Goal: Task Accomplishment & Management: Use online tool/utility

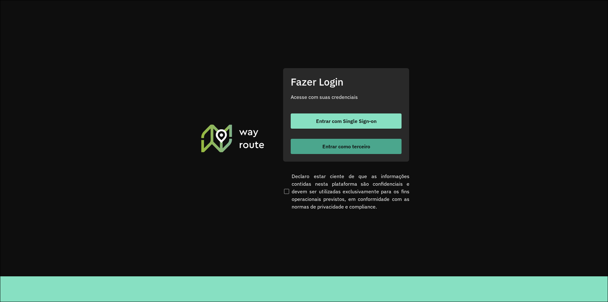
click at [338, 147] on span "Entrar como terceiro" at bounding box center [346, 146] width 48 height 5
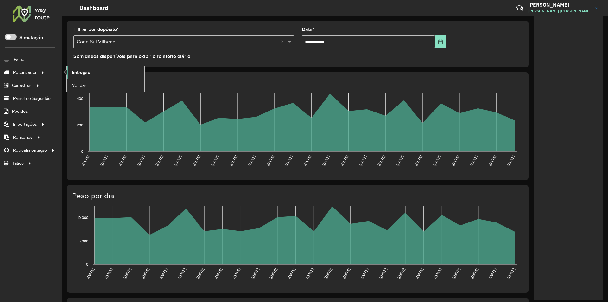
click at [74, 74] on span "Entregas" at bounding box center [81, 72] width 18 height 7
click at [79, 71] on span "Entregas" at bounding box center [81, 72] width 18 height 7
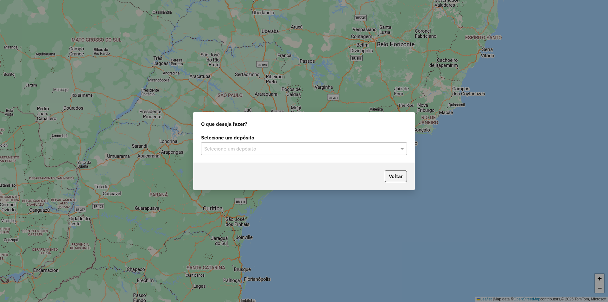
click at [217, 144] on div "Selecione um depósito" at bounding box center [304, 148] width 206 height 13
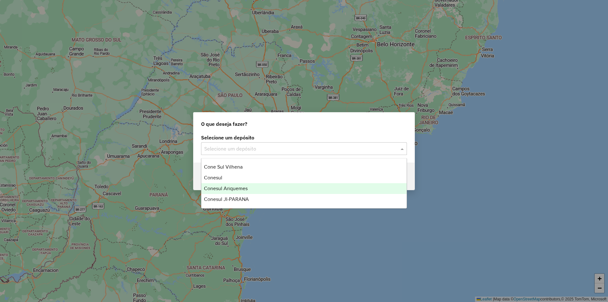
click at [223, 192] on div "Conesul Ariquemes" at bounding box center [303, 188] width 205 height 11
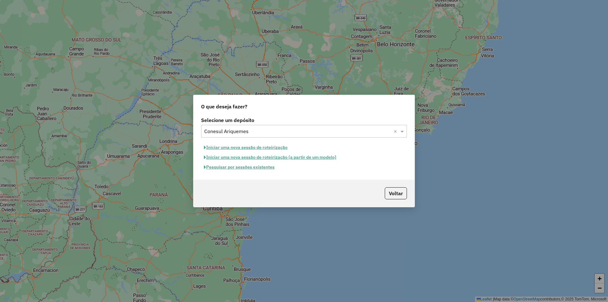
click at [248, 168] on button "Pesquisar por sessões existentes" at bounding box center [239, 167] width 76 height 10
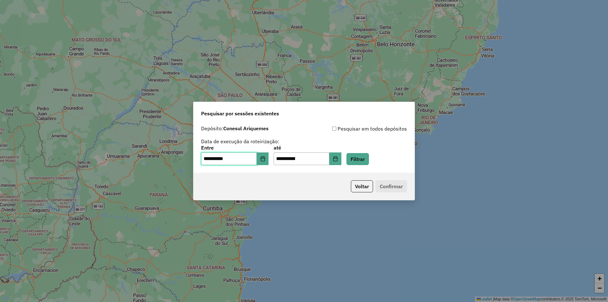
click at [266, 158] on span "**********" at bounding box center [234, 158] width 67 height 13
click at [265, 158] on icon "Choose Date" at bounding box center [262, 158] width 5 height 5
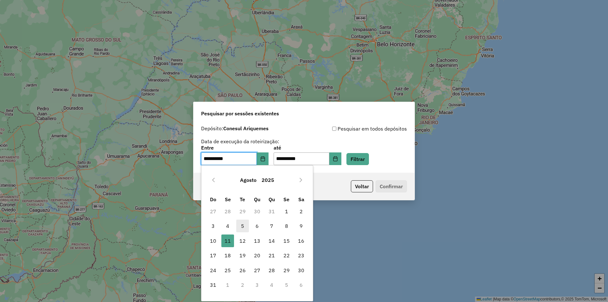
click at [245, 228] on span "5" at bounding box center [242, 225] width 13 height 13
type input "**********"
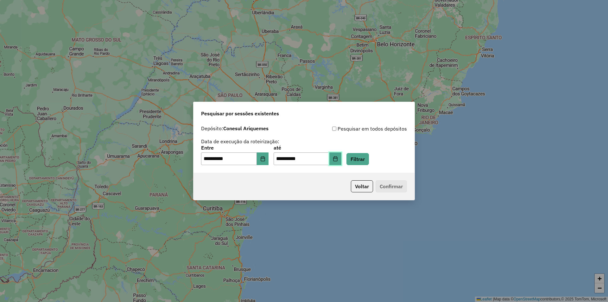
click at [338, 157] on icon "Choose Date" at bounding box center [335, 158] width 5 height 5
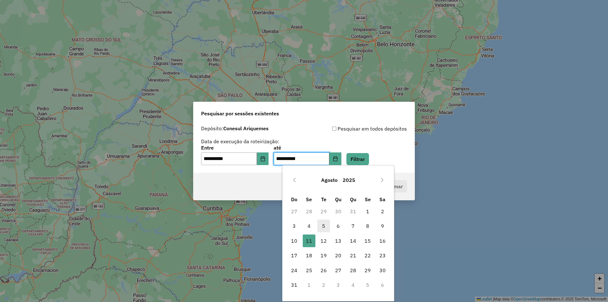
click at [321, 224] on span "5" at bounding box center [323, 225] width 13 height 13
type input "**********"
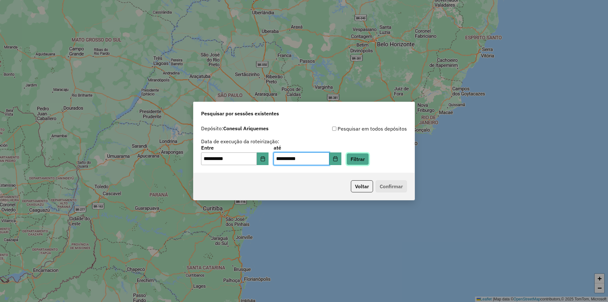
click at [369, 157] on button "Filtrar" at bounding box center [357, 159] width 22 height 12
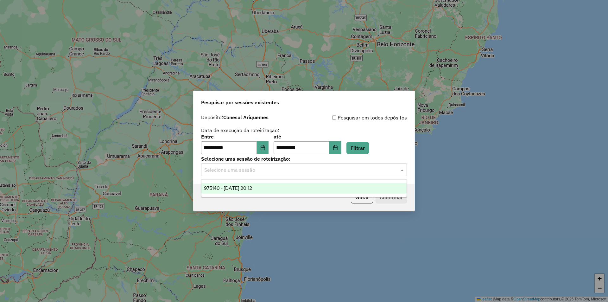
click at [236, 169] on input "text" at bounding box center [297, 170] width 187 height 8
drag, startPoint x: 259, startPoint y: 186, endPoint x: 301, endPoint y: 189, distance: 42.5
click at [252, 186] on span "975140 - 05/08/2025 20:12" at bounding box center [228, 187] width 48 height 5
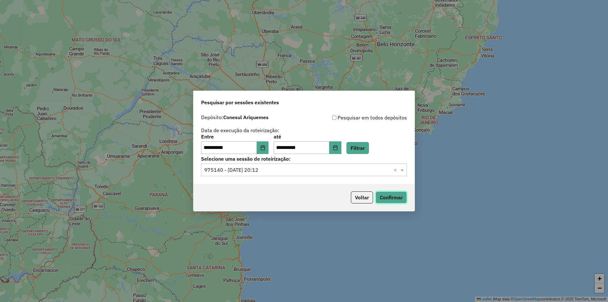
click at [384, 196] on button "Confirmar" at bounding box center [390, 197] width 31 height 12
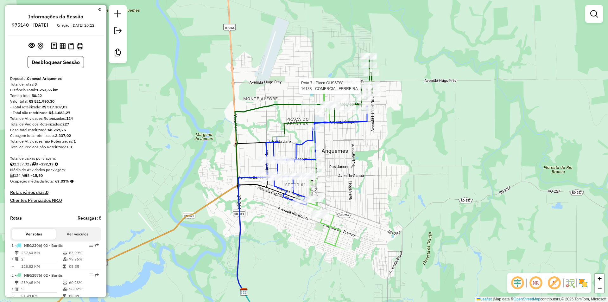
select select "**********"
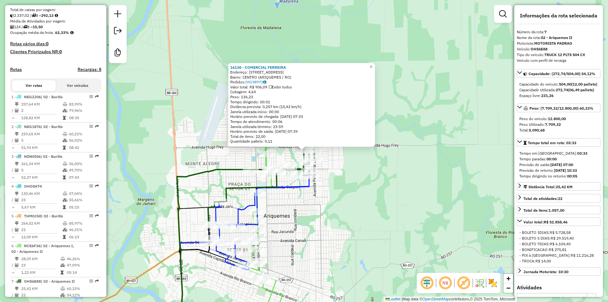
scroll to position [304, 0]
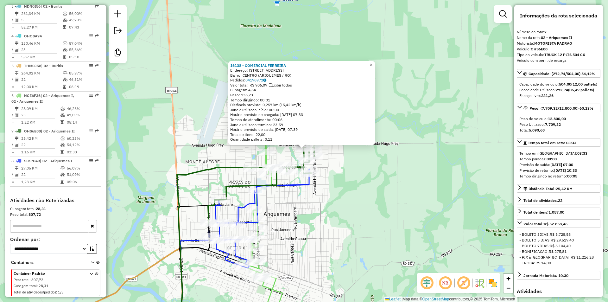
drag, startPoint x: 197, startPoint y: 191, endPoint x: 279, endPoint y: 110, distance: 115.5
click at [279, 110] on div "Rota 7 - Placa OHS6E88 16138 - COMERCIAL FERREIRA 16138 - COMERCIAL FERREIRA En…" at bounding box center [304, 151] width 608 height 302
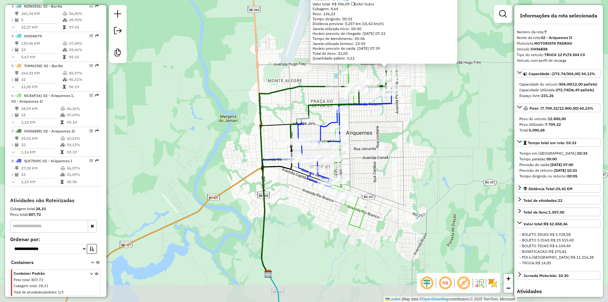
click at [279, 110] on div "16138 - COMERCIAL FERREIRA Endereço: R RUA URSA MAIOR,4877 Bairro: CENTRO (ARIQ…" at bounding box center [304, 151] width 608 height 302
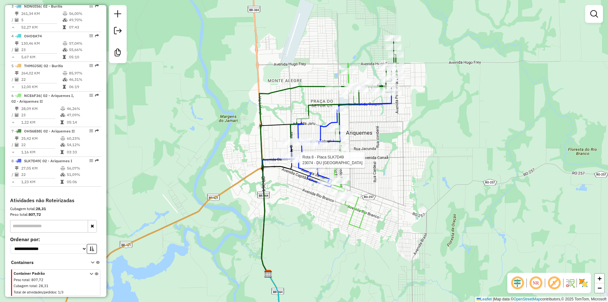
select select "**********"
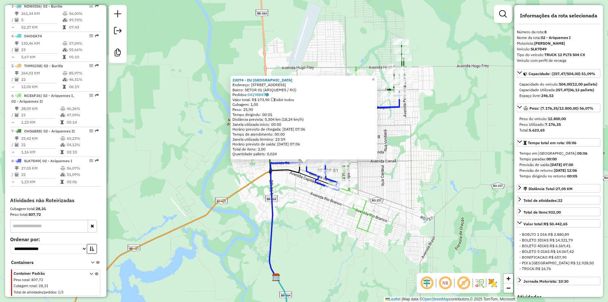
drag, startPoint x: 471, startPoint y: 128, endPoint x: 424, endPoint y: 121, distance: 47.0
click at [465, 142] on div "23074 - DU CORA PIZZA PARK Endereço: AVENIDA CANAa 2080 Bairro: SETOR 01 (ARIQU…" at bounding box center [304, 151] width 608 height 302
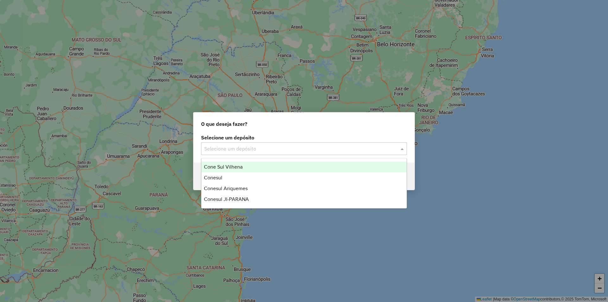
click at [218, 148] on input "text" at bounding box center [297, 149] width 187 height 8
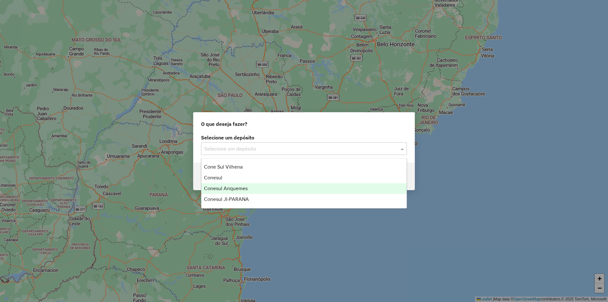
click at [221, 186] on span "Conesul Ariquemes" at bounding box center [226, 187] width 44 height 5
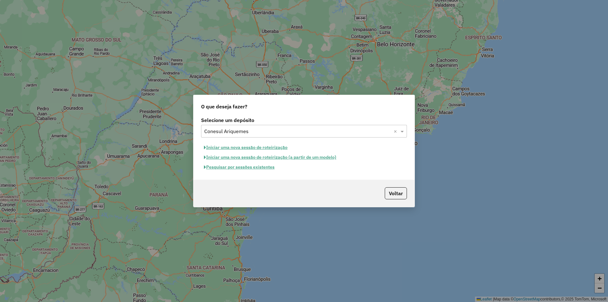
click at [235, 149] on button "Iniciar uma nova sessão de roteirização" at bounding box center [245, 147] width 89 height 10
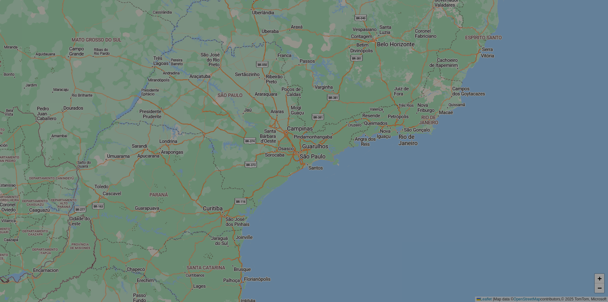
select select "*"
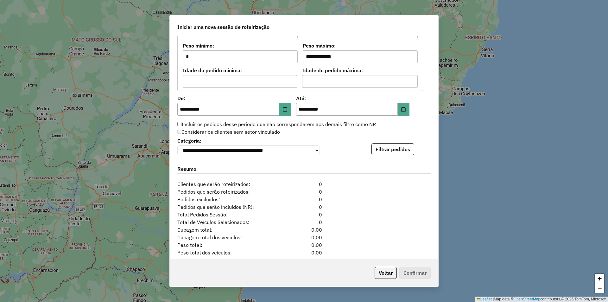
scroll to position [579, 0]
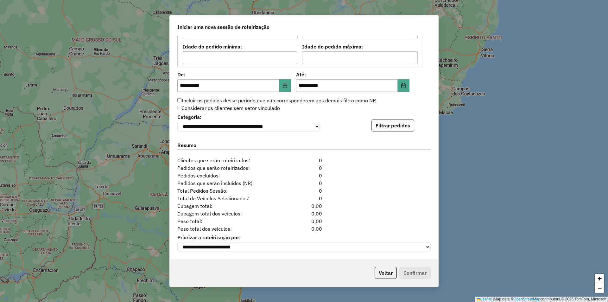
click at [384, 119] on button "Filtrar pedidos" at bounding box center [392, 125] width 43 height 12
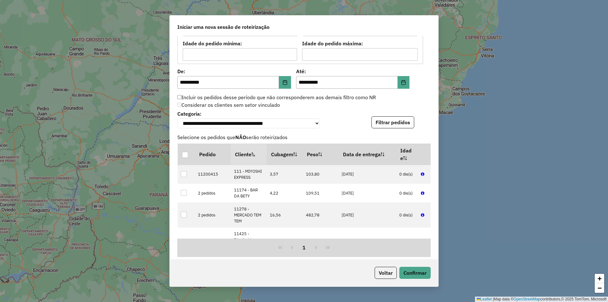
scroll to position [710, 0]
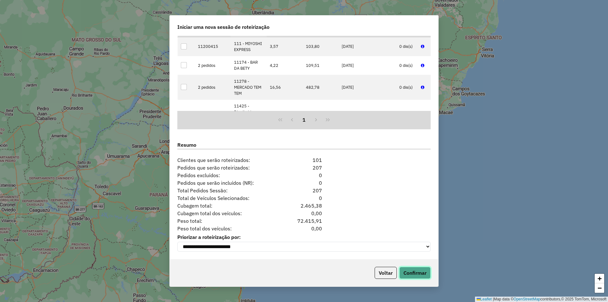
click at [418, 274] on button "Confirmar" at bounding box center [414, 273] width 31 height 12
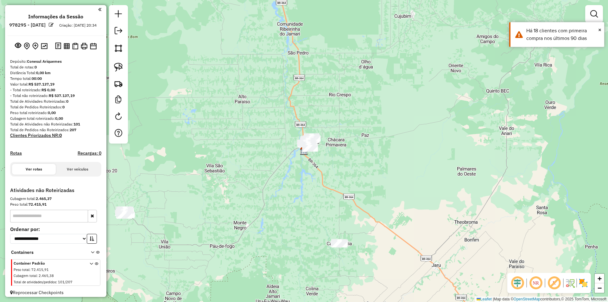
drag, startPoint x: 342, startPoint y: 139, endPoint x: 373, endPoint y: 109, distance: 42.8
click at [373, 109] on div "Janela de atendimento Grade de atendimento Capacidade Transportadoras Veículos …" at bounding box center [304, 151] width 608 height 302
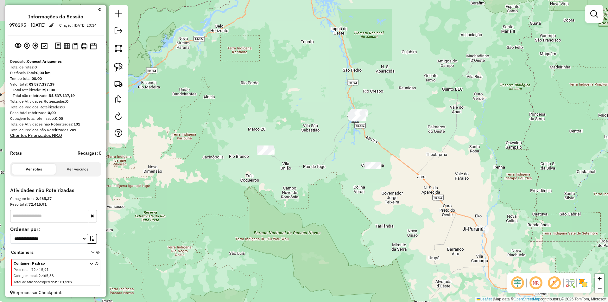
drag, startPoint x: 368, startPoint y: 122, endPoint x: 370, endPoint y: 127, distance: 5.1
click at [370, 127] on div "Janela de atendimento Grade de atendimento Capacidade Transportadoras Veículos …" at bounding box center [304, 151] width 608 height 302
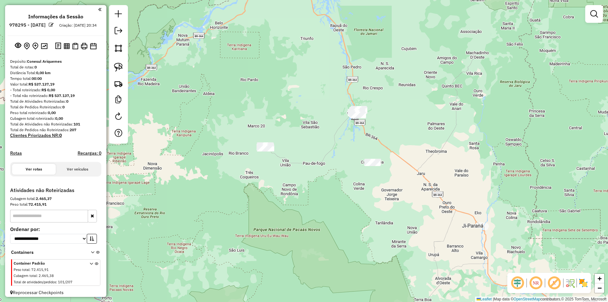
click at [353, 136] on div "Janela de atendimento Grade de atendimento Capacidade Transportadoras Veículos …" at bounding box center [304, 151] width 608 height 302
click at [120, 65] on img at bounding box center [118, 67] width 9 height 9
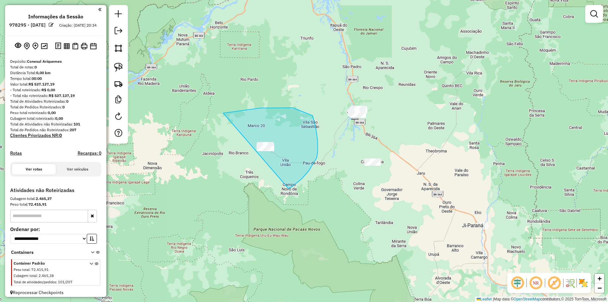
drag, startPoint x: 231, startPoint y: 112, endPoint x: 233, endPoint y: 196, distance: 84.2
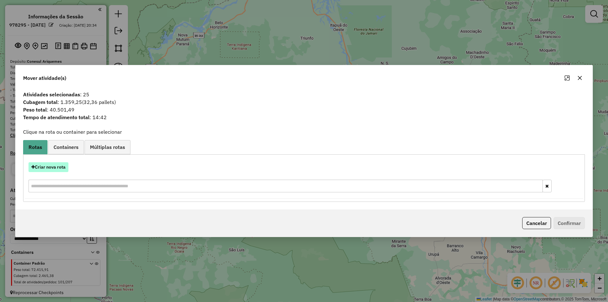
click at [60, 164] on button "Criar nova rota" at bounding box center [48, 167] width 40 height 10
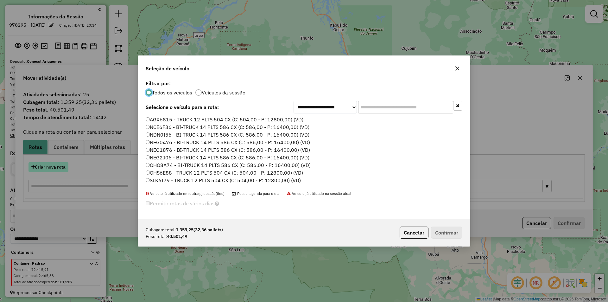
scroll to position [3, 2]
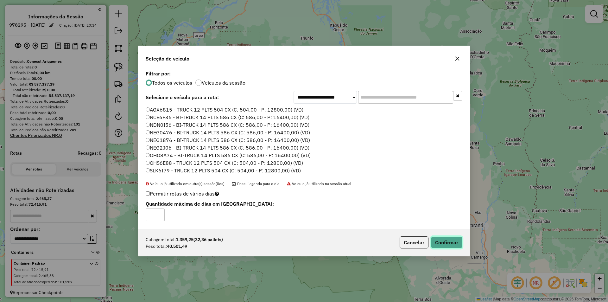
click at [444, 241] on button "Confirmar" at bounding box center [446, 242] width 31 height 12
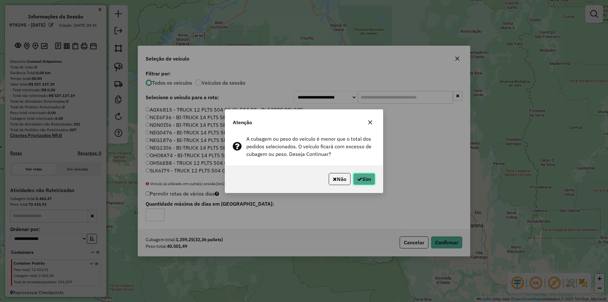
click at [357, 176] on icon "button" at bounding box center [359, 178] width 5 height 5
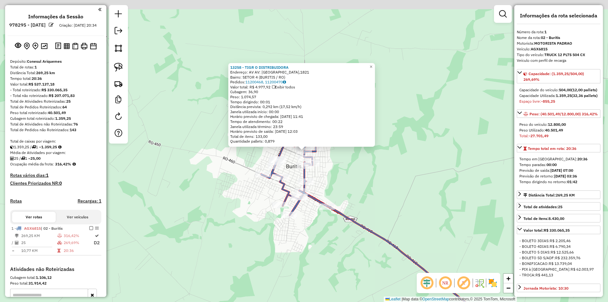
scroll to position [89, 0]
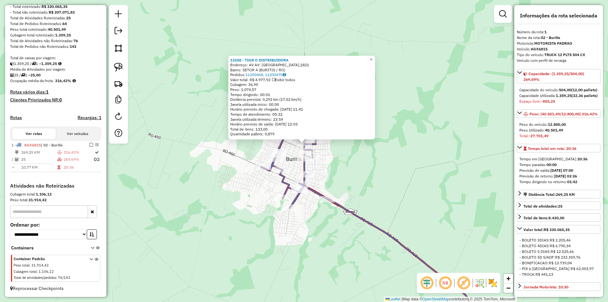
drag, startPoint x: 399, startPoint y: 191, endPoint x: 399, endPoint y: 186, distance: 5.4
click at [399, 186] on div "13258 - TIGR O DISTRIBUIDORA Endereço: AV AV: [GEOGRAPHIC_DATA],1821 Bairro: SE…" at bounding box center [304, 151] width 608 height 302
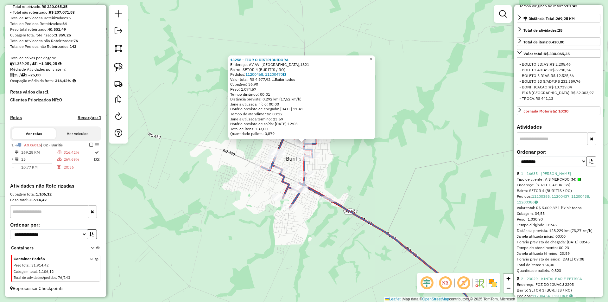
scroll to position [190, 0]
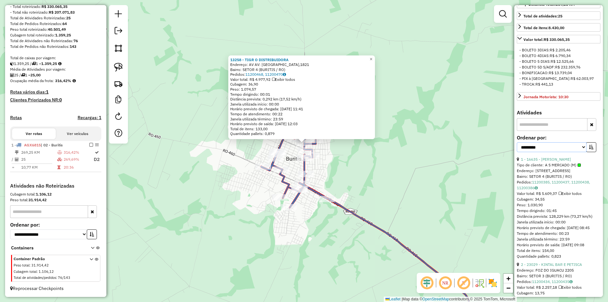
click at [544, 152] on select "**********" at bounding box center [552, 147] width 70 height 10
select select "*********"
click at [517, 152] on select "**********" at bounding box center [552, 147] width 70 height 10
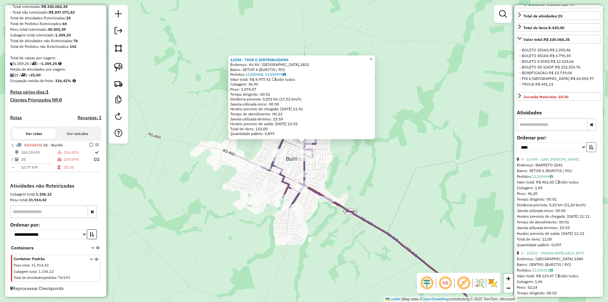
click at [589, 149] on icon "button" at bounding box center [591, 147] width 4 height 4
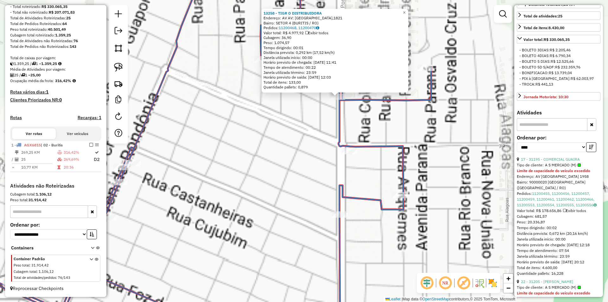
click at [293, 151] on div "13258 - TIGR O DISTRIBUIDORA Endereço: AV AV: [GEOGRAPHIC_DATA],1821 Bairro: SE…" at bounding box center [304, 151] width 608 height 302
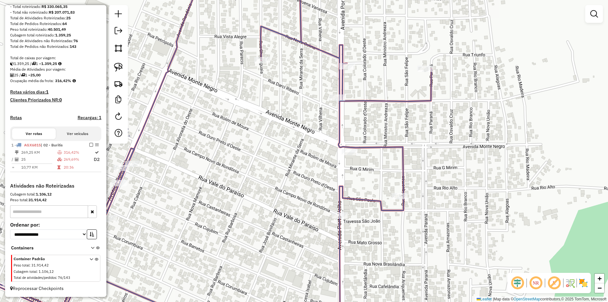
drag, startPoint x: 302, startPoint y: 131, endPoint x: 295, endPoint y: 163, distance: 32.8
click at [305, 172] on div "Janela de atendimento Grade de atendimento Capacidade Transportadoras Veículos …" at bounding box center [304, 151] width 608 height 302
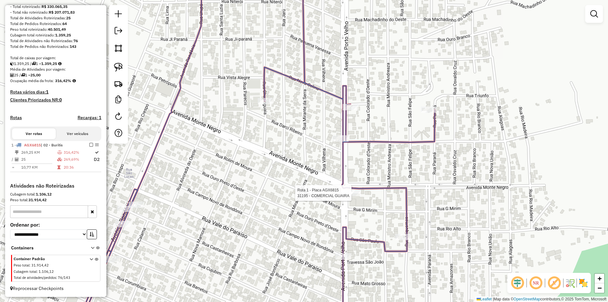
select select "*********"
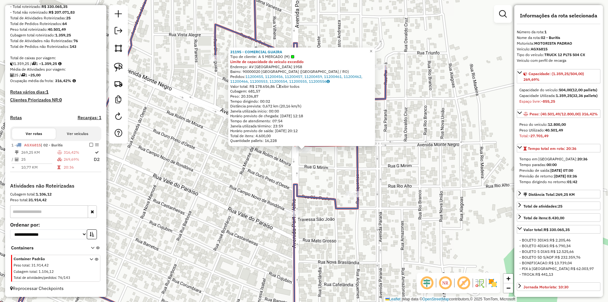
drag, startPoint x: 296, startPoint y: 211, endPoint x: 302, endPoint y: 196, distance: 16.1
click at [302, 196] on icon at bounding box center [168, 150] width 436 height 362
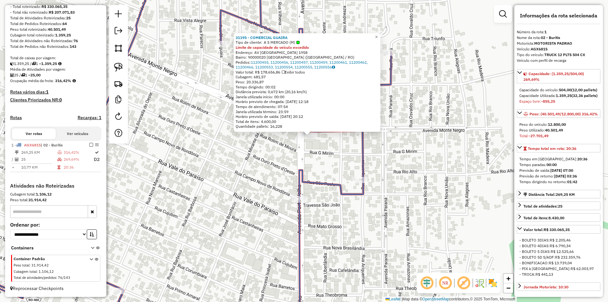
click at [247, 161] on div "31195 - COMERCIAL GUAIRA Tipo de cliente: A S MERCADO (M) Limite de capacidade …" at bounding box center [304, 151] width 608 height 302
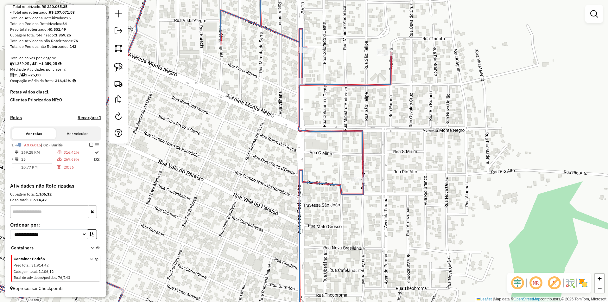
drag, startPoint x: 276, startPoint y: 160, endPoint x: 279, endPoint y: 166, distance: 6.8
click at [279, 166] on div "31195 - COMERCIAL GUAIRA Tipo de cliente: A S MERCADO (M) Limite de capacidade …" at bounding box center [304, 151] width 608 height 302
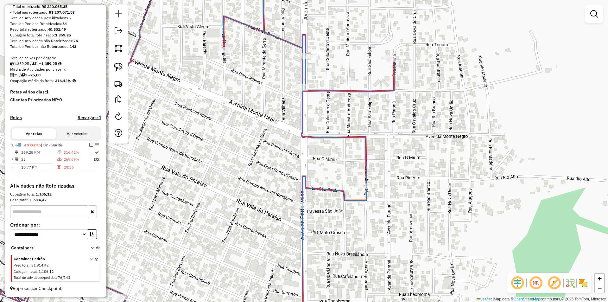
drag, startPoint x: 121, startPoint y: 69, endPoint x: 127, endPoint y: 72, distance: 6.8
click at [121, 68] on img at bounding box center [118, 67] width 9 height 9
drag, startPoint x: 301, startPoint y: 150, endPoint x: 323, endPoint y: 151, distance: 21.5
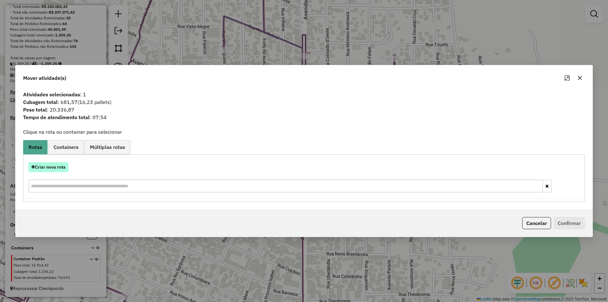
click at [53, 166] on button "Criar nova rota" at bounding box center [48, 167] width 40 height 10
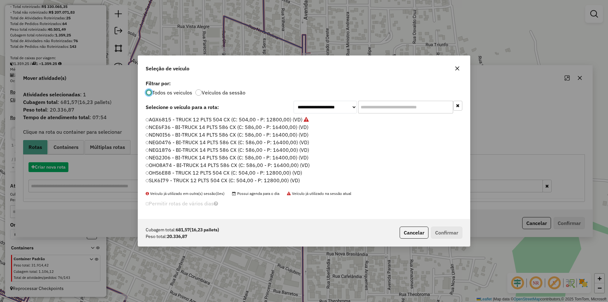
scroll to position [3, 2]
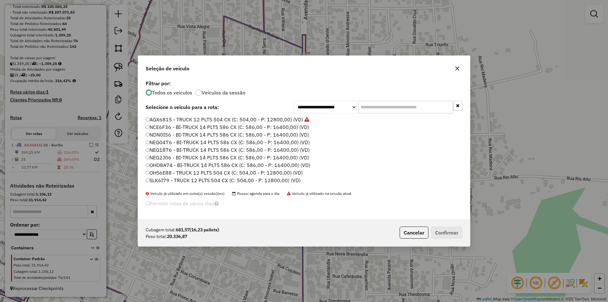
click at [368, 110] on input "text" at bounding box center [405, 107] width 95 height 13
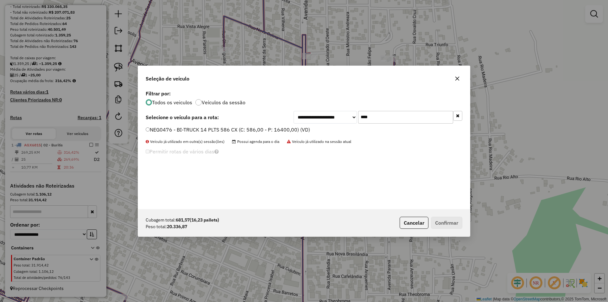
type input "****"
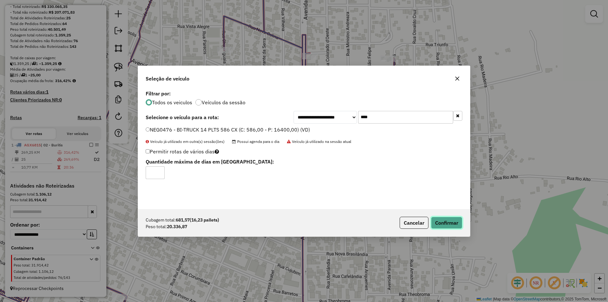
click at [455, 220] on button "Confirmar" at bounding box center [446, 223] width 31 height 12
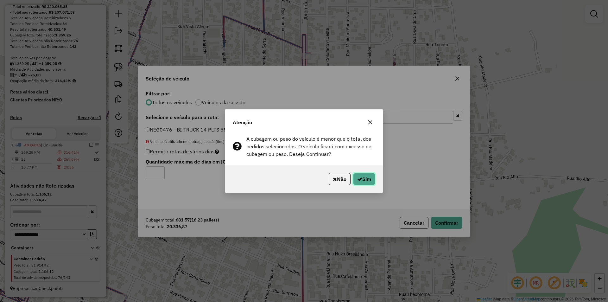
click at [365, 182] on button "Sim" at bounding box center [364, 179] width 22 height 12
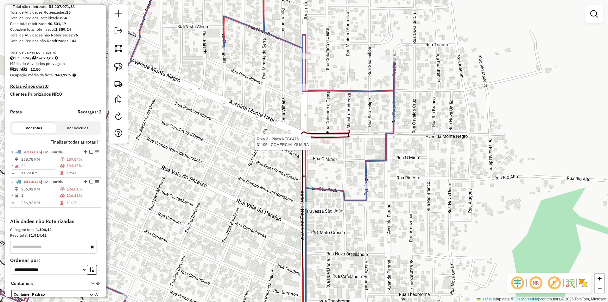
select select "*********"
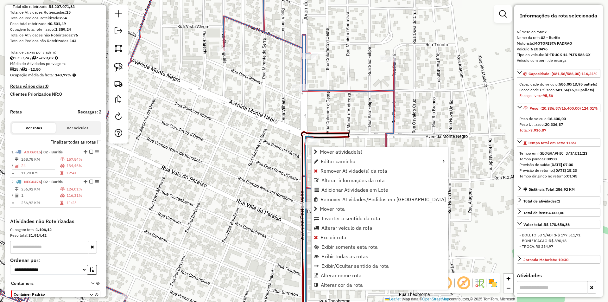
scroll to position [130, 0]
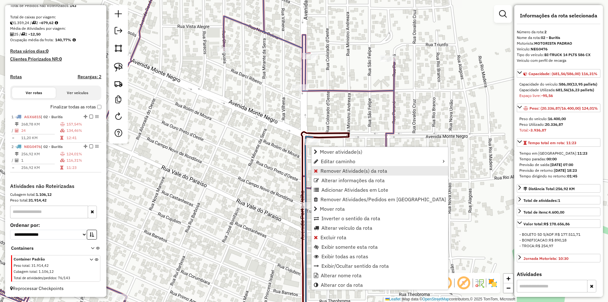
click at [335, 172] on span "Remover Atividade(s) da rota" at bounding box center [353, 170] width 67 height 5
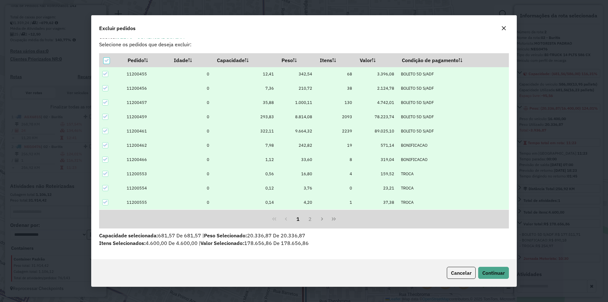
scroll to position [8, 0]
click at [108, 60] on icon at bounding box center [106, 60] width 4 height 4
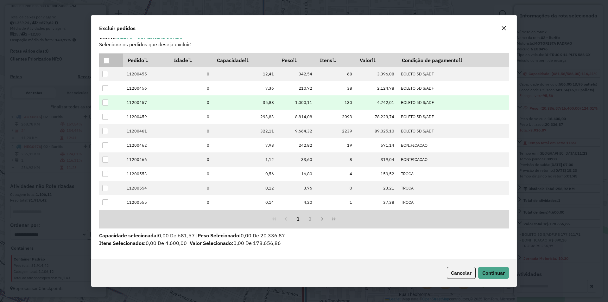
click at [104, 103] on div at bounding box center [105, 102] width 6 height 6
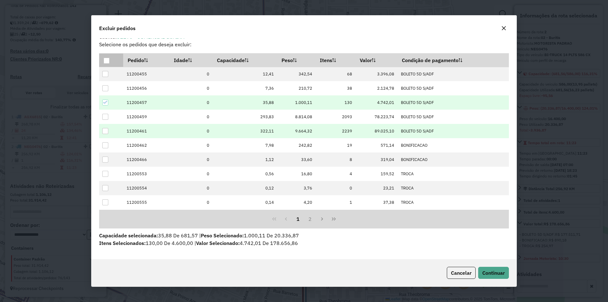
click at [106, 132] on div at bounding box center [105, 131] width 6 height 6
click at [484, 270] on span "Continuar" at bounding box center [493, 272] width 22 height 6
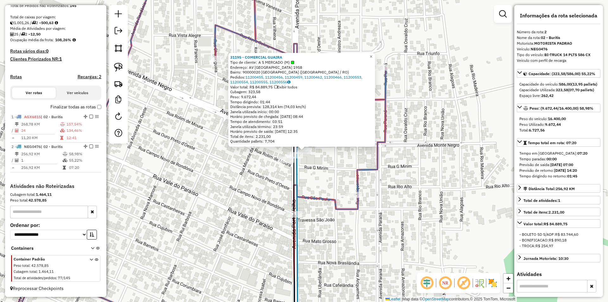
click at [329, 175] on div "31195 - COMERCIAL GUAIRA Tipo de cliente: A S MERCADO (M) Endereço: AV [GEOGRAP…" at bounding box center [304, 151] width 608 height 302
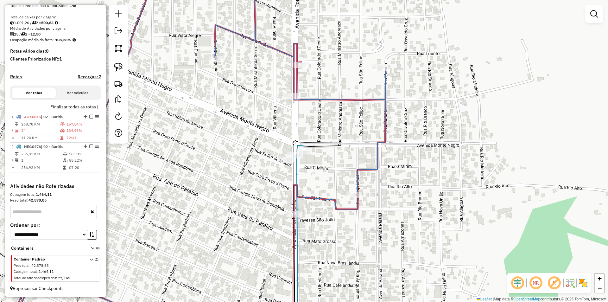
click at [293, 168] on icon at bounding box center [316, 237] width 47 height 192
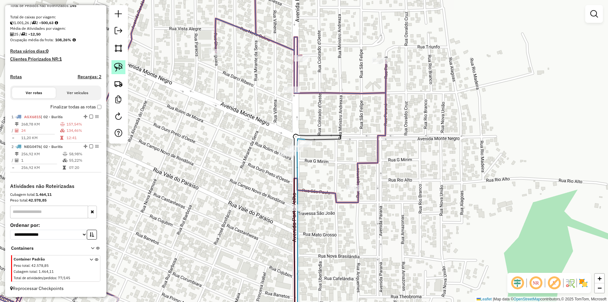
click at [120, 69] on img at bounding box center [118, 67] width 9 height 9
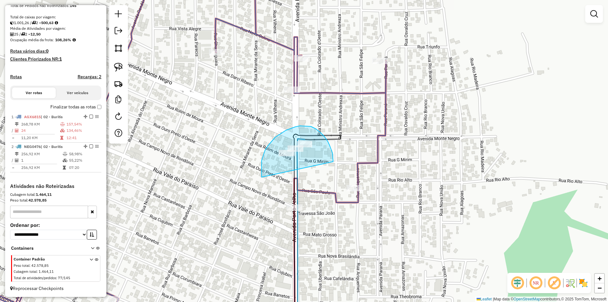
drag, startPoint x: 261, startPoint y: 174, endPoint x: 333, endPoint y: 161, distance: 72.7
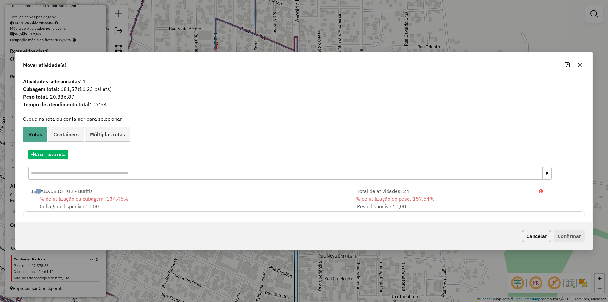
click at [580, 64] on icon "button" at bounding box center [579, 64] width 5 height 5
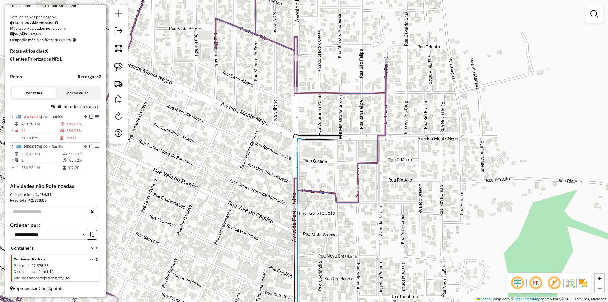
click at [244, 122] on div "Janela de atendimento Grade de atendimento Capacidade Transportadoras Veículos …" at bounding box center [304, 151] width 608 height 302
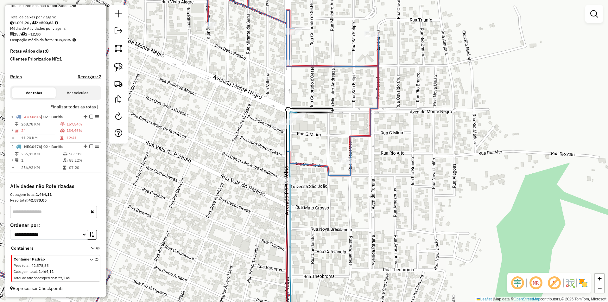
click at [127, 66] on div at bounding box center [118, 74] width 19 height 138
click at [124, 66] on link at bounding box center [118, 67] width 14 height 14
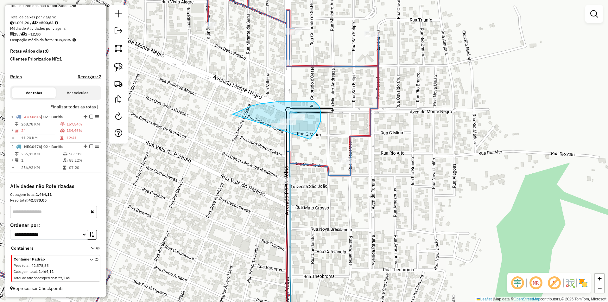
drag, startPoint x: 234, startPoint y: 114, endPoint x: 258, endPoint y: 144, distance: 38.7
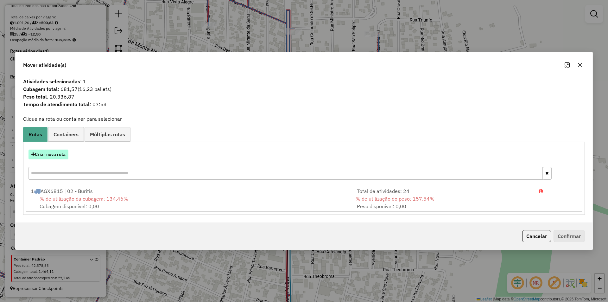
click at [46, 151] on button "Criar nova rota" at bounding box center [48, 154] width 40 height 10
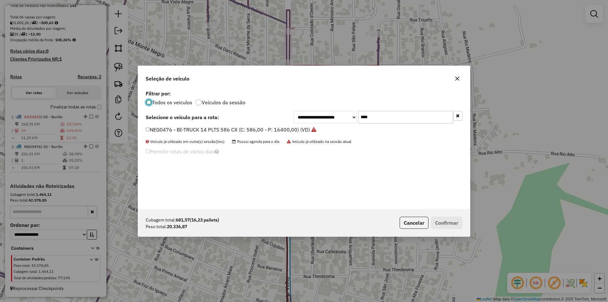
scroll to position [3, 2]
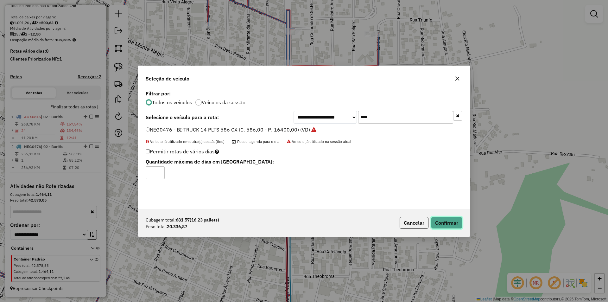
click at [445, 226] on button "Confirmar" at bounding box center [446, 223] width 31 height 12
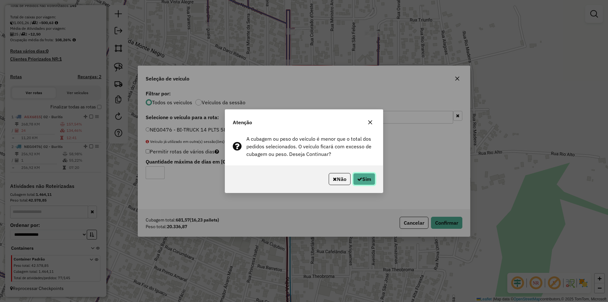
click at [364, 179] on button "Sim" at bounding box center [364, 179] width 22 height 12
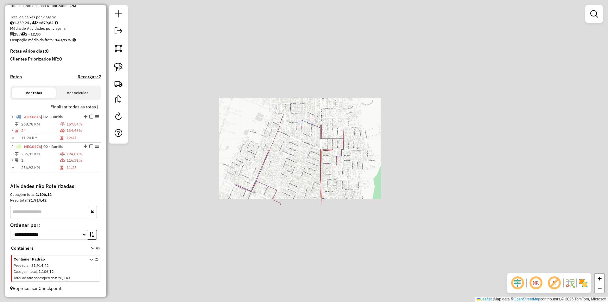
click at [376, 166] on div "Janela de atendimento Grade de atendimento Capacidade Transportadoras Veículos …" at bounding box center [304, 151] width 608 height 302
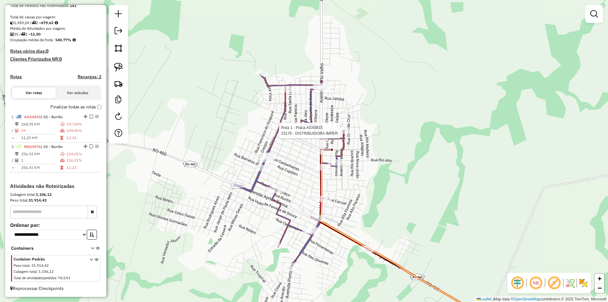
select select "*********"
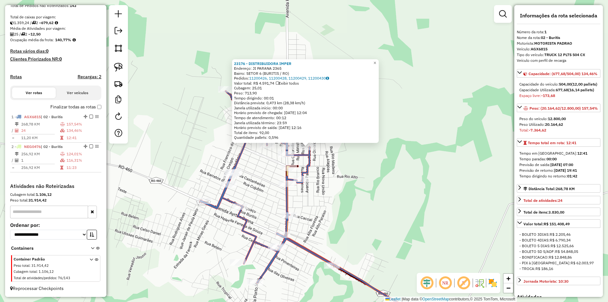
click at [410, 191] on div "23176 - DISTRIBUIDORA IMPER Endereço: JI PARANA 2365 Bairro: SETOR 6 (BURITIS /…" at bounding box center [304, 151] width 608 height 302
click at [366, 206] on div "23176 - DISTRIBUIDORA IMPER Endereço: JI PARANA 2365 Bairro: SETOR 6 (BURITIS /…" at bounding box center [304, 151] width 608 height 302
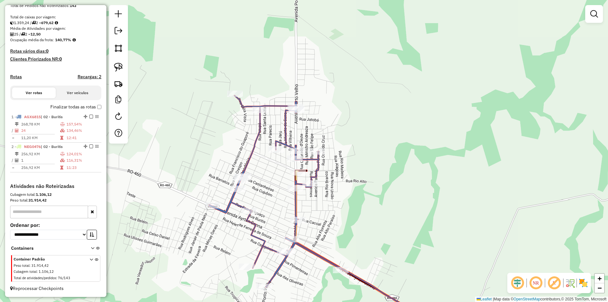
click at [358, 215] on div "Janela de atendimento Grade de atendimento Capacidade Transportadoras Veículos …" at bounding box center [304, 151] width 608 height 302
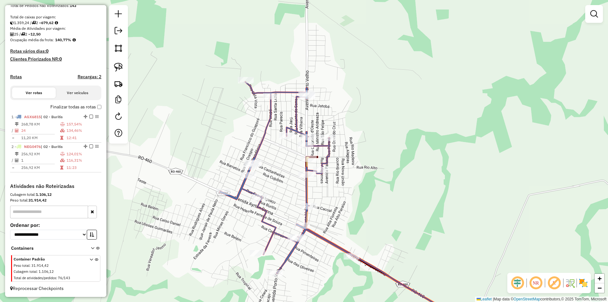
drag, startPoint x: 351, startPoint y: 220, endPoint x: 367, endPoint y: 198, distance: 26.8
click at [365, 200] on div "Janela de atendimento Grade de atendimento Capacidade Transportadoras Veículos …" at bounding box center [304, 151] width 608 height 302
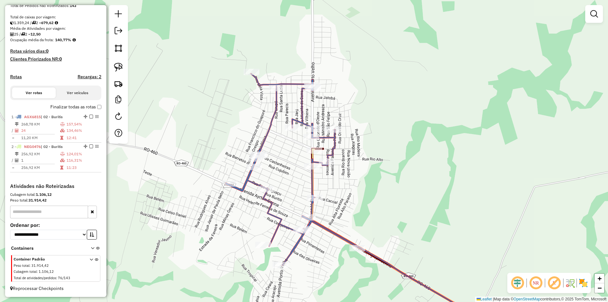
click at [358, 199] on div "Janela de atendimento Grade de atendimento Capacidade Transportadoras Veículos …" at bounding box center [304, 151] width 608 height 302
click at [350, 202] on div "Janela de atendimento Grade de atendimento Capacidade Transportadoras Veículos …" at bounding box center [304, 151] width 608 height 302
select select "*********"
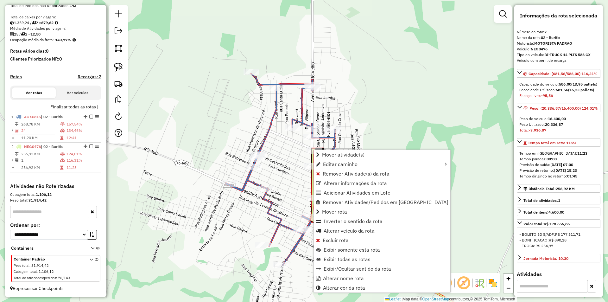
click at [404, 110] on div "Janela de atendimento Grade de atendimento Capacidade Transportadoras Veículos …" at bounding box center [304, 151] width 608 height 302
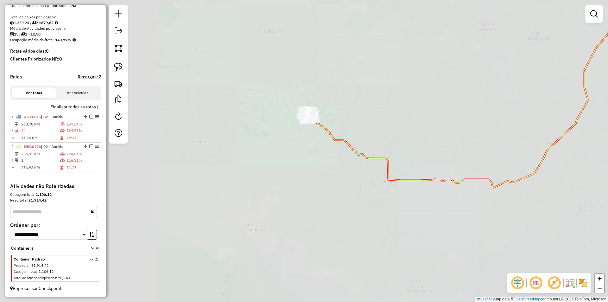
drag, startPoint x: 418, startPoint y: 156, endPoint x: 379, endPoint y: 157, distance: 38.9
click at [404, 153] on div "Janela de atendimento Grade de atendimento Capacidade Transportadoras Veículos …" at bounding box center [304, 151] width 608 height 302
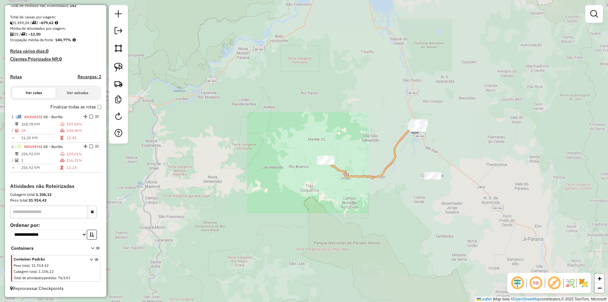
drag, startPoint x: 484, startPoint y: 163, endPoint x: 409, endPoint y: 184, distance: 77.7
click at [409, 184] on div "Janela de atendimento Grade de atendimento Capacidade Transportadoras Veículos …" at bounding box center [304, 151] width 608 height 302
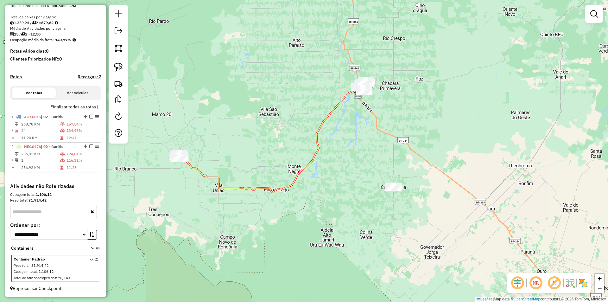
drag, startPoint x: 356, startPoint y: 190, endPoint x: 323, endPoint y: 157, distance: 47.2
click at [344, 166] on div "Janela de atendimento Grade de atendimento Capacidade Transportadoras Veículos …" at bounding box center [304, 151] width 608 height 302
click at [118, 65] on img at bounding box center [118, 67] width 9 height 9
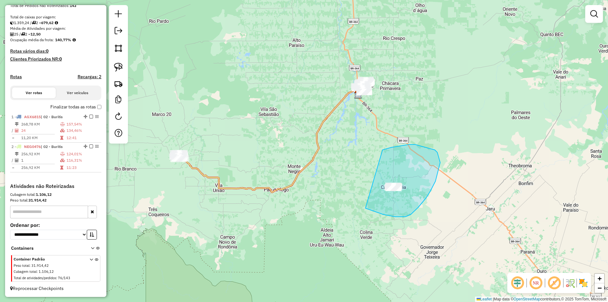
drag, startPoint x: 405, startPoint y: 145, endPoint x: 366, endPoint y: 206, distance: 72.8
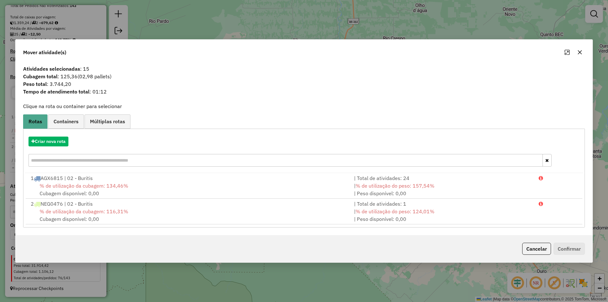
click at [582, 50] on icon "button" at bounding box center [579, 52] width 5 height 5
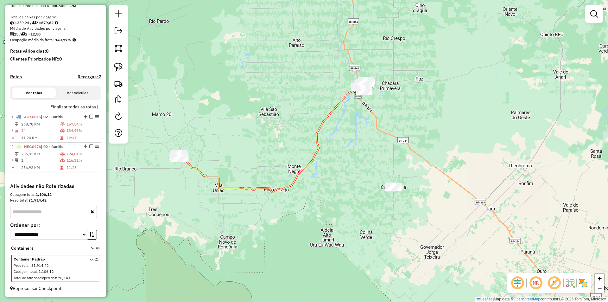
click at [552, 57] on div "Janela de atendimento Grade de atendimento Capacidade Transportadoras Veículos …" at bounding box center [304, 151] width 608 height 302
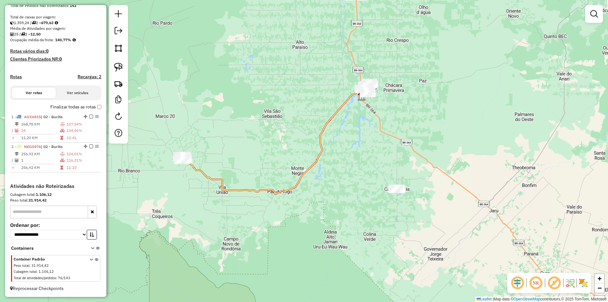
drag, startPoint x: 426, startPoint y: 134, endPoint x: 454, endPoint y: 122, distance: 30.9
click at [454, 122] on div "Janela de atendimento Grade de atendimento Capacidade Transportadoras Veículos …" at bounding box center [304, 151] width 608 height 302
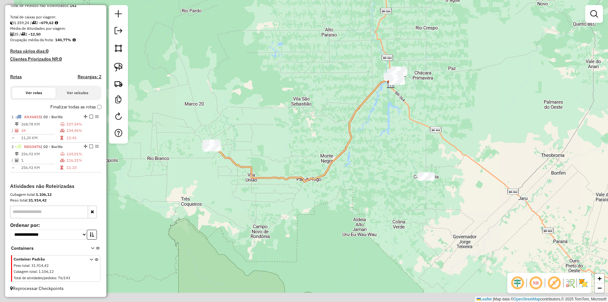
drag, startPoint x: 413, startPoint y: 143, endPoint x: 416, endPoint y: 141, distance: 4.1
click at [416, 141] on div "Janela de atendimento Grade de atendimento Capacidade Transportadoras Veículos …" at bounding box center [304, 151] width 608 height 302
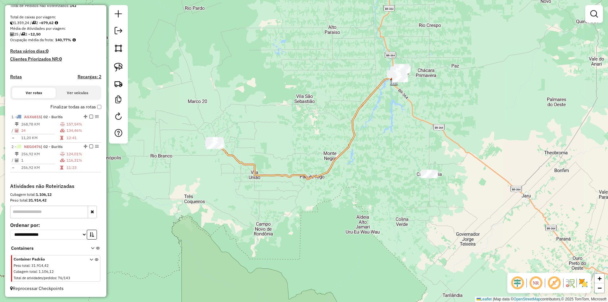
drag, startPoint x: 411, startPoint y: 141, endPoint x: 411, endPoint y: 132, distance: 9.2
click at [411, 132] on div "Janela de atendimento Grade de atendimento Capacidade Transportadoras Veículos …" at bounding box center [304, 151] width 608 height 302
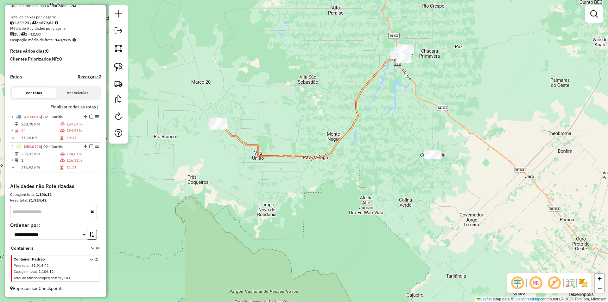
drag, startPoint x: 411, startPoint y: 132, endPoint x: 415, endPoint y: 120, distance: 13.1
click at [415, 120] on div "Janela de atendimento Grade de atendimento Capacidade Transportadoras Veículos …" at bounding box center [304, 151] width 608 height 302
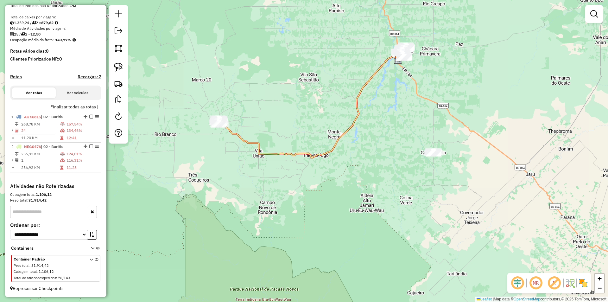
click at [259, 113] on div "Janela de atendimento Grade de atendimento Capacidade Transportadoras Veículos …" at bounding box center [304, 151] width 608 height 302
click at [118, 71] on img at bounding box center [118, 67] width 9 height 9
drag, startPoint x: 472, startPoint y: 118, endPoint x: 522, endPoint y: 180, distance: 79.4
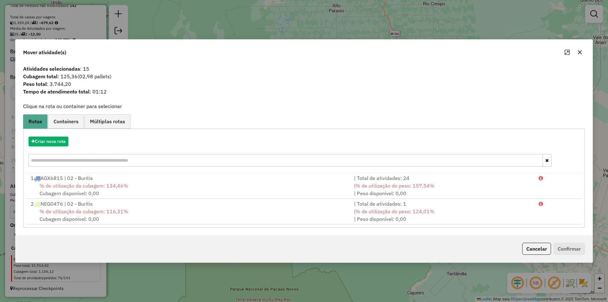
click at [576, 52] on button "button" at bounding box center [580, 52] width 10 height 10
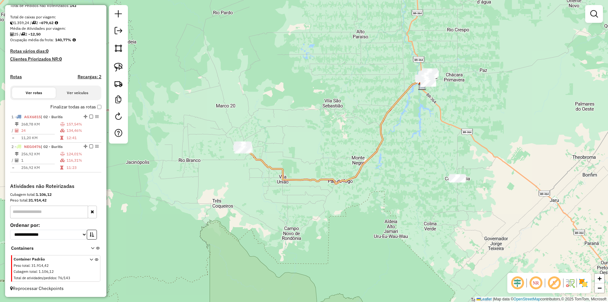
drag, startPoint x: 329, startPoint y: 89, endPoint x: 415, endPoint y: 144, distance: 101.9
click at [414, 144] on div "Janela de atendimento Grade de atendimento Capacidade Transportadoras Veículos …" at bounding box center [304, 151] width 608 height 302
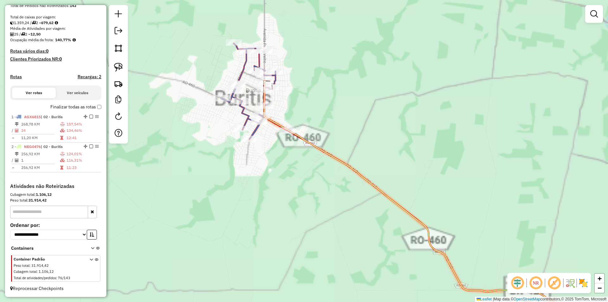
drag, startPoint x: 289, startPoint y: 153, endPoint x: 291, endPoint y: 163, distance: 10.4
click at [291, 163] on div "Janela de atendimento Grade de atendimento Capacidade Transportadoras Veículos …" at bounding box center [304, 151] width 608 height 302
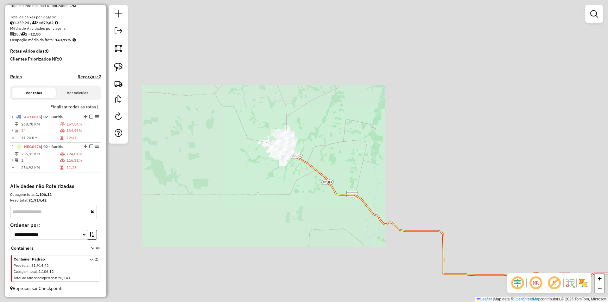
drag, startPoint x: 386, startPoint y: 122, endPoint x: 366, endPoint y: 95, distance: 33.7
click at [370, 101] on div "Janela de atendimento Grade de atendimento Capacidade Transportadoras Veículos …" at bounding box center [304, 151] width 608 height 302
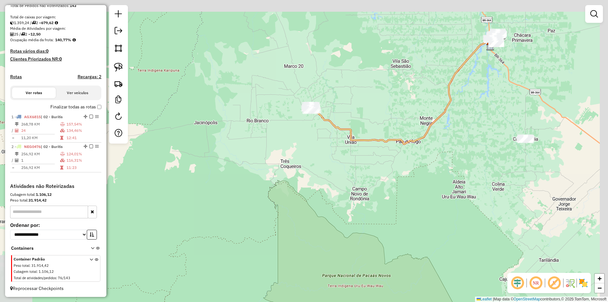
drag, startPoint x: 365, startPoint y: 109, endPoint x: 360, endPoint y: 113, distance: 6.7
click at [360, 113] on div "Janela de atendimento Grade de atendimento Capacidade Transportadoras Veículos …" at bounding box center [304, 151] width 608 height 302
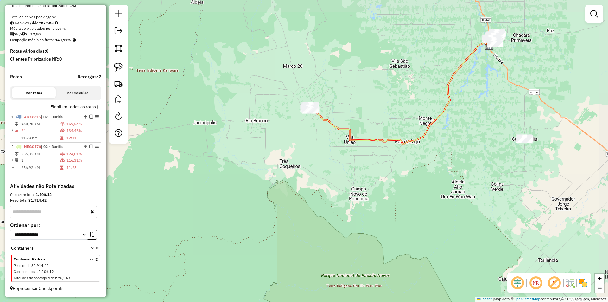
drag, startPoint x: 368, startPoint y: 102, endPoint x: 319, endPoint y: 109, distance: 49.6
click at [319, 109] on div "Janela de atendimento Grade de atendimento Capacidade Transportadoras Veículos …" at bounding box center [304, 151] width 608 height 302
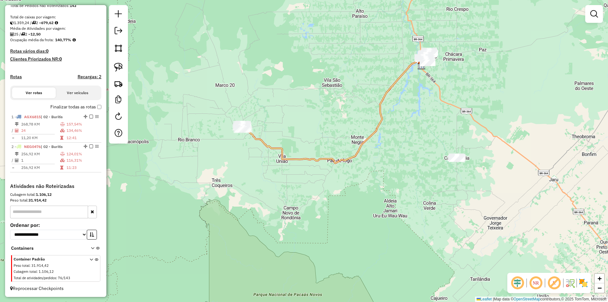
drag, startPoint x: 361, startPoint y: 97, endPoint x: 350, endPoint y: 107, distance: 14.8
click at [350, 107] on div "Janela de atendimento Grade de atendimento Capacidade Transportadoras Veículos …" at bounding box center [304, 151] width 608 height 302
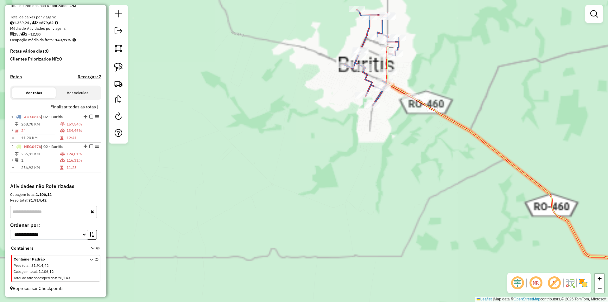
drag, startPoint x: 280, startPoint y: 114, endPoint x: 253, endPoint y: 152, distance: 46.1
click at [254, 152] on div "Janela de atendimento Grade de atendimento Capacidade Transportadoras Veículos …" at bounding box center [304, 151] width 608 height 302
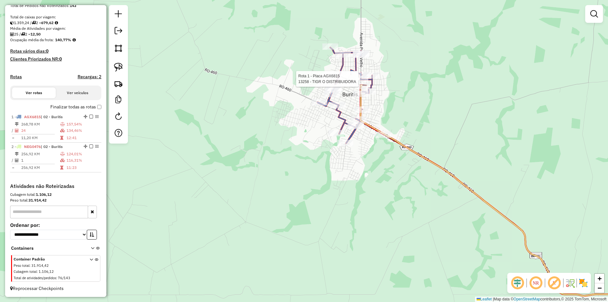
select select "*********"
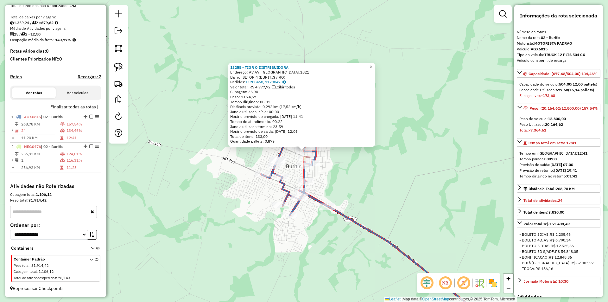
click at [410, 166] on div "13258 - TIGR O DISTRIBUIDORA Endereço: AV AV: [GEOGRAPHIC_DATA],1821 Bairro: SE…" at bounding box center [304, 151] width 608 height 302
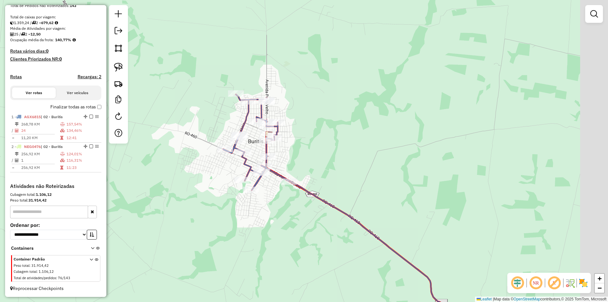
drag, startPoint x: 357, startPoint y: 199, endPoint x: 314, endPoint y: 164, distance: 54.9
click at [314, 165] on div "Janela de atendimento Grade de atendimento Capacidade Transportadoras Veículos …" at bounding box center [304, 151] width 608 height 302
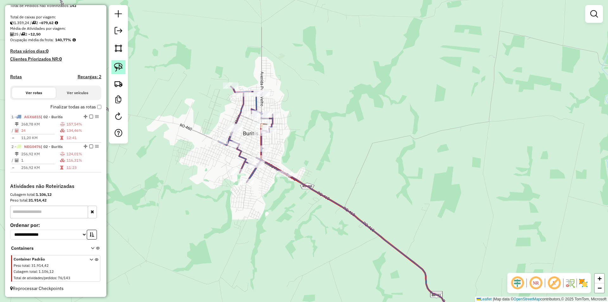
drag, startPoint x: 123, startPoint y: 66, endPoint x: 146, endPoint y: 91, distance: 34.1
click at [123, 66] on link at bounding box center [118, 67] width 14 height 14
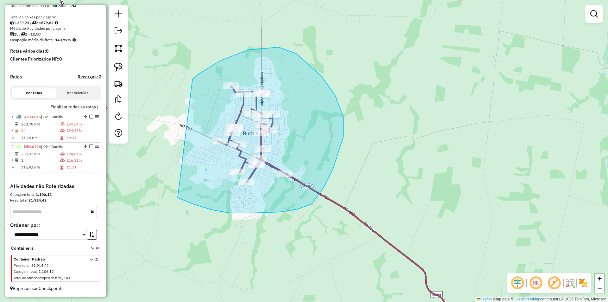
drag, startPoint x: 211, startPoint y: 66, endPoint x: 178, endPoint y: 198, distance: 135.9
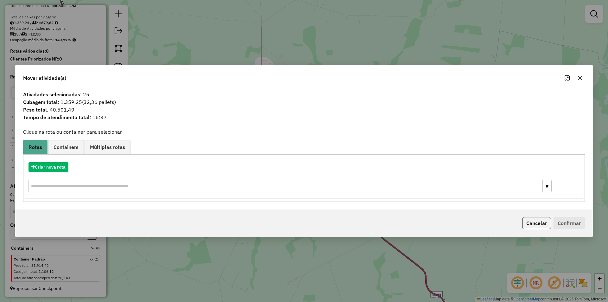
drag, startPoint x: 83, startPoint y: 93, endPoint x: 91, endPoint y: 93, distance: 8.5
click at [91, 93] on span "Atividades selecionadas : 25" at bounding box center [303, 95] width 569 height 8
click at [580, 79] on icon "button" at bounding box center [579, 77] width 5 height 5
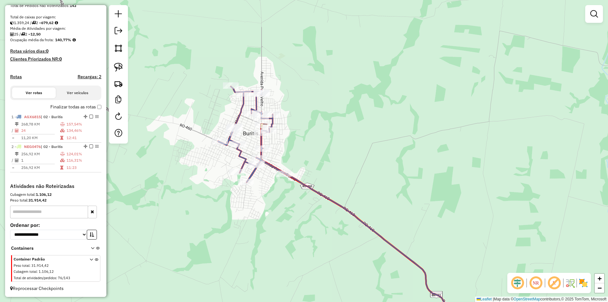
click at [314, 130] on div "Janela de atendimento Grade de atendimento Capacidade Transportadoras Veículos …" at bounding box center [304, 151] width 608 height 302
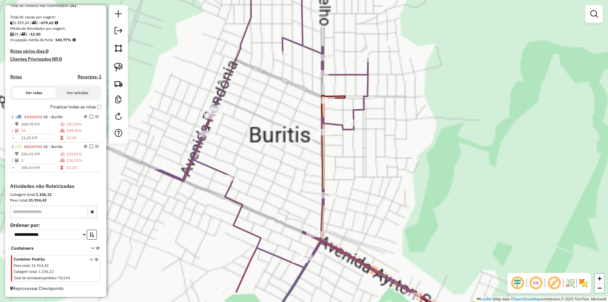
click at [248, 134] on div "Janela de atendimento Grade de atendimento Capacidade Transportadoras Veículos …" at bounding box center [304, 151] width 608 height 302
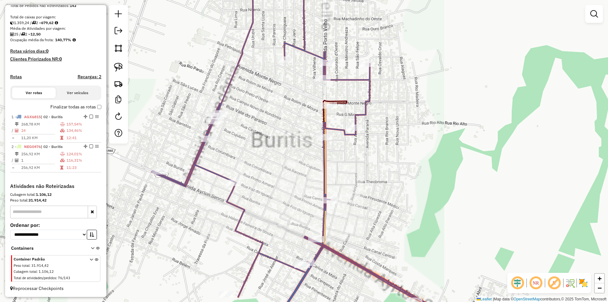
drag, startPoint x: 291, startPoint y: 129, endPoint x: 288, endPoint y: 135, distance: 7.8
click at [288, 135] on div "Janela de atendimento Grade de atendimento Capacidade Transportadoras Veículos …" at bounding box center [304, 151] width 608 height 302
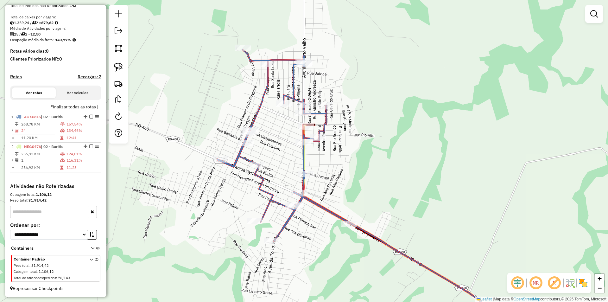
click at [290, 136] on div "Janela de atendimento Grade de atendimento Capacidade Transportadoras Veículos …" at bounding box center [304, 151] width 608 height 302
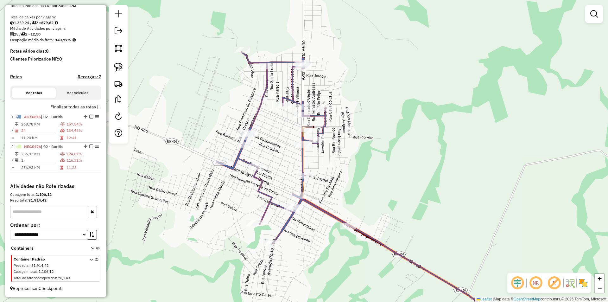
click at [268, 128] on div "Janela de atendimento Grade de atendimento Capacidade Transportadoras Veículos …" at bounding box center [304, 151] width 608 height 302
click at [281, 140] on div "Janela de atendimento Grade de atendimento Capacidade Transportadoras Veículos …" at bounding box center [304, 151] width 608 height 302
select select "*********"
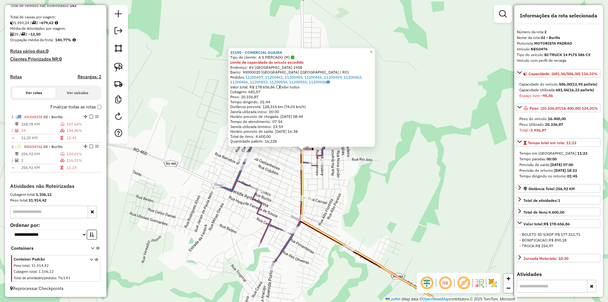
click at [321, 180] on div "31195 - COMERCIAL GUAIRA Tipo de cliente: A S MERCADO (M) Limite de capacidade …" at bounding box center [304, 151] width 608 height 302
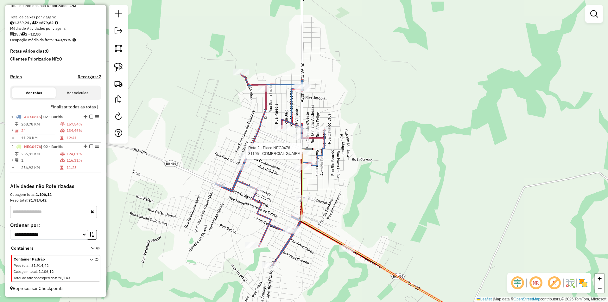
select select "*********"
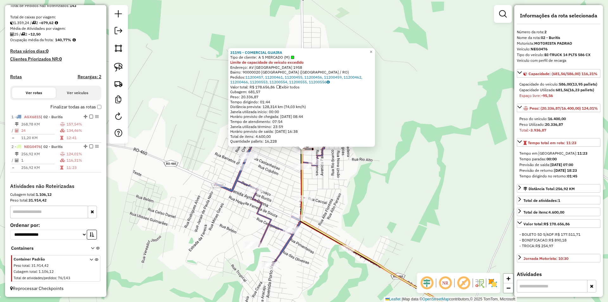
click at [416, 148] on div "31195 - COMERCIAL GUAIRA Tipo de cliente: A S MERCADO (M) Limite de capacidade …" at bounding box center [304, 151] width 608 height 302
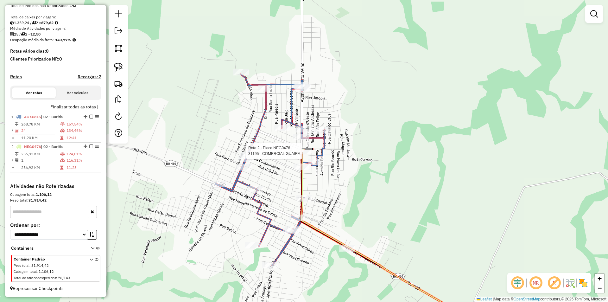
select select "*********"
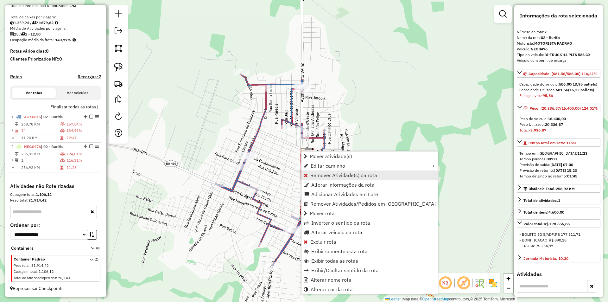
click at [319, 178] on span "Remover Atividade(s) da rota" at bounding box center [343, 175] width 67 height 5
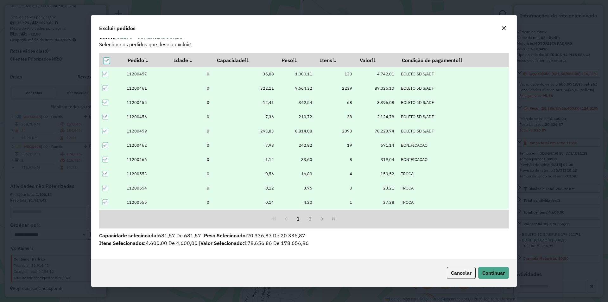
scroll to position [8, 0]
click at [106, 59] on icon at bounding box center [106, 60] width 4 height 4
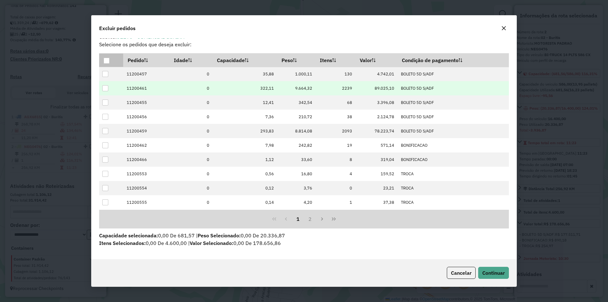
click at [105, 86] on div at bounding box center [105, 88] width 6 height 6
click at [486, 272] on span "Continuar" at bounding box center [493, 272] width 22 height 6
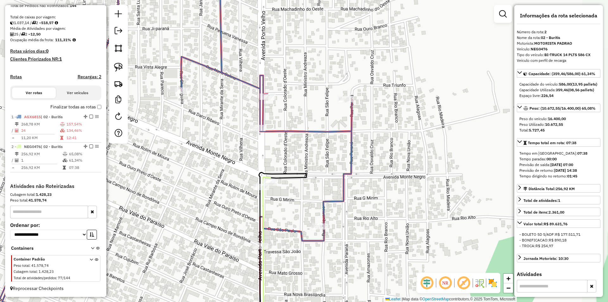
drag, startPoint x: 240, startPoint y: 173, endPoint x: 252, endPoint y: 175, distance: 12.3
click at [248, 175] on div "Janela de atendimento Grade de atendimento Capacidade Transportadoras Veículos …" at bounding box center [304, 151] width 608 height 302
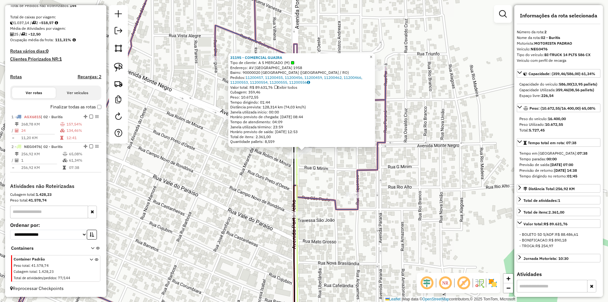
click at [246, 189] on div "31195 - COMERCIAL GUAIRA Tipo de cliente: A S MERCADO (M) Endereço: AV [GEOGRAP…" at bounding box center [304, 151] width 608 height 302
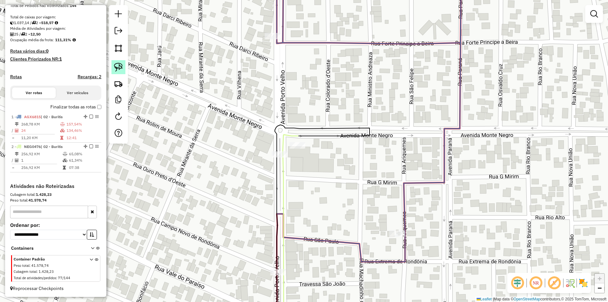
click at [118, 67] on img at bounding box center [118, 67] width 9 height 9
drag, startPoint x: 214, startPoint y: 148, endPoint x: 265, endPoint y: 172, distance: 56.2
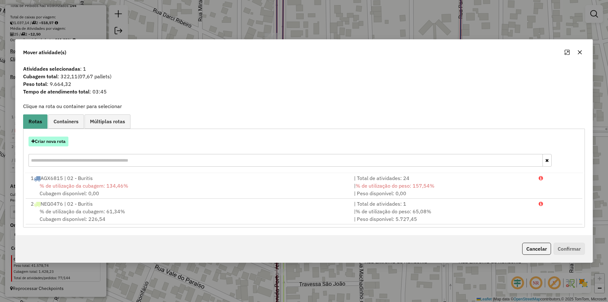
click at [55, 142] on button "Criar nova rota" at bounding box center [48, 141] width 40 height 10
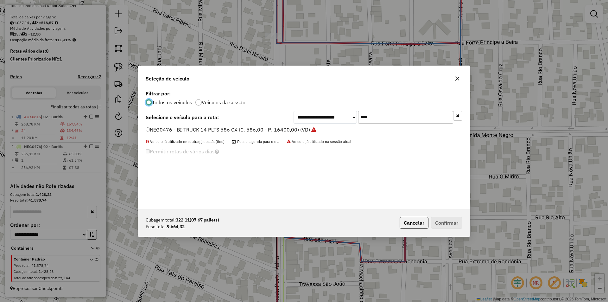
scroll to position [3, 2]
drag, startPoint x: 359, startPoint y: 113, endPoint x: 345, endPoint y: 121, distance: 15.9
click at [345, 121] on div "**********" at bounding box center [377, 117] width 169 height 13
type input "***"
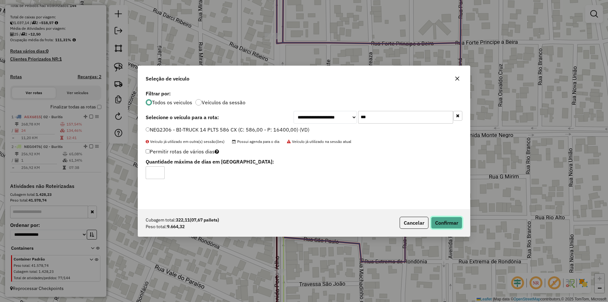
click at [441, 226] on button "Confirmar" at bounding box center [446, 223] width 31 height 12
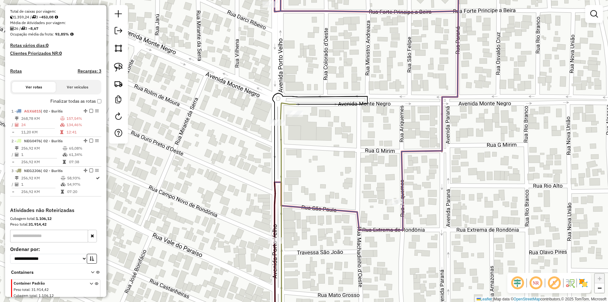
drag, startPoint x: 314, startPoint y: 174, endPoint x: 320, endPoint y: 175, distance: 6.1
click at [316, 175] on div "Janela de atendimento Grade de atendimento Capacidade Transportadoras Veículos …" at bounding box center [304, 151] width 608 height 302
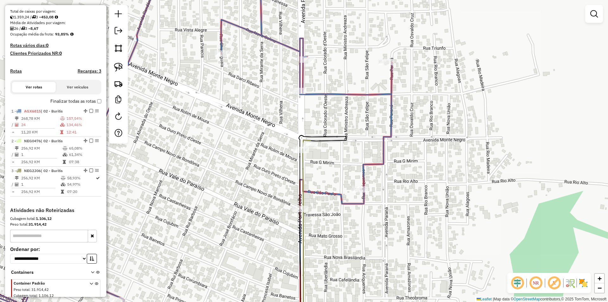
click at [326, 177] on div "Janela de atendimento Grade de atendimento Capacidade Transportadoras Veículos …" at bounding box center [304, 151] width 608 height 302
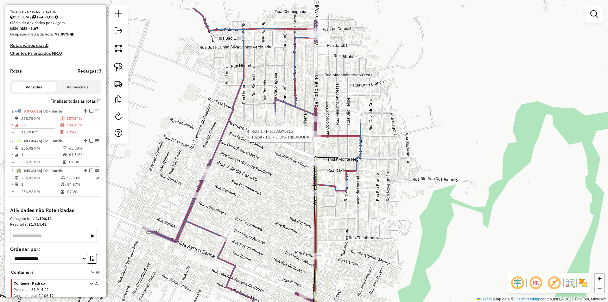
scroll to position [160, 0]
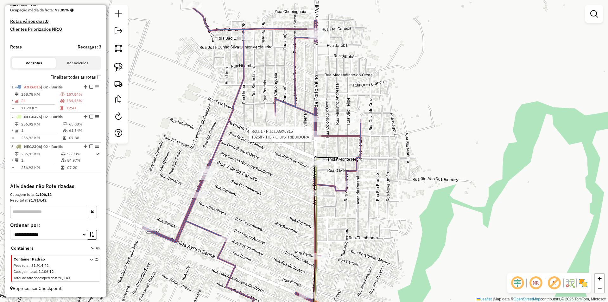
select select "*********"
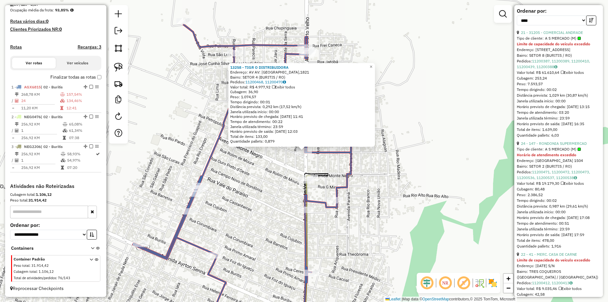
scroll to position [317, 0]
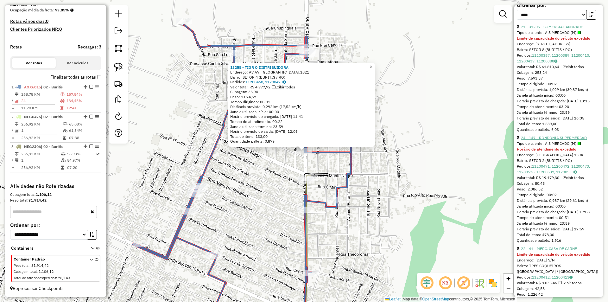
click at [554, 140] on link "24 - 147 - RONDONIA SUPERMERCAD" at bounding box center [554, 137] width 66 height 5
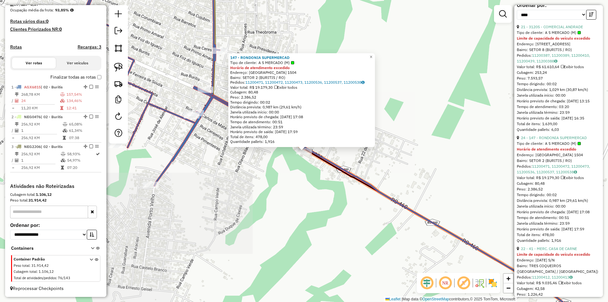
click at [258, 168] on div "147 - RONDONIA SUPERMERCAD Tipo de cliente: A S MERCADO (M) Horário de atendime…" at bounding box center [304, 151] width 608 height 302
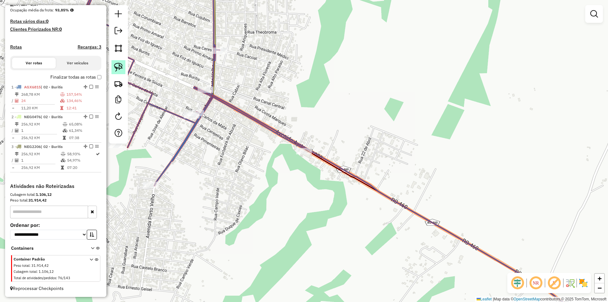
click at [119, 68] on img at bounding box center [118, 67] width 9 height 9
drag, startPoint x: 249, startPoint y: 139, endPoint x: 314, endPoint y: 197, distance: 86.7
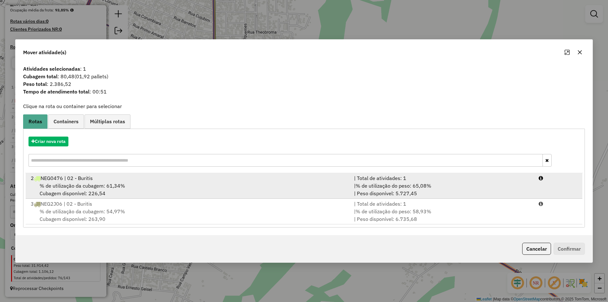
click at [106, 189] on div "% de utilização da cubagem: 61,34% Cubagem disponível: 226,54" at bounding box center [188, 189] width 323 height 15
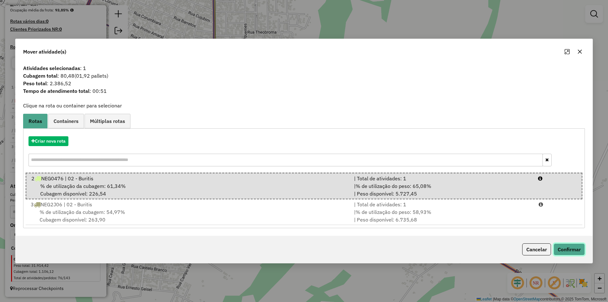
click at [574, 249] on button "Confirmar" at bounding box center [568, 249] width 31 height 12
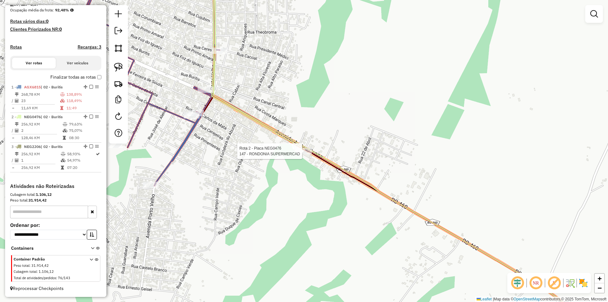
select select "*********"
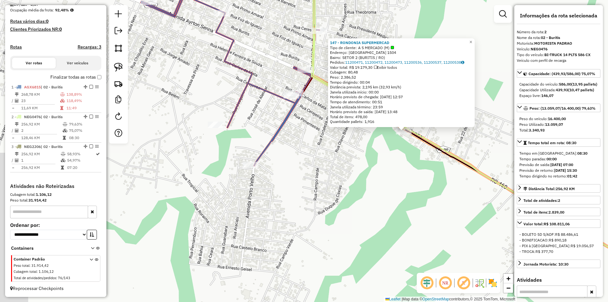
drag, startPoint x: 303, startPoint y: 177, endPoint x: 385, endPoint y: 162, distance: 83.0
click at [385, 162] on div "147 - RONDONIA SUPERMERCAD Tipo de cliente: A S MERCADO (M) Endereço: [GEOGRAPH…" at bounding box center [304, 151] width 608 height 302
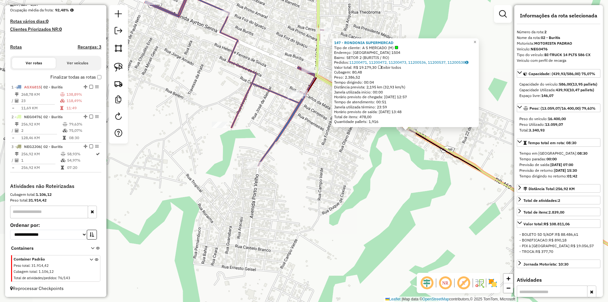
click at [385, 162] on div "147 - RONDONIA SUPERMERCAD Tipo de cliente: A S MERCADO (M) Endereço: [GEOGRAPH…" at bounding box center [304, 151] width 608 height 302
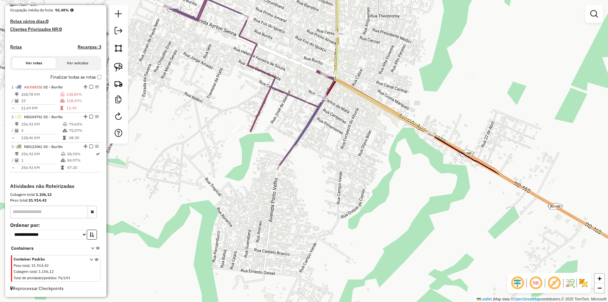
drag, startPoint x: 319, startPoint y: 207, endPoint x: 292, endPoint y: 201, distance: 28.1
click at [338, 207] on div "Janela de atendimento Grade de atendimento Capacidade Transportadoras Veículos …" at bounding box center [304, 151] width 608 height 302
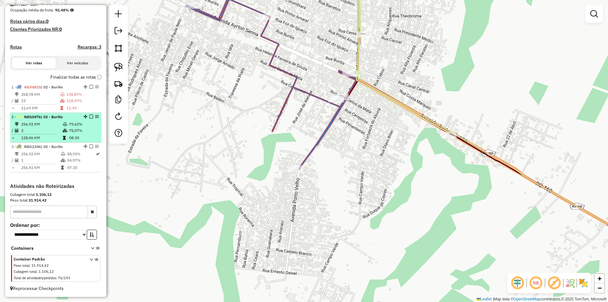
click at [89, 115] on em at bounding box center [91, 117] width 4 height 4
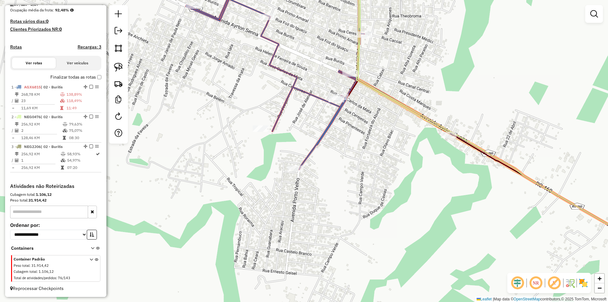
scroll to position [138, 0]
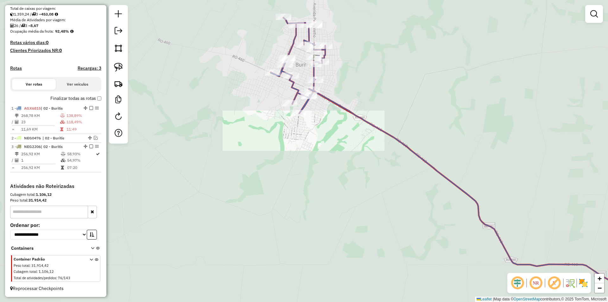
drag, startPoint x: 337, startPoint y: 123, endPoint x: 340, endPoint y: 197, distance: 73.8
click at [340, 197] on div "Janela de atendimento Grade de atendimento Capacidade Transportadoras Veículos …" at bounding box center [304, 151] width 608 height 302
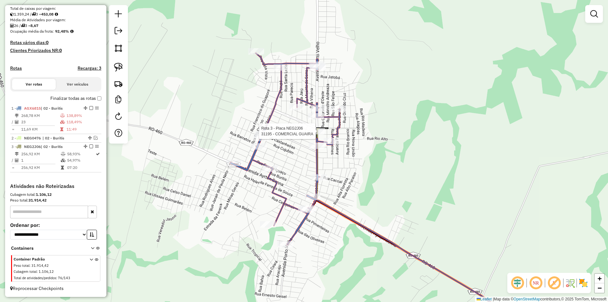
select select "*********"
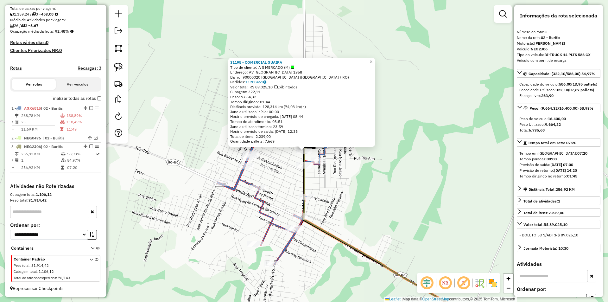
drag, startPoint x: 395, startPoint y: 166, endPoint x: 403, endPoint y: 156, distance: 13.1
click at [403, 156] on div "31195 - COMERCIAL GUAIRA Tipo de cliente: A S MERCADO (M) Endereço: AV [GEOGRAP…" at bounding box center [304, 151] width 608 height 302
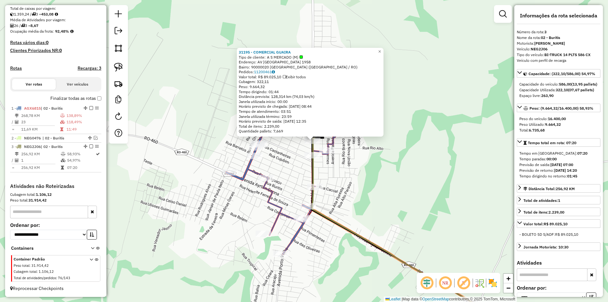
click at [403, 156] on div "31195 - COMERCIAL GUAIRA Tipo de cliente: A S MERCADO (M) Endereço: AV [GEOGRAP…" at bounding box center [304, 151] width 608 height 302
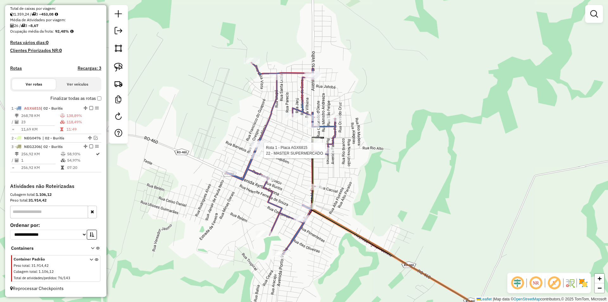
select select "*********"
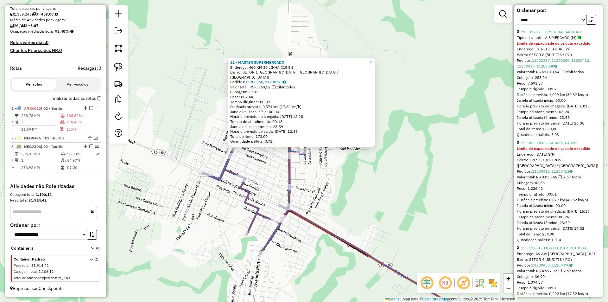
scroll to position [317, 0]
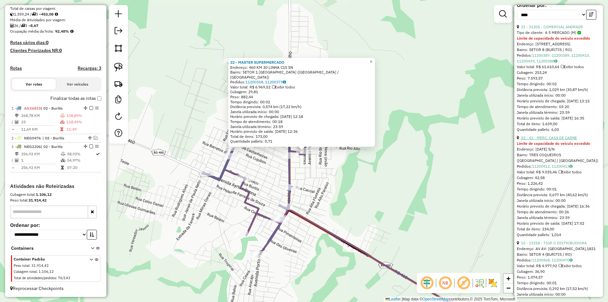
click at [550, 140] on link "22 - 41 - MERC. CASA DE CARNE" at bounding box center [549, 137] width 56 height 5
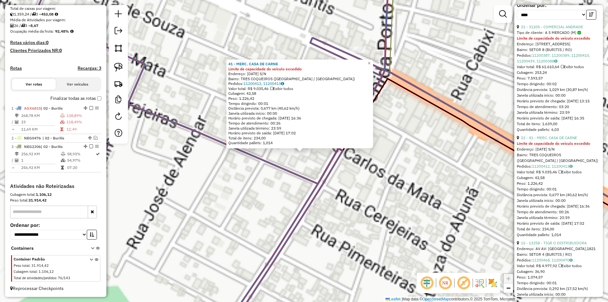
click at [292, 163] on div "41 - MERC. CASA DE CARNE Limite de capacidade do veículo excedido Endereço: [DA…" at bounding box center [304, 151] width 608 height 302
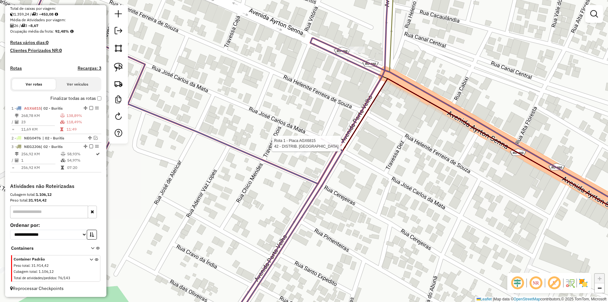
select select "*********"
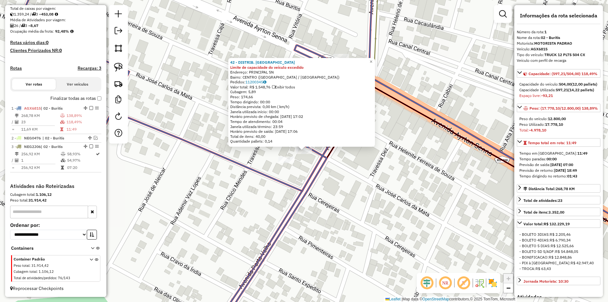
click at [258, 176] on icon at bounding box center [350, 183] width 638 height 210
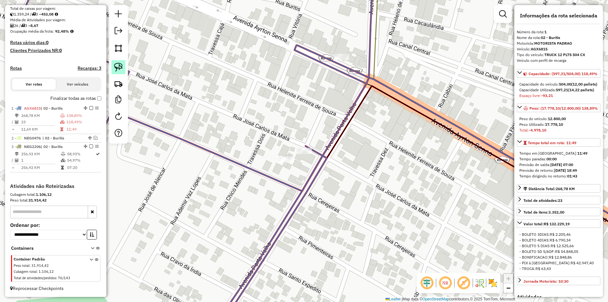
click at [115, 66] on img at bounding box center [118, 67] width 9 height 9
drag, startPoint x: 266, startPoint y: 153, endPoint x: 286, endPoint y: 169, distance: 25.5
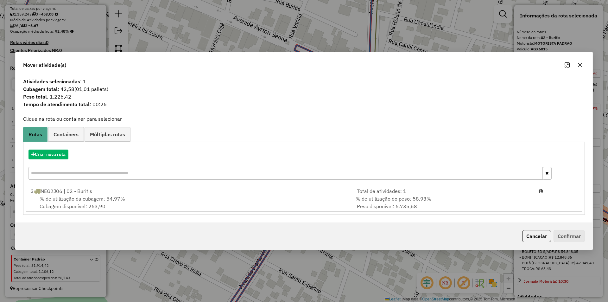
click at [90, 195] on div "% de utilização da cubagem: 54,97% Cubagem disponível: 263,90" at bounding box center [188, 202] width 323 height 15
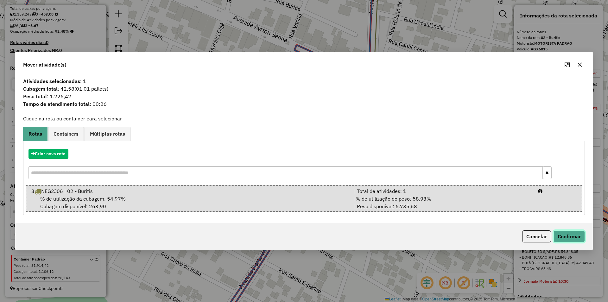
click at [567, 235] on button "Confirmar" at bounding box center [568, 236] width 31 height 12
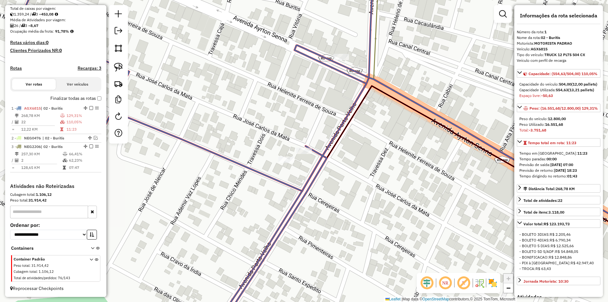
drag, startPoint x: 468, startPoint y: 145, endPoint x: 478, endPoint y: 148, distance: 11.1
click at [474, 148] on icon at bounding box center [486, 171] width 363 height 170
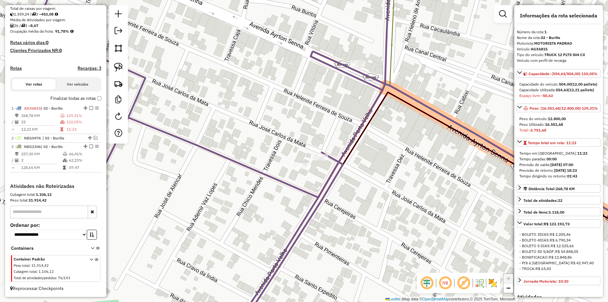
click at [283, 142] on div "Janela de atendimento Grade de atendimento Capacidade Transportadoras Veículos …" at bounding box center [304, 151] width 608 height 302
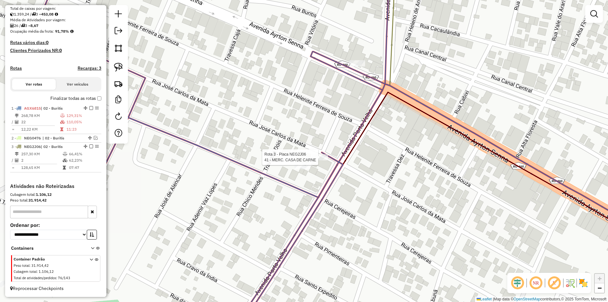
select select "*********"
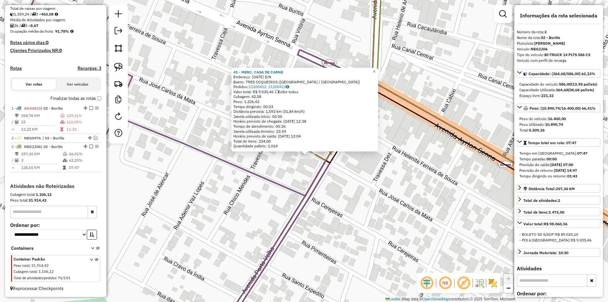
click at [400, 200] on div "41 - MERC. CASA DE CARNE Endereço: [DATE] S/N Bairro: TRES COQUEIROS ([GEOGRAPH…" at bounding box center [304, 151] width 608 height 302
click at [389, 203] on div "41 - MERC. CASA DE CARNE Endereço: [DATE] S/N Bairro: TRES COQUEIROS ([GEOGRAPH…" at bounding box center [304, 151] width 608 height 302
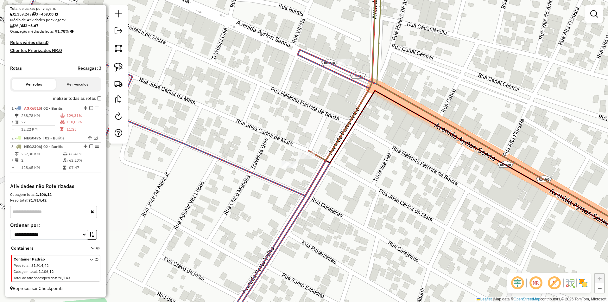
drag, startPoint x: 348, startPoint y: 208, endPoint x: 337, endPoint y: 234, distance: 27.9
click at [338, 233] on div "Janela de atendimento Grade de atendimento Capacidade Transportadoras Veículos …" at bounding box center [304, 151] width 608 height 302
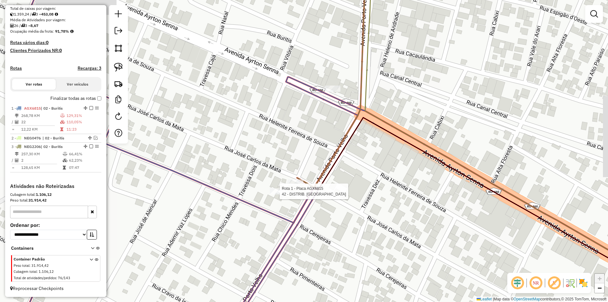
select select "*********"
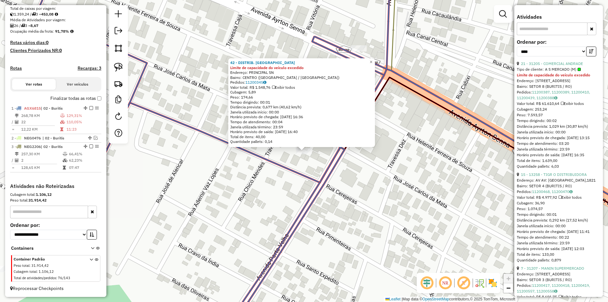
scroll to position [285, 0]
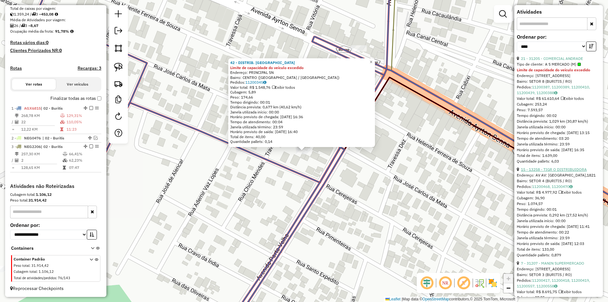
click at [553, 172] on link "15 - 13258 - TIGR O DISTRIBUIDORA" at bounding box center [554, 169] width 66 height 5
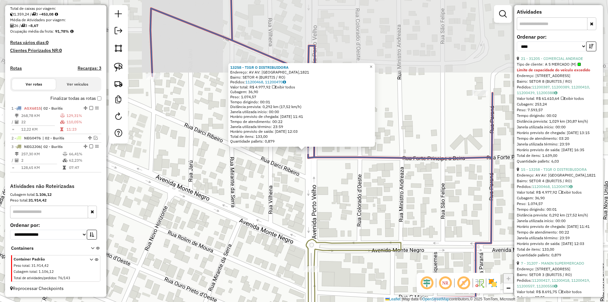
click at [277, 182] on div "13258 - TIGR O DISTRIBUIDORA Endereço: AV AV: [GEOGRAPHIC_DATA],1821 Bairro: SE…" at bounding box center [304, 151] width 608 height 302
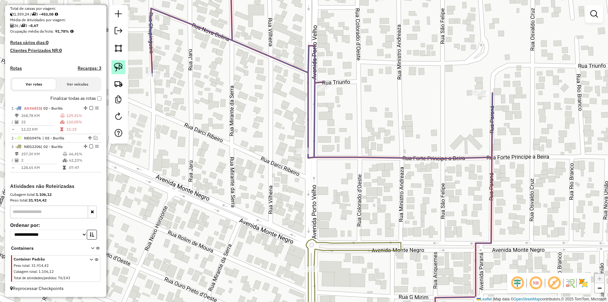
click at [119, 70] on img at bounding box center [118, 67] width 9 height 9
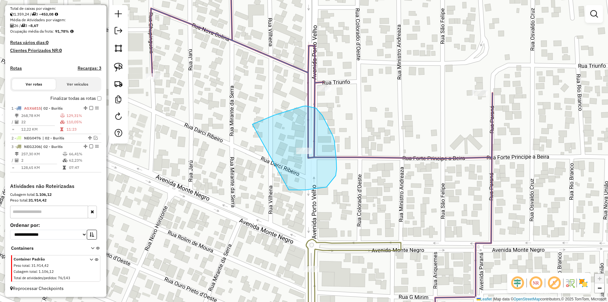
drag, startPoint x: 303, startPoint y: 106, endPoint x: 282, endPoint y: 188, distance: 84.0
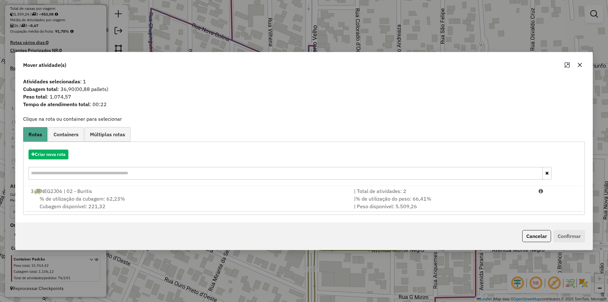
click at [77, 198] on span "% de utilização da cubagem: 62,23%" at bounding box center [82, 198] width 85 height 6
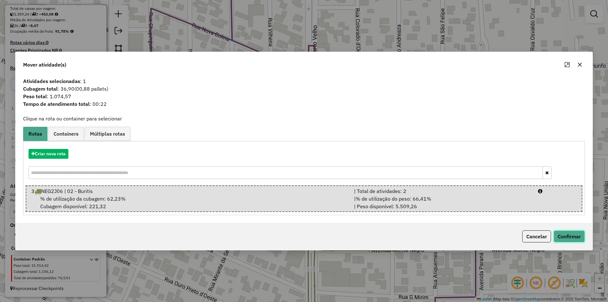
click at [562, 235] on button "Confirmar" at bounding box center [568, 236] width 31 height 12
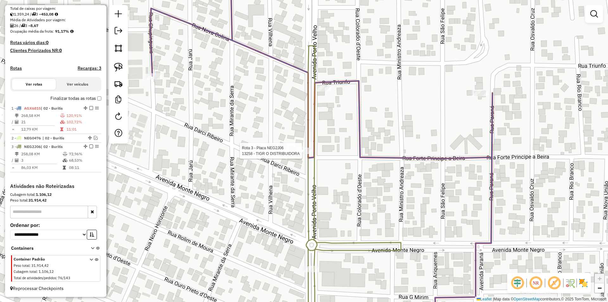
select select "*********"
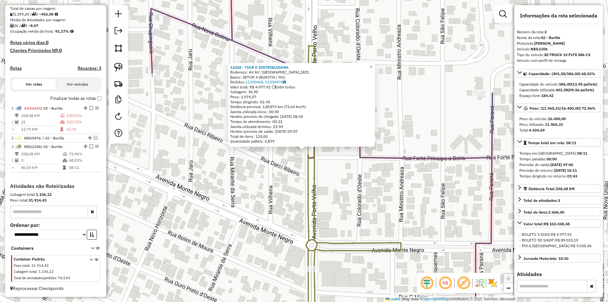
click at [405, 194] on div "13258 - TIGR O DISTRIBUIDORA Endereço: AV AV: [GEOGRAPHIC_DATA],1821 Bairro: SE…" at bounding box center [304, 151] width 608 height 302
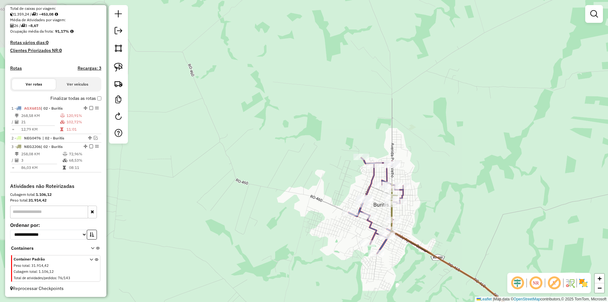
click at [342, 190] on div "Janela de atendimento Grade de atendimento Capacidade Transportadoras Veículos …" at bounding box center [304, 151] width 608 height 302
click at [366, 166] on icon at bounding box center [375, 206] width 54 height 96
select select "*********"
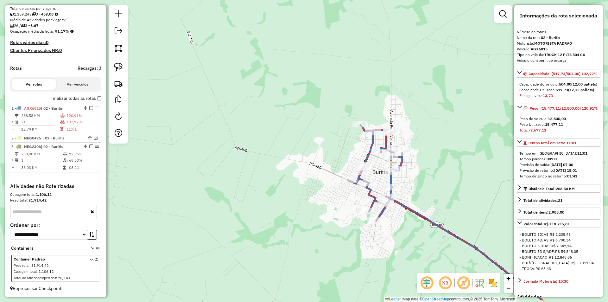
drag, startPoint x: 451, startPoint y: 173, endPoint x: 450, endPoint y: 140, distance: 32.9
click at [450, 140] on div "Janela de atendimento Grade de atendimento Capacidade Transportadoras Veículos …" at bounding box center [304, 151] width 608 height 302
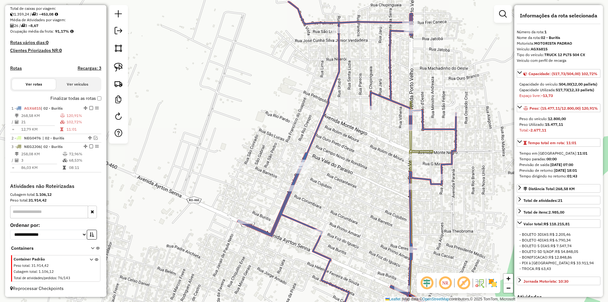
click at [412, 108] on icon at bounding box center [347, 167] width 218 height 330
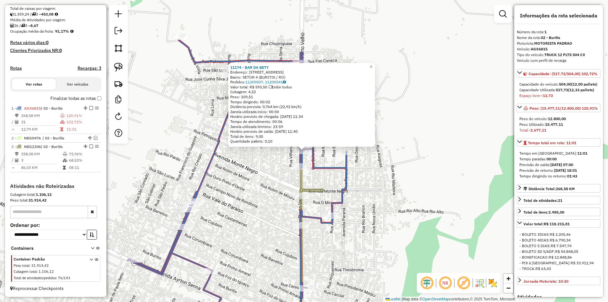
click at [257, 164] on div "Rota 3 - Placa NEG2J06 13258 - TIGR O DISTRIBUIDORA 11174 - BAR DA BETY Endereç…" at bounding box center [304, 151] width 608 height 302
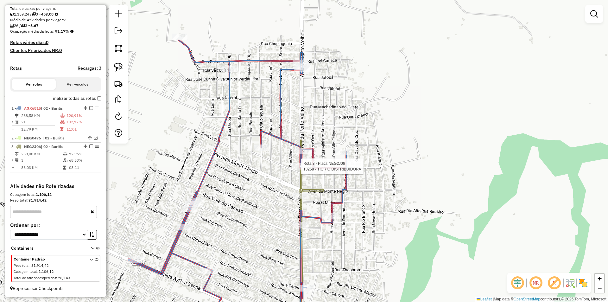
select select "*********"
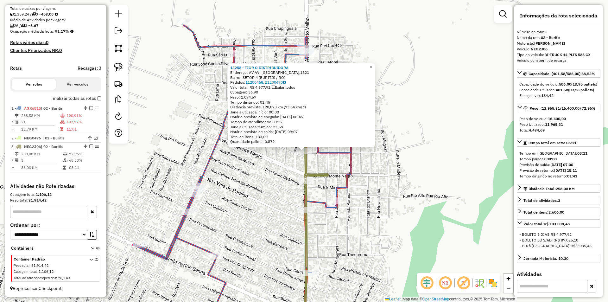
click at [285, 174] on div "13258 - TIGR O DISTRIBUIDORA Endereço: AV AV: [GEOGRAPHIC_DATA],1821 Bairro: SE…" at bounding box center [304, 151] width 608 height 302
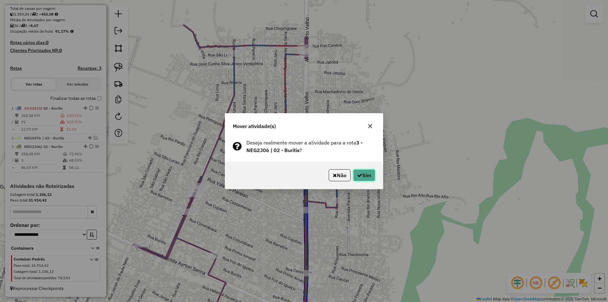
click at [366, 178] on button "Sim" at bounding box center [364, 175] width 22 height 12
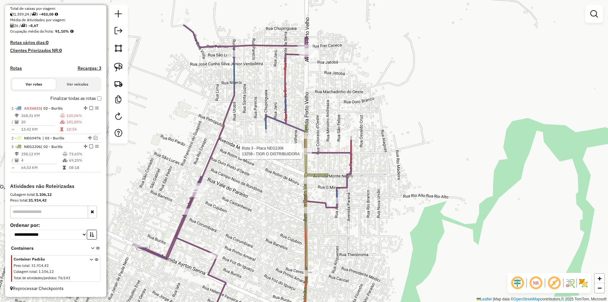
select select "*********"
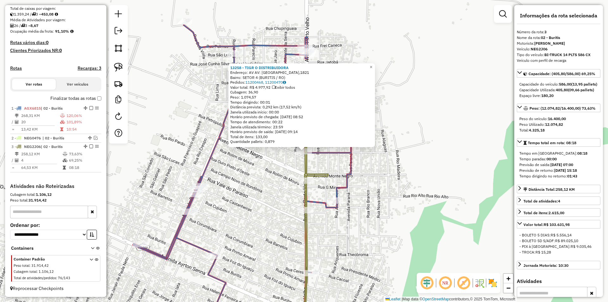
drag, startPoint x: 415, startPoint y: 176, endPoint x: 436, endPoint y: 162, distance: 24.5
click at [436, 162] on div "13258 - TIGR O DISTRIBUIDORA Endereço: AV AV: [GEOGRAPHIC_DATA],1821 Bairro: SE…" at bounding box center [304, 151] width 608 height 302
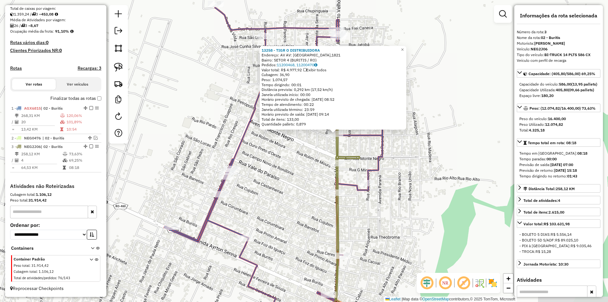
click at [436, 162] on div "13258 - TIGR O DISTRIBUIDORA Endereço: AV AV: [GEOGRAPHIC_DATA],1821 Bairro: SE…" at bounding box center [304, 151] width 608 height 302
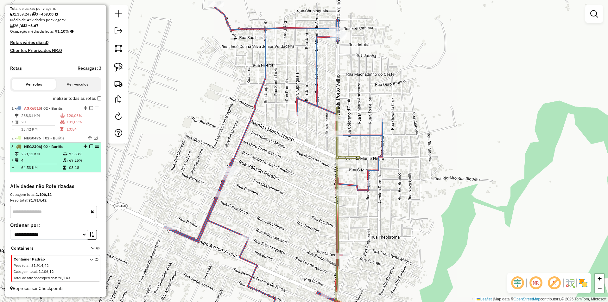
click at [89, 146] on em at bounding box center [91, 146] width 4 height 4
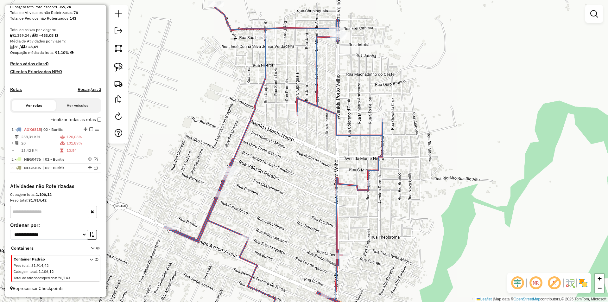
scroll to position [117, 0]
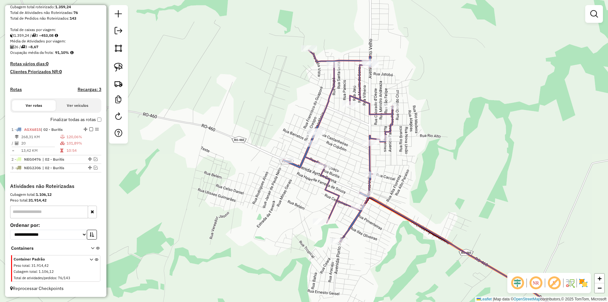
drag, startPoint x: 415, startPoint y: 157, endPoint x: 414, endPoint y: 178, distance: 21.0
click at [414, 178] on div "Janela de atendimento Grade de atendimento Capacidade Transportadoras Veículos …" at bounding box center [304, 151] width 608 height 302
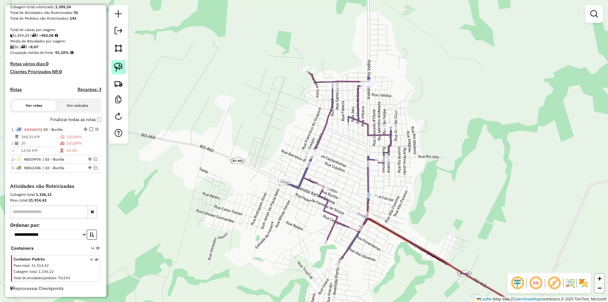
click at [116, 66] on img at bounding box center [118, 67] width 9 height 9
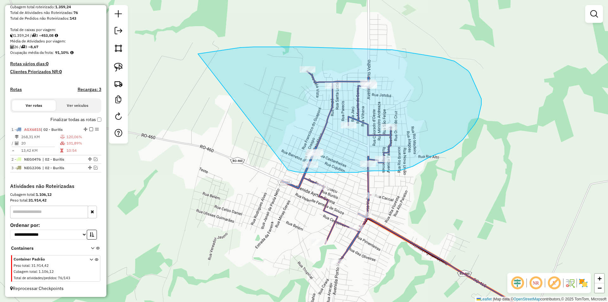
drag, startPoint x: 205, startPoint y: 53, endPoint x: 271, endPoint y: 169, distance: 133.5
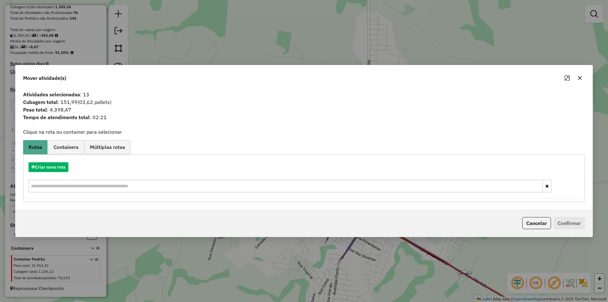
click at [580, 77] on icon "button" at bounding box center [579, 77] width 5 height 5
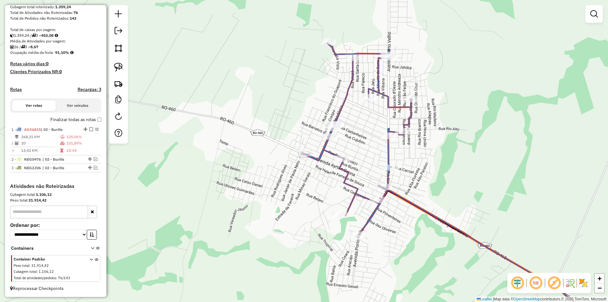
drag, startPoint x: 436, startPoint y: 152, endPoint x: 449, endPoint y: 132, distance: 23.4
click at [449, 132] on div "Janela de atendimento Grade de atendimento Capacidade Transportadoras Veículos …" at bounding box center [304, 151] width 608 height 302
click at [122, 71] on img at bounding box center [118, 67] width 9 height 9
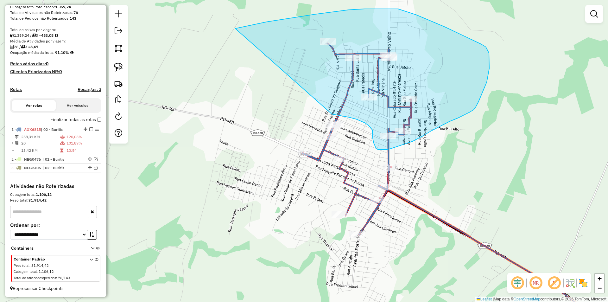
drag, startPoint x: 315, startPoint y: 14, endPoint x: 313, endPoint y: 111, distance: 96.6
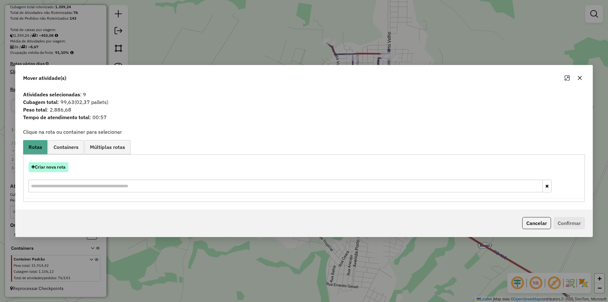
click at [49, 164] on button "Criar nova rota" at bounding box center [48, 167] width 40 height 10
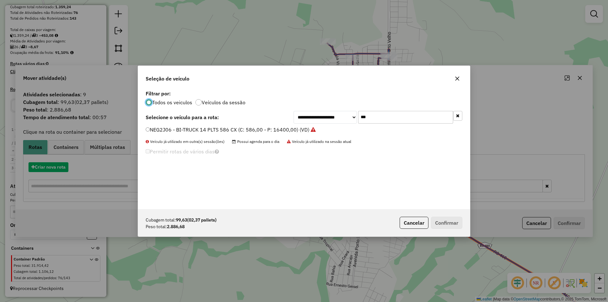
scroll to position [3, 2]
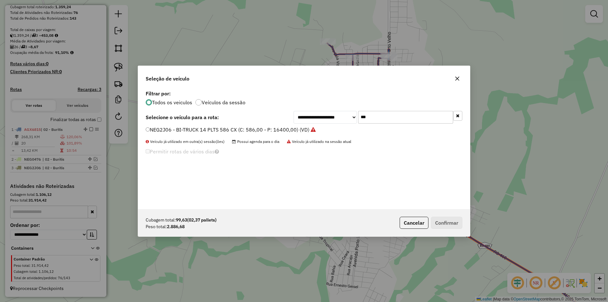
drag, startPoint x: 372, startPoint y: 111, endPoint x: 354, endPoint y: 123, distance: 21.0
click at [354, 123] on div "**********" at bounding box center [377, 117] width 169 height 13
type input "****"
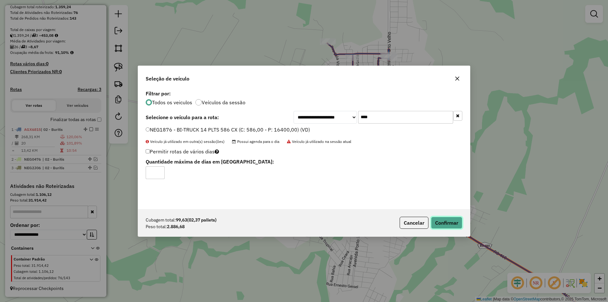
click at [443, 221] on button "Confirmar" at bounding box center [446, 223] width 31 height 12
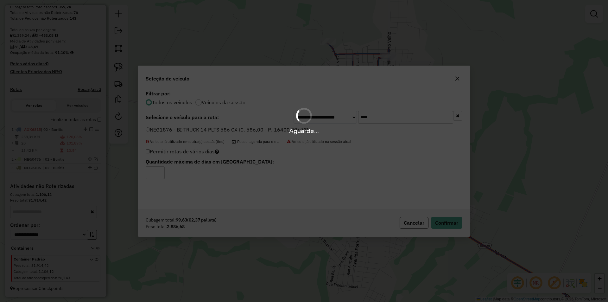
scroll to position [147, 0]
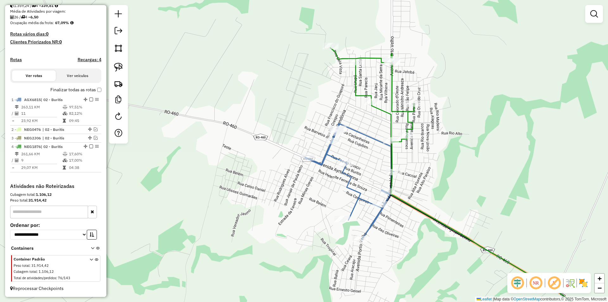
click at [335, 152] on div "Janela de atendimento Grade de atendimento Capacidade Transportadoras Veículos …" at bounding box center [304, 151] width 608 height 302
select select "*********"
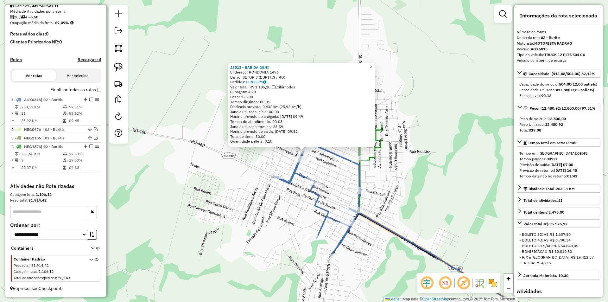
click at [471, 188] on div "23513 - BAR DA GENI Endereço: RONDONIA 1496 Bairro: SETOR 3 (BURITIS / RO) Pedi…" at bounding box center [304, 151] width 608 height 302
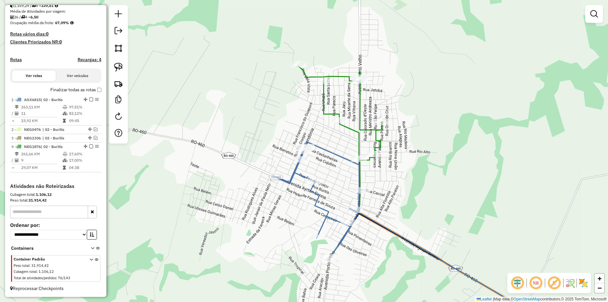
click at [358, 172] on icon at bounding box center [317, 200] width 89 height 116
select select "*********"
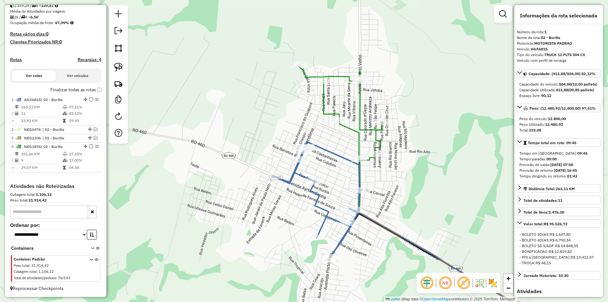
click at [474, 29] on div "Janela de atendimento Grade de atendimento Capacidade Transportadoras Veículos …" at bounding box center [304, 151] width 608 height 302
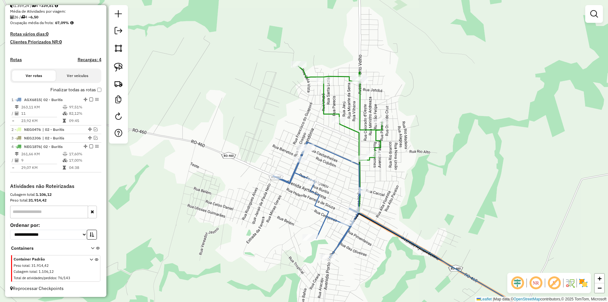
click at [387, 63] on div "Janela de atendimento Grade de atendimento Capacidade Transportadoras Veículos …" at bounding box center [304, 151] width 608 height 302
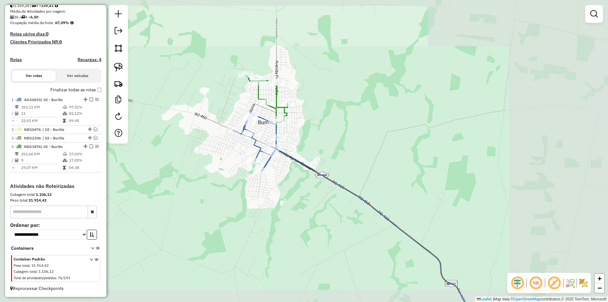
drag, startPoint x: 187, startPoint y: 85, endPoint x: 230, endPoint y: 66, distance: 46.7
click at [231, 67] on div "Janela de atendimento Grade de atendimento Capacidade Transportadoras Veículos …" at bounding box center [304, 151] width 608 height 302
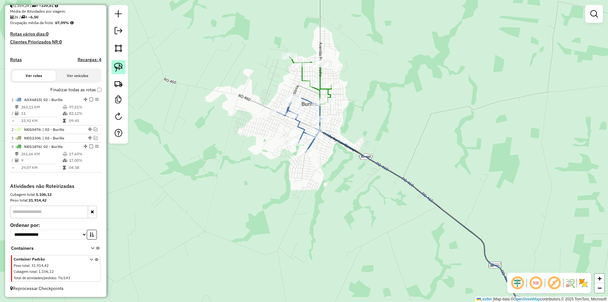
click at [114, 67] on img at bounding box center [118, 67] width 9 height 9
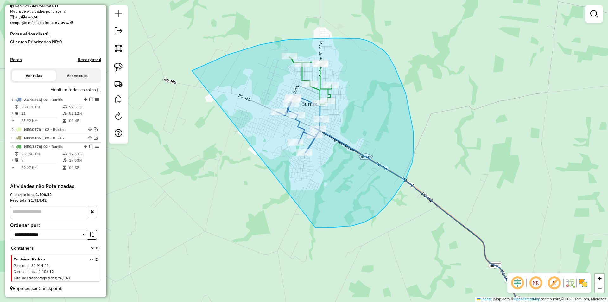
drag, startPoint x: 205, startPoint y: 65, endPoint x: 300, endPoint y: 214, distance: 177.2
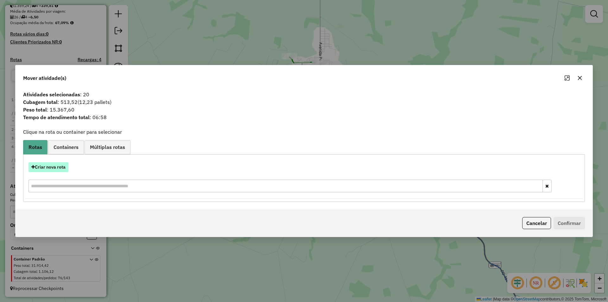
click at [51, 171] on button "Criar nova rota" at bounding box center [48, 167] width 40 height 10
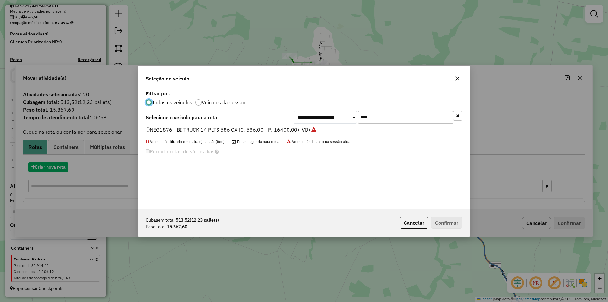
scroll to position [3, 2]
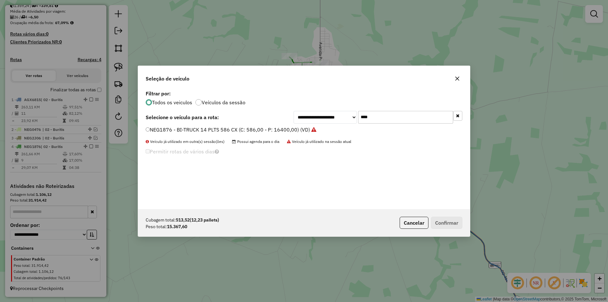
drag, startPoint x: 391, startPoint y: 119, endPoint x: 324, endPoint y: 125, distance: 67.4
click at [324, 125] on div "**********" at bounding box center [304, 149] width 332 height 120
type input "****"
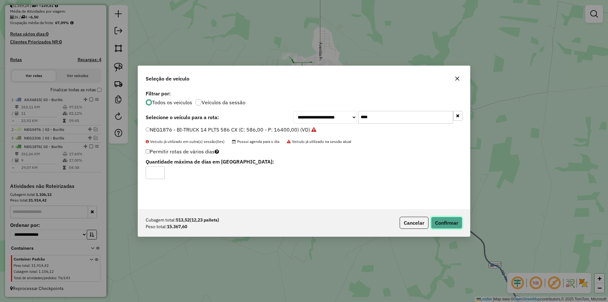
click at [437, 224] on button "Confirmar" at bounding box center [446, 223] width 31 height 12
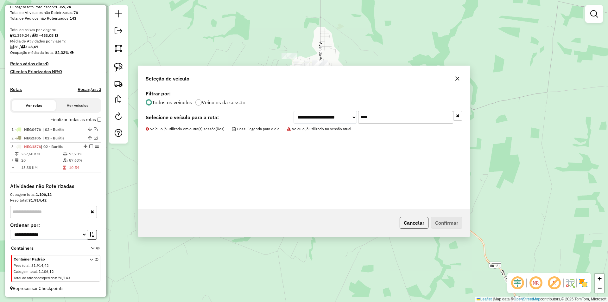
scroll to position [117, 0]
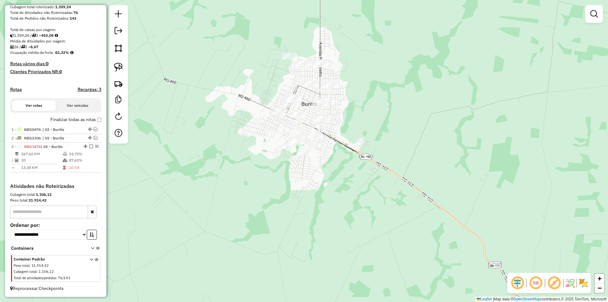
click at [258, 116] on div "Janela de atendimento Grade de atendimento Capacidade Transportadoras Veículos …" at bounding box center [304, 151] width 608 height 302
select select "*********"
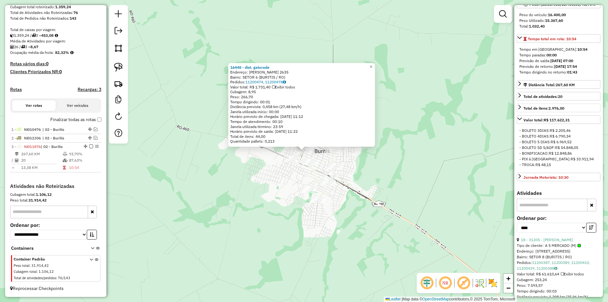
scroll to position [127, 0]
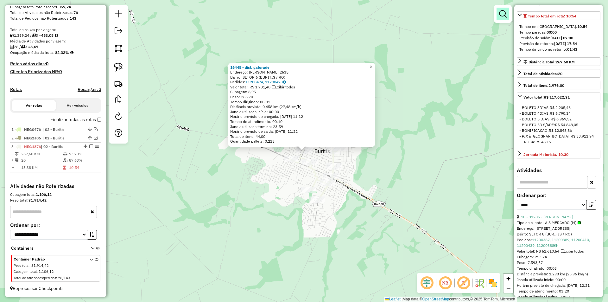
click at [505, 17] on em at bounding box center [503, 14] width 8 height 8
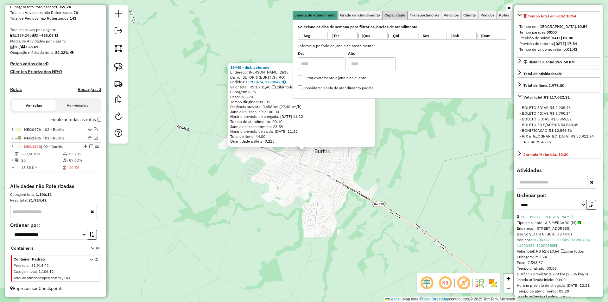
click at [403, 18] on link "Capacidade" at bounding box center [394, 15] width 25 height 9
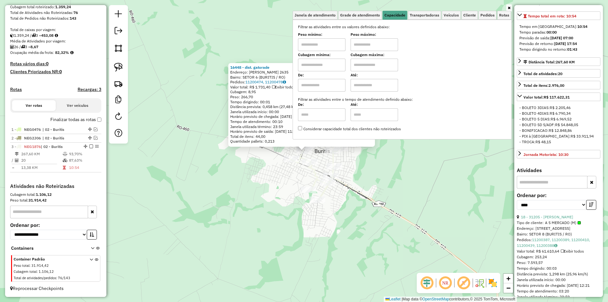
click at [328, 48] on input "text" at bounding box center [321, 44] width 47 height 13
type input "****"
click at [361, 41] on input "text" at bounding box center [373, 44] width 47 height 13
type input "******"
click at [265, 173] on div "16448 - dist. gatorade Endereço: SaO MARCOS 2635 Bairro: SETOR 6 (BURITIS / RO)…" at bounding box center [304, 151] width 608 height 302
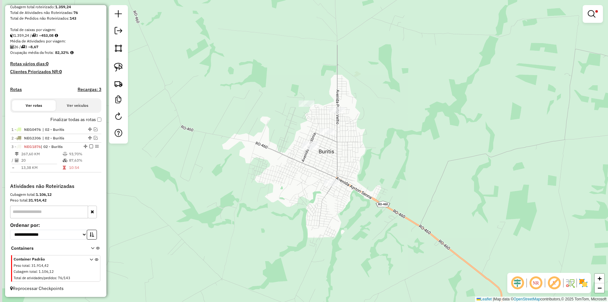
drag, startPoint x: 266, startPoint y: 173, endPoint x: 270, endPoint y: 174, distance: 4.1
click at [270, 174] on div "Limpar filtros Janela de atendimento Grade de atendimento Capacidade Transporta…" at bounding box center [304, 151] width 608 height 302
click at [260, 179] on div "Limpar filtros Janela de atendimento Grade de atendimento Capacidade Transporta…" at bounding box center [304, 151] width 608 height 302
click at [117, 66] on img at bounding box center [118, 67] width 9 height 9
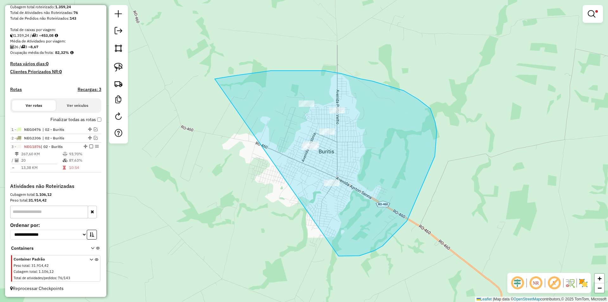
drag, startPoint x: 236, startPoint y: 75, endPoint x: 291, endPoint y: 242, distance: 175.7
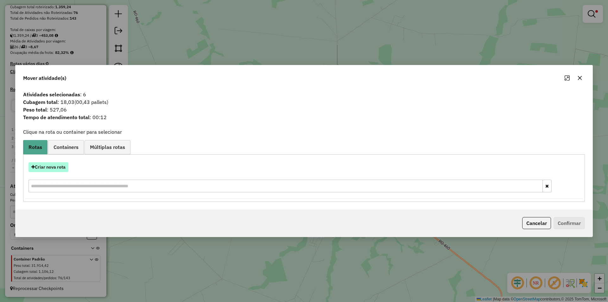
click at [57, 165] on button "Criar nova rota" at bounding box center [48, 167] width 40 height 10
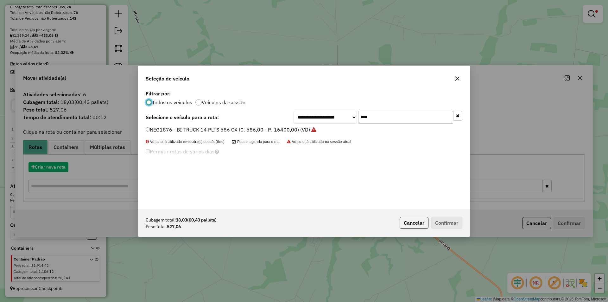
scroll to position [3, 2]
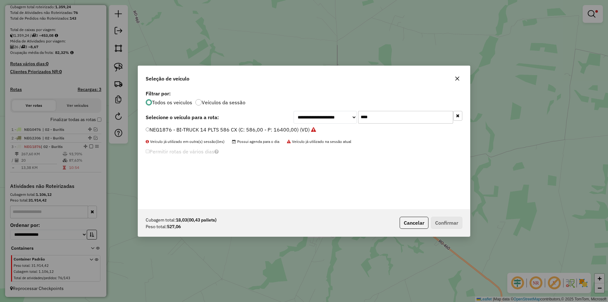
drag, startPoint x: 360, startPoint y: 119, endPoint x: 334, endPoint y: 122, distance: 25.5
click at [334, 122] on div "**********" at bounding box center [377, 117] width 169 height 13
type input "***"
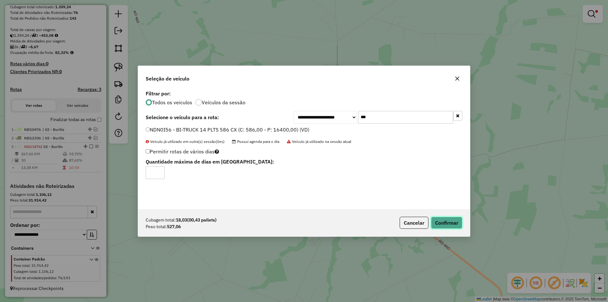
click at [439, 223] on button "Confirmar" at bounding box center [446, 223] width 31 height 12
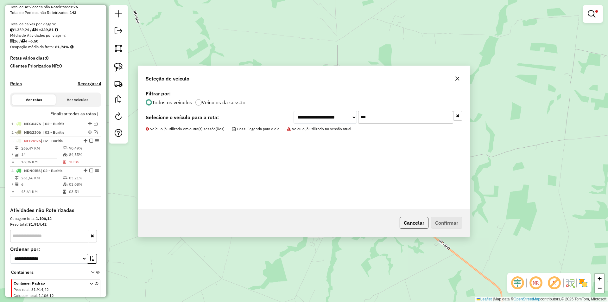
scroll to position [147, 0]
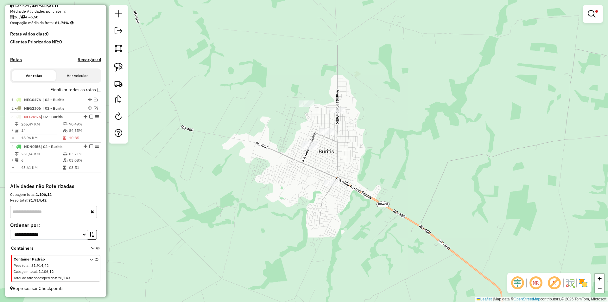
click at [282, 169] on div "Limpar filtros Janela de atendimento Grade de atendimento Capacidade Transporta…" at bounding box center [304, 151] width 608 height 302
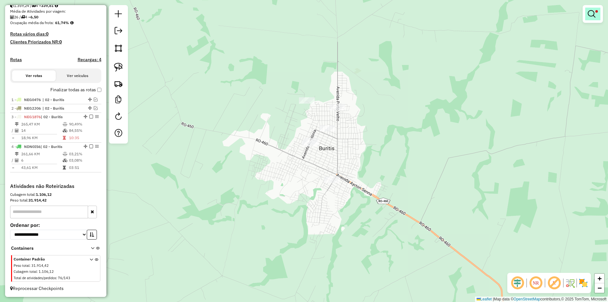
click at [593, 14] on em at bounding box center [591, 14] width 8 height 8
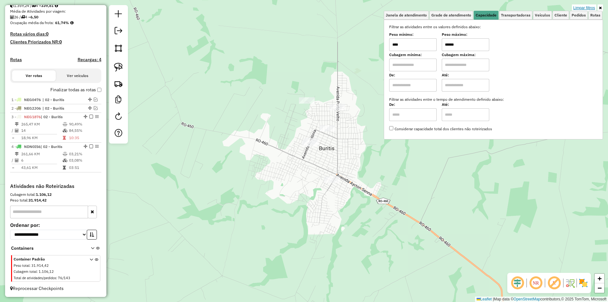
click at [587, 7] on link "Limpar filtros" at bounding box center [584, 7] width 24 height 7
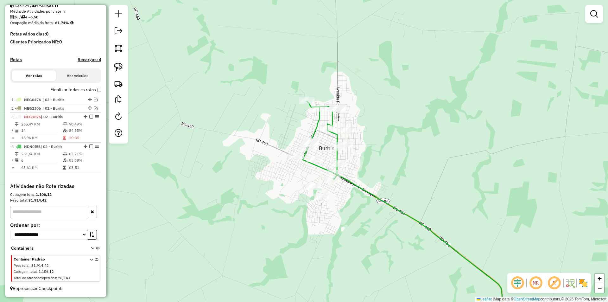
click at [397, 85] on div "Janela de atendimento Grade de atendimento Capacidade Transportadoras Veículos …" at bounding box center [304, 151] width 608 height 302
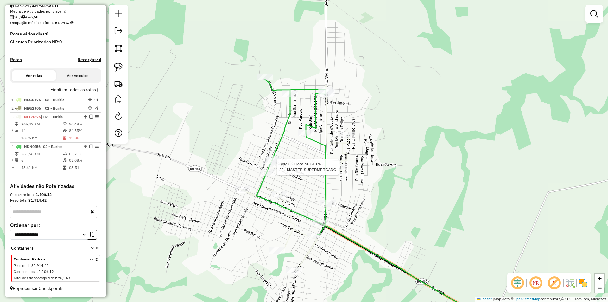
select select "*********"
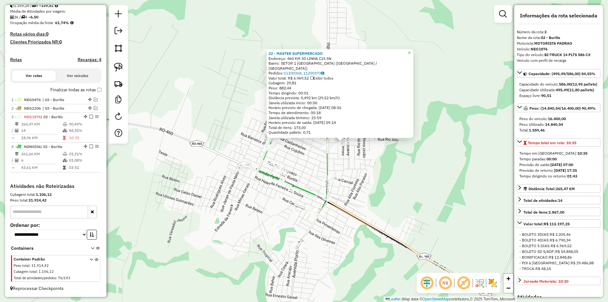
drag, startPoint x: 378, startPoint y: 187, endPoint x: 416, endPoint y: 178, distance: 38.8
click at [416, 178] on div "22 - MASTER SUPERMERCADO Endereço: 460 KM 30 LINHA C15 SN Bairro: SETOR 1 [GEOG…" at bounding box center [304, 151] width 608 height 302
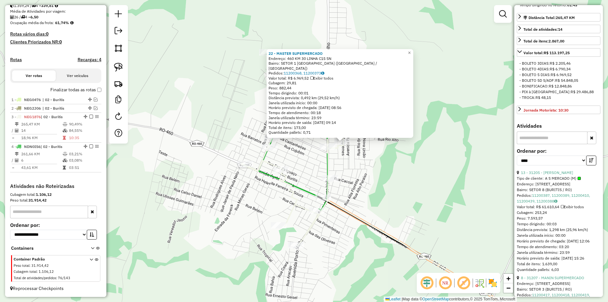
scroll to position [190, 0]
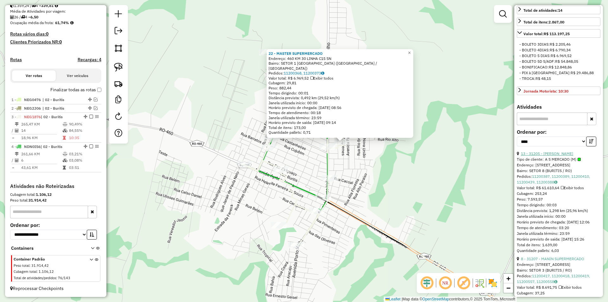
click at [555, 156] on link "13 - 31205 - [PERSON_NAME]" at bounding box center [547, 153] width 52 height 5
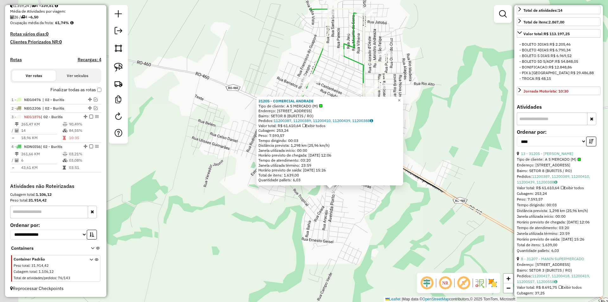
drag, startPoint x: 358, startPoint y: 179, endPoint x: 386, endPoint y: 217, distance: 46.8
click at [386, 217] on div "31205 - COMERCIAL ANDRADE Tipo de cliente: A S MERCADO (M) Endereço: [STREET_AD…" at bounding box center [304, 151] width 608 height 302
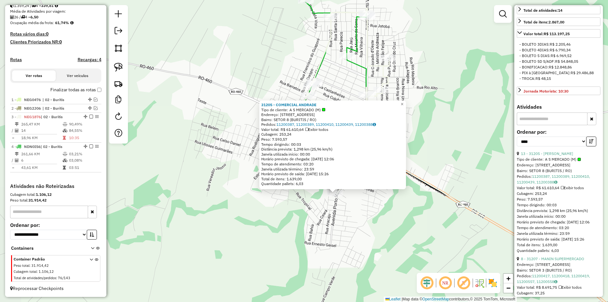
click at [386, 217] on div "31205 - COMERCIAL ANDRADE Tipo de cliente: A S MERCADO (M) Endereço: [STREET_AD…" at bounding box center [304, 151] width 608 height 302
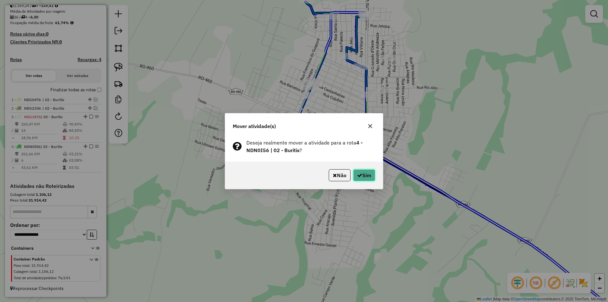
click at [364, 178] on button "Sim" at bounding box center [364, 175] width 22 height 12
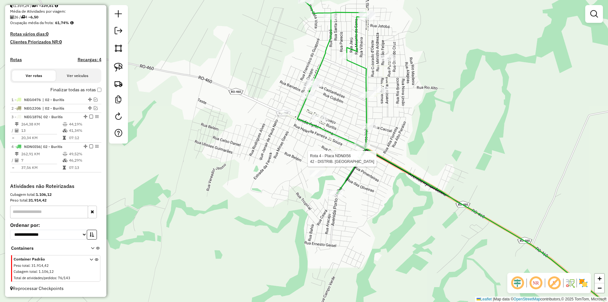
select select "*********"
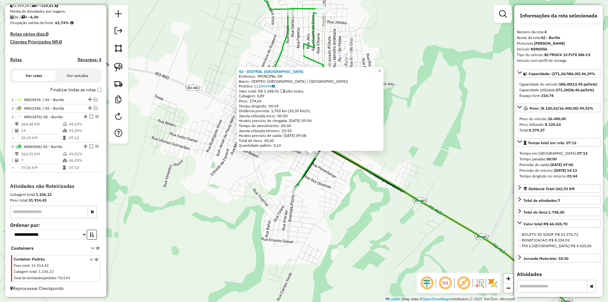
drag, startPoint x: 387, startPoint y: 199, endPoint x: 392, endPoint y: 202, distance: 6.1
click at [392, 202] on div "42 - DISTRIB. DO [PERSON_NAME]: PRINCIPAL SN Bairro: [GEOGRAPHIC_DATA] ([GEOGRA…" at bounding box center [304, 151] width 608 height 302
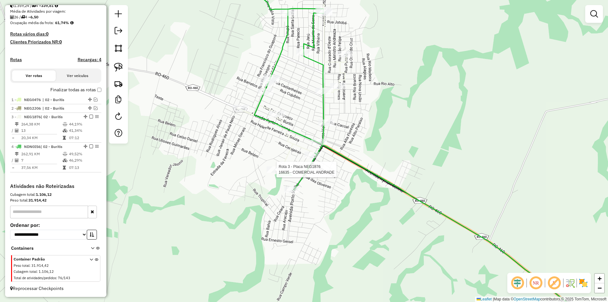
select select "*********"
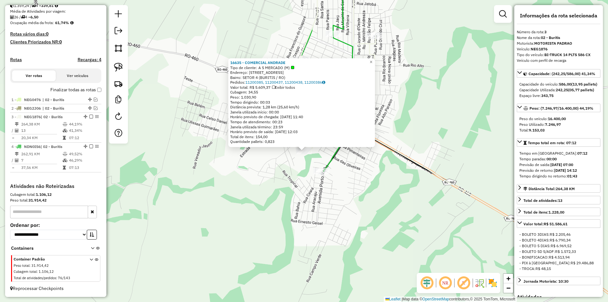
click at [424, 202] on div "16635 - COMERCIAL ANDRADE Tipo de cliente: A S MERCADO (M) Endereço: [STREET_AD…" at bounding box center [304, 151] width 608 height 302
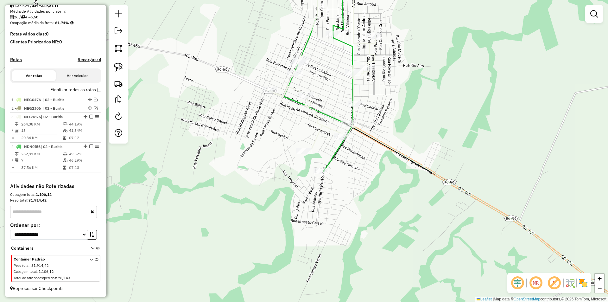
drag, startPoint x: 338, startPoint y: 197, endPoint x: 341, endPoint y: 216, distance: 19.2
click at [341, 216] on div "Janela de atendimento Grade de atendimento Capacidade Transportadoras Veículos …" at bounding box center [304, 151] width 608 height 302
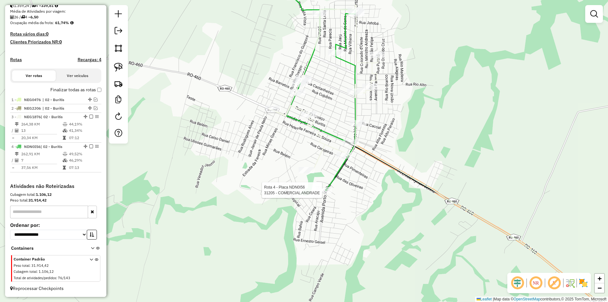
select select "*********"
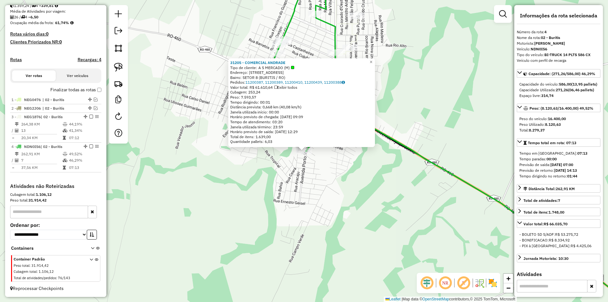
click at [386, 193] on div "31205 - COMERCIAL ANDRADE Tipo de cliente: A S MERCADO (M) Endereço: [STREET_AD…" at bounding box center [304, 151] width 608 height 302
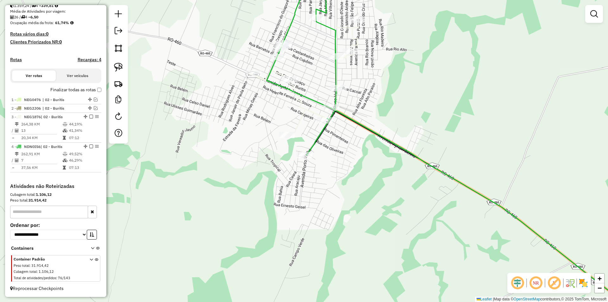
drag, startPoint x: 330, startPoint y: 198, endPoint x: 334, endPoint y: 229, distance: 31.6
click at [336, 229] on div "Janela de atendimento Grade de atendimento Capacidade Transportadoras Veículos …" at bounding box center [304, 151] width 608 height 302
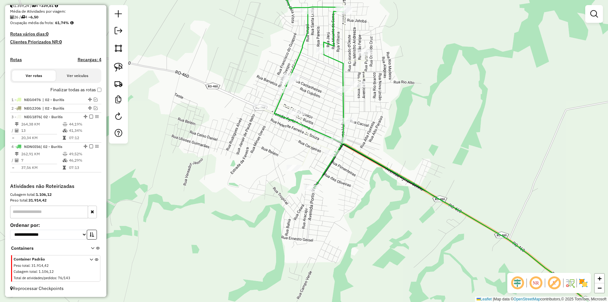
drag, startPoint x: 324, startPoint y: 224, endPoint x: 333, endPoint y: 226, distance: 8.4
click at [333, 226] on div "Janela de atendimento Grade de atendimento Capacidade Transportadoras Veículos …" at bounding box center [304, 151] width 608 height 302
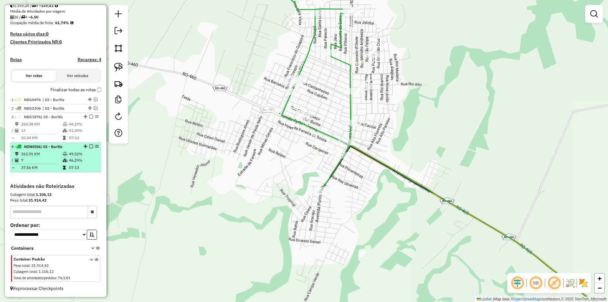
click at [89, 146] on em at bounding box center [91, 146] width 4 height 4
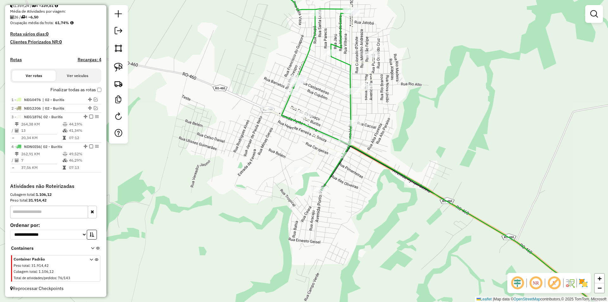
scroll to position [126, 0]
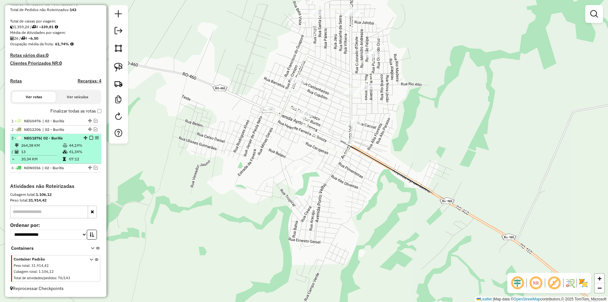
click at [89, 137] on em at bounding box center [91, 138] width 4 height 4
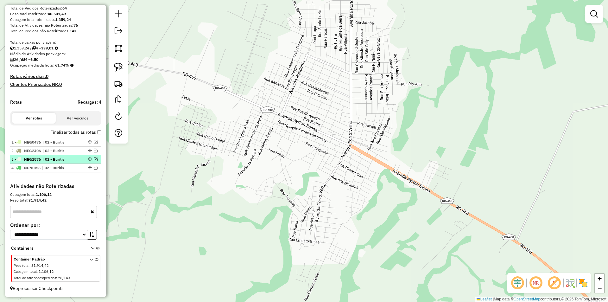
scroll to position [104, 0]
click at [94, 150] on em at bounding box center [96, 150] width 4 height 4
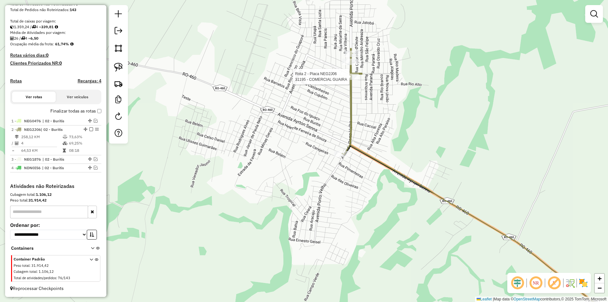
select select "*********"
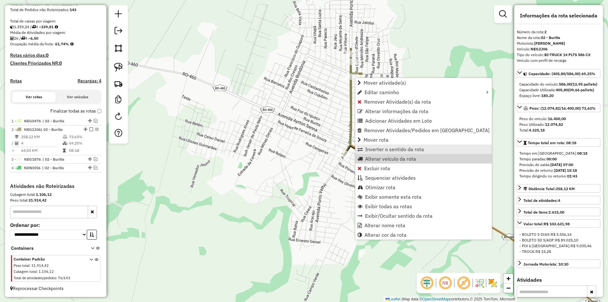
click at [379, 154] on link "Inverter o sentido da rota" at bounding box center [423, 148] width 136 height 9
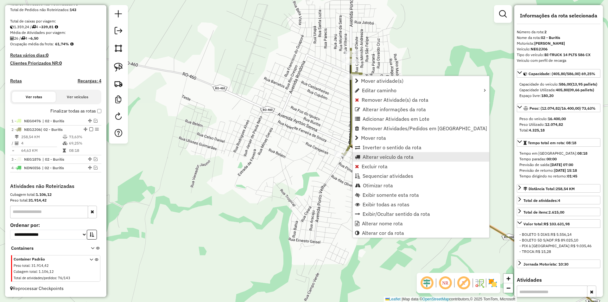
click at [382, 156] on span "Alterar veículo da rota" at bounding box center [387, 156] width 51 height 5
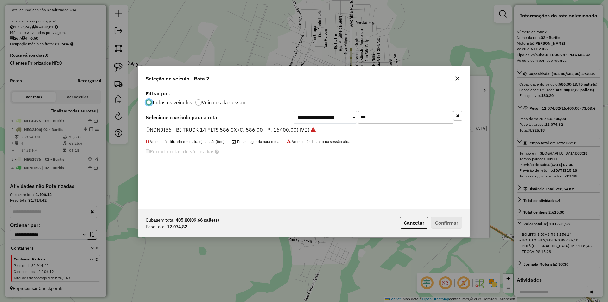
scroll to position [3, 2]
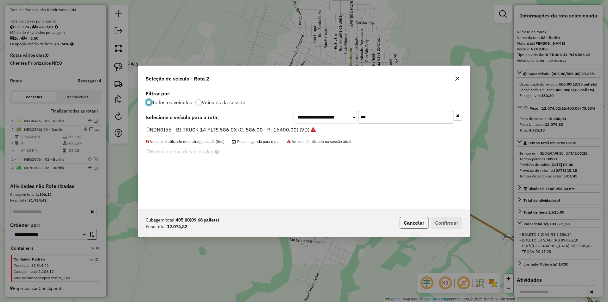
drag, startPoint x: 361, startPoint y: 119, endPoint x: 344, endPoint y: 128, distance: 19.1
click at [344, 128] on div "**********" at bounding box center [304, 149] width 332 height 120
type input "***"
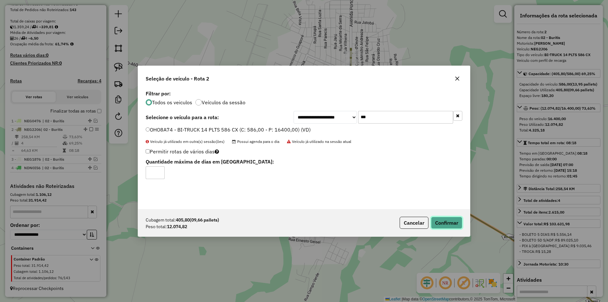
click at [452, 219] on button "Confirmar" at bounding box center [446, 223] width 31 height 12
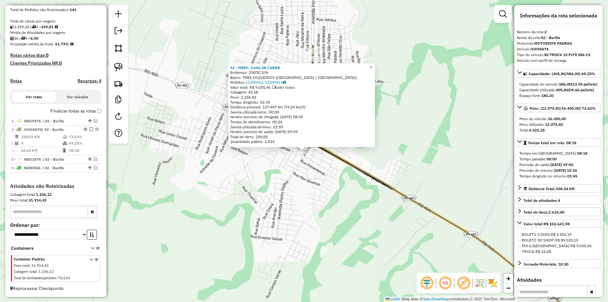
click at [349, 168] on icon at bounding box center [454, 189] width 286 height 286
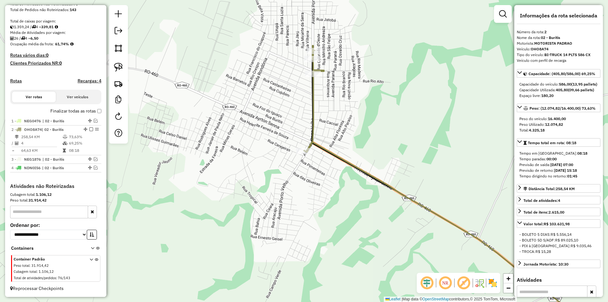
drag, startPoint x: 290, startPoint y: 178, endPoint x: 307, endPoint y: 187, distance: 19.3
click at [304, 187] on div "41 - MERC. CASA DE CARNE Endereço: [DATE] S/N Bairro: TRES COQUEIROS ([GEOGRAPH…" at bounding box center [304, 151] width 608 height 302
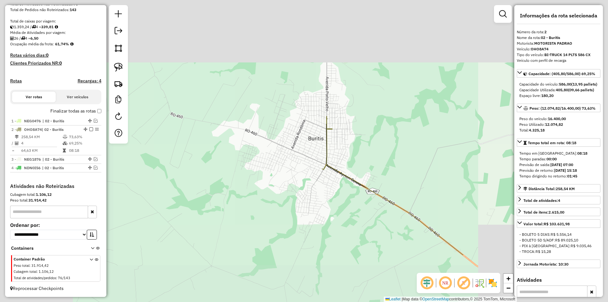
drag, startPoint x: 271, startPoint y: 172, endPoint x: 279, endPoint y: 178, distance: 9.5
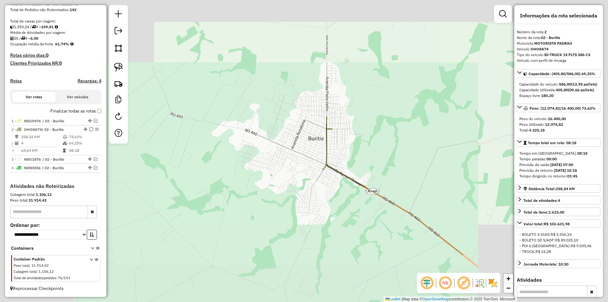
click at [280, 178] on div "Janela de atendimento Grade de atendimento Capacidade Transportadoras Veículos …" at bounding box center [304, 151] width 608 height 302
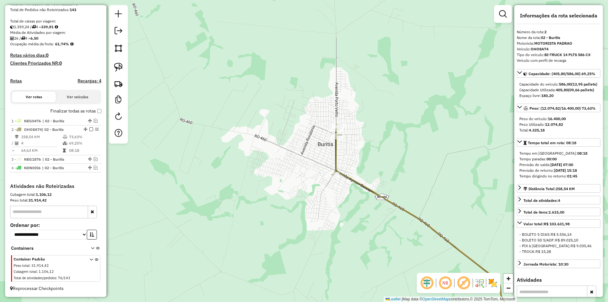
scroll to position [104, 0]
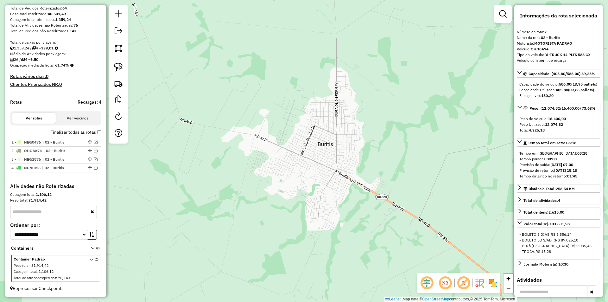
click at [273, 121] on div "Janela de atendimento Grade de atendimento Capacidade Transportadoras Veículos …" at bounding box center [304, 151] width 608 height 302
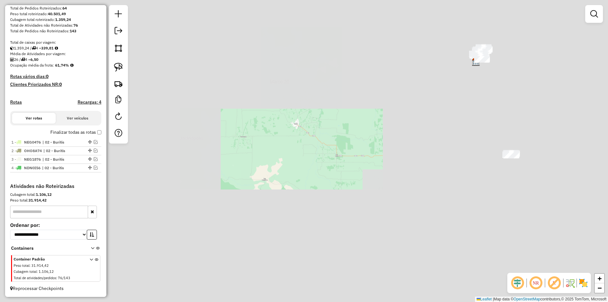
click at [353, 139] on div "Janela de atendimento Grade de atendimento Capacidade Transportadoras Veículos …" at bounding box center [304, 151] width 608 height 302
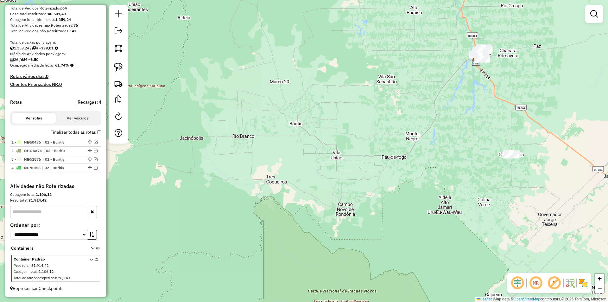
drag, startPoint x: 343, startPoint y: 169, endPoint x: 341, endPoint y: 152, distance: 17.5
click at [338, 155] on div "Janela de atendimento Grade de atendimento Capacidade Transportadoras Veículos …" at bounding box center [304, 151] width 608 height 302
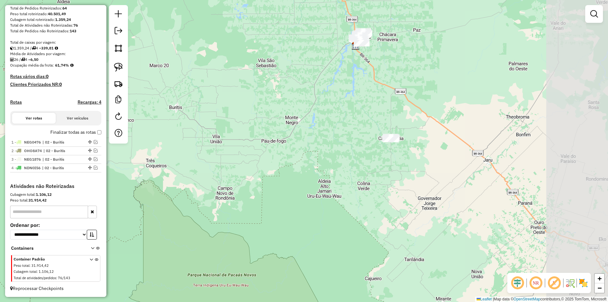
drag, startPoint x: 454, startPoint y: 126, endPoint x: 336, endPoint y: 125, distance: 117.1
click at [336, 125] on div "Janela de atendimento Grade de atendimento Capacidade Transportadoras Veículos …" at bounding box center [304, 151] width 608 height 302
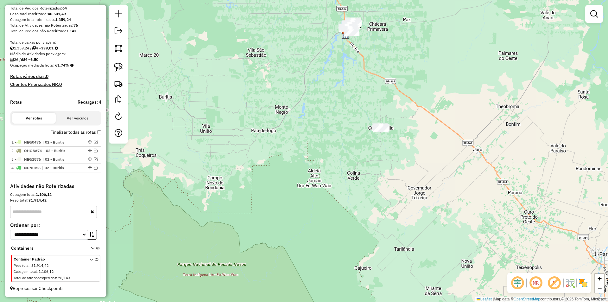
drag, startPoint x: 267, startPoint y: 76, endPoint x: 205, endPoint y: 57, distance: 65.7
click at [218, 58] on div "Janela de atendimento Grade de atendimento Capacidade Transportadoras Veículos …" at bounding box center [304, 151] width 608 height 302
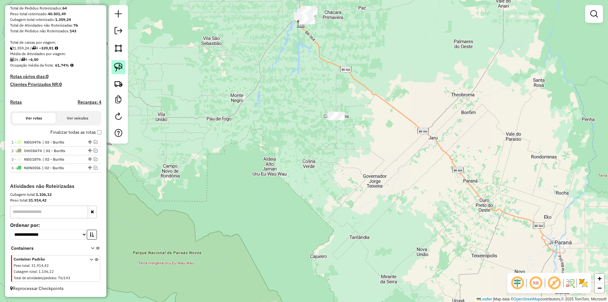
click at [121, 69] on img at bounding box center [118, 67] width 9 height 9
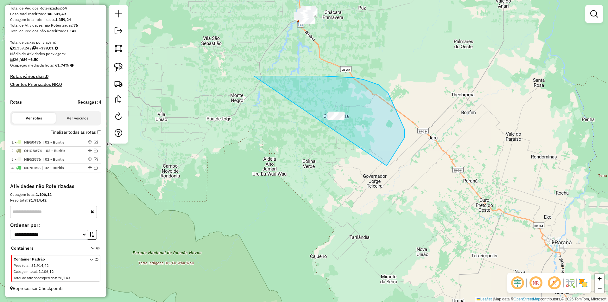
drag, startPoint x: 257, startPoint y: 76, endPoint x: 342, endPoint y: 178, distance: 132.0
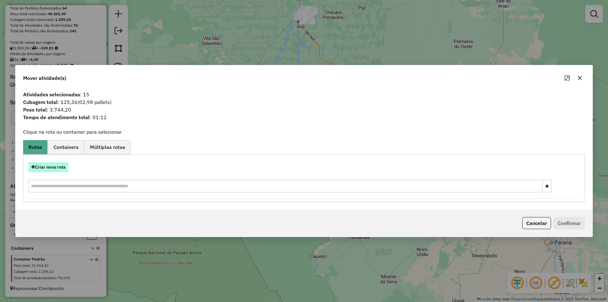
click at [54, 169] on button "Criar nova rota" at bounding box center [48, 167] width 40 height 10
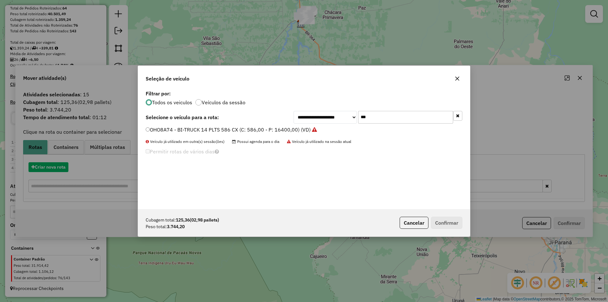
scroll to position [3, 2]
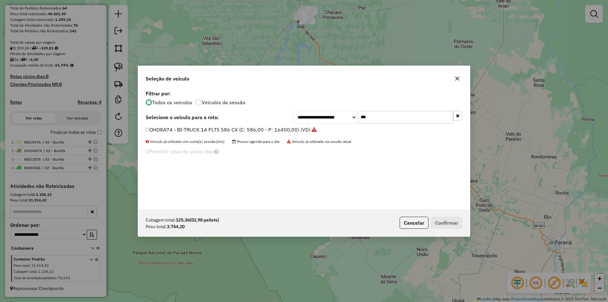
drag, startPoint x: 381, startPoint y: 117, endPoint x: 348, endPoint y: 124, distance: 34.0
click at [348, 124] on div "**********" at bounding box center [304, 149] width 332 height 120
type input "***"
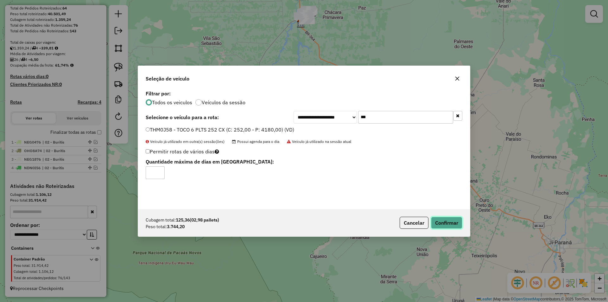
click at [440, 223] on button "Confirmar" at bounding box center [446, 223] width 31 height 12
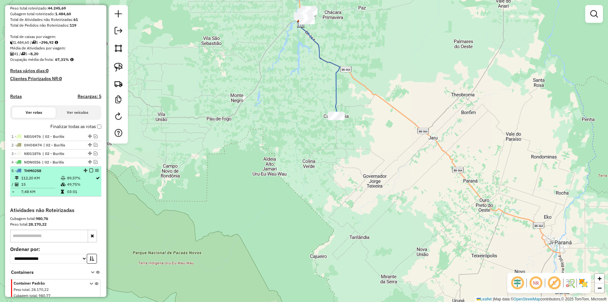
click at [89, 172] on em at bounding box center [91, 170] width 4 height 4
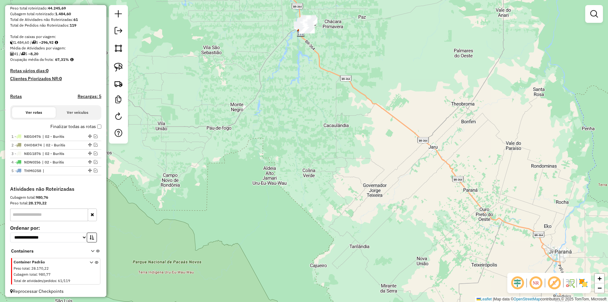
drag, startPoint x: 302, startPoint y: 58, endPoint x: 318, endPoint y: 168, distance: 110.7
click at [318, 168] on div "Janela de atendimento Grade de atendimento Capacidade Transportadoras Veículos …" at bounding box center [304, 151] width 608 height 302
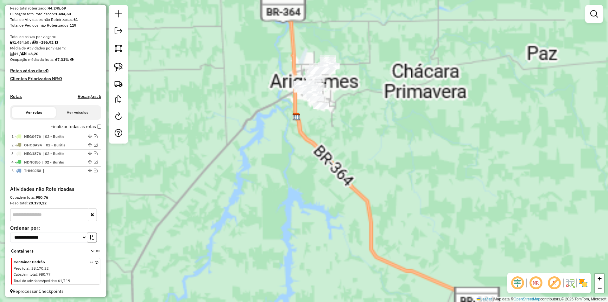
drag, startPoint x: 294, startPoint y: 150, endPoint x: 301, endPoint y: 162, distance: 14.2
click at [301, 162] on div "Janela de atendimento Grade de atendimento Capacidade Transportadoras Veículos …" at bounding box center [304, 151] width 608 height 302
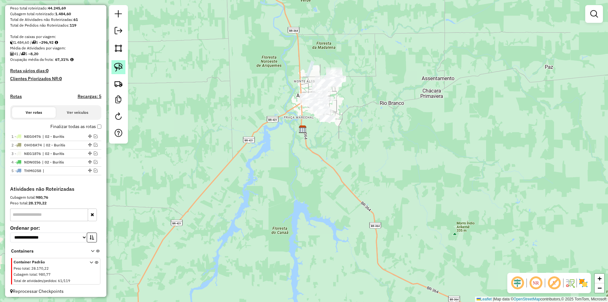
click at [122, 70] on img at bounding box center [118, 67] width 9 height 9
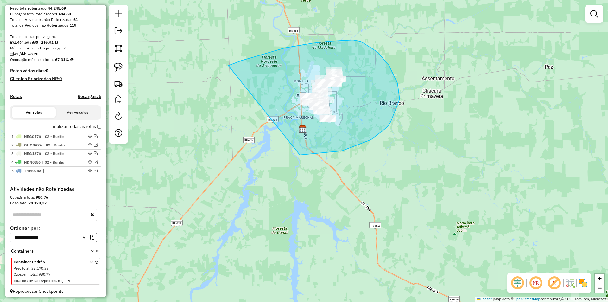
drag, startPoint x: 330, startPoint y: 41, endPoint x: 288, endPoint y: 153, distance: 119.1
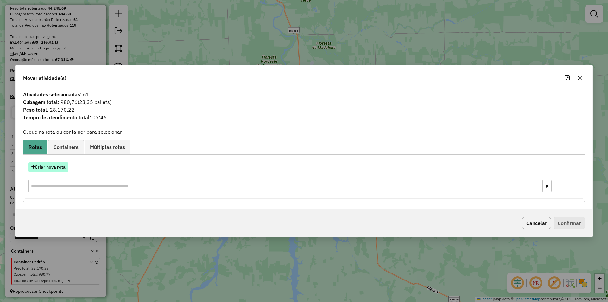
click at [48, 166] on button "Criar nova rota" at bounding box center [48, 167] width 40 height 10
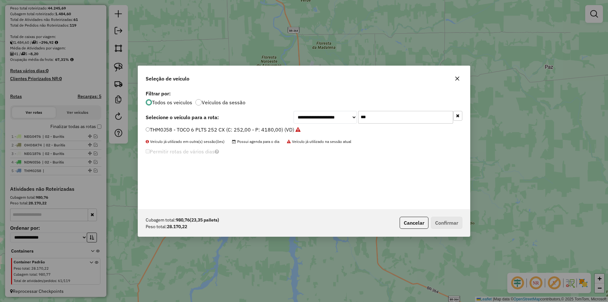
drag, startPoint x: 389, startPoint y: 113, endPoint x: 335, endPoint y: 130, distance: 56.6
click at [336, 129] on div "**********" at bounding box center [304, 149] width 332 height 120
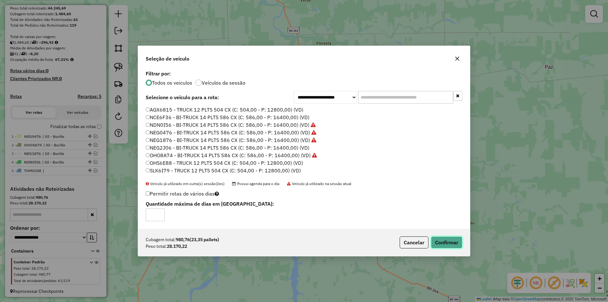
click at [449, 239] on button "Confirmar" at bounding box center [446, 242] width 31 height 12
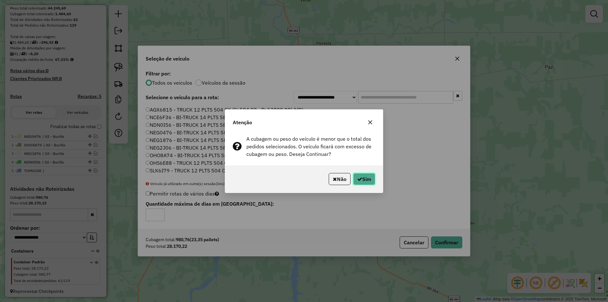
click at [358, 176] on icon "button" at bounding box center [359, 178] width 5 height 5
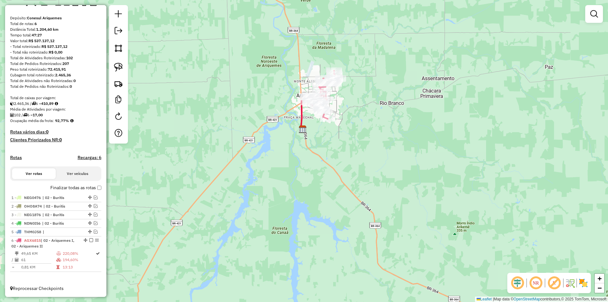
scroll to position [49, 0]
drag, startPoint x: 243, startPoint y: 47, endPoint x: 241, endPoint y: 51, distance: 4.1
click at [241, 51] on div "Janela de atendimento Grade de atendimento Capacidade Transportadoras Veículos …" at bounding box center [304, 151] width 608 height 302
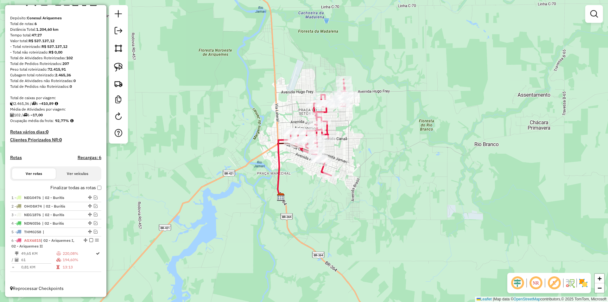
drag, startPoint x: 389, startPoint y: 142, endPoint x: 363, endPoint y: 152, distance: 28.0
click at [363, 152] on div "Janela de atendimento Grade de atendimento Capacidade Transportadoras Veículos …" at bounding box center [304, 151] width 608 height 302
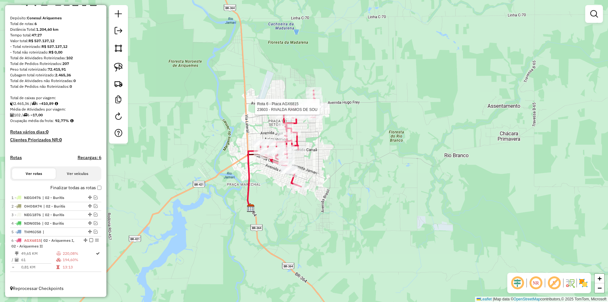
select select "*********"
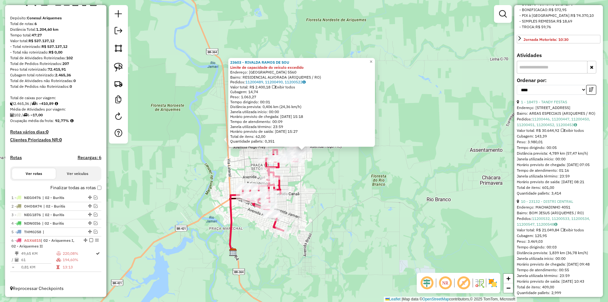
scroll to position [253, 0]
click at [552, 104] on link "1 - 18473 - TANDY FESTAS" at bounding box center [544, 101] width 46 height 5
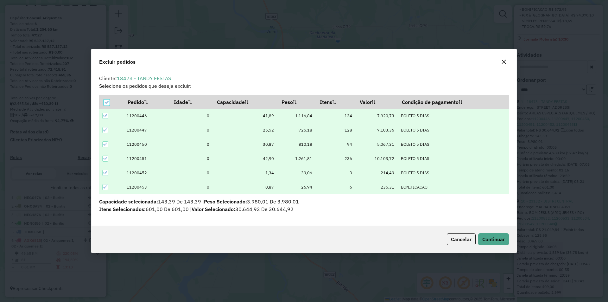
scroll to position [0, 0]
click at [488, 243] on button "Continuar" at bounding box center [493, 239] width 31 height 12
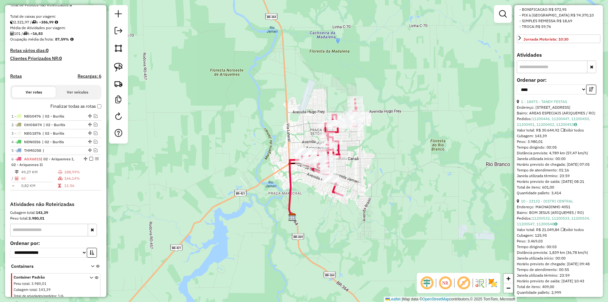
scroll to position [148, 0]
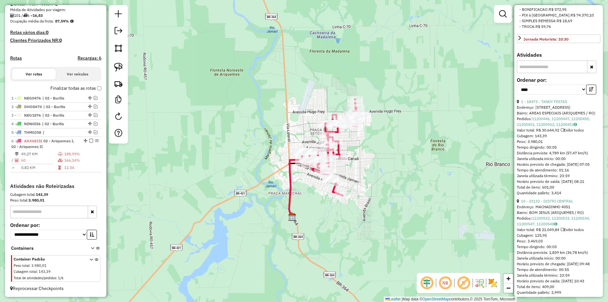
click at [589, 91] on icon "button" at bounding box center [591, 89] width 4 height 4
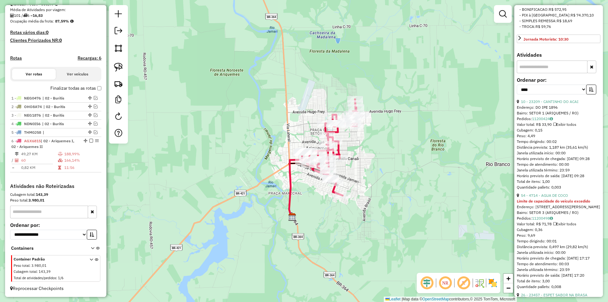
click at [589, 91] on icon "button" at bounding box center [591, 89] width 4 height 4
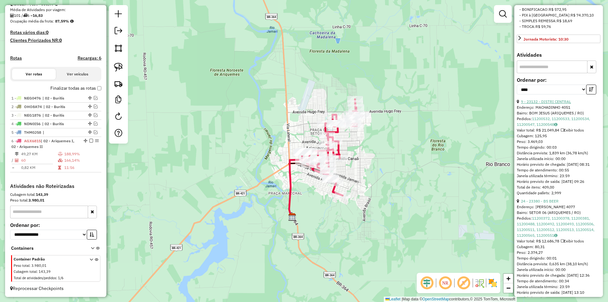
click at [550, 104] on link "9 - 23132 - DISTRI CENTRAL" at bounding box center [546, 101] width 50 height 5
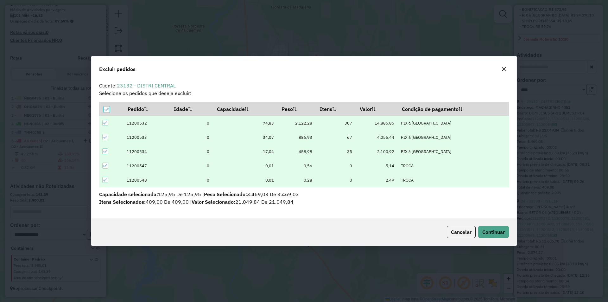
scroll to position [0, 0]
click at [493, 234] on span "Continuar" at bounding box center [493, 232] width 22 height 6
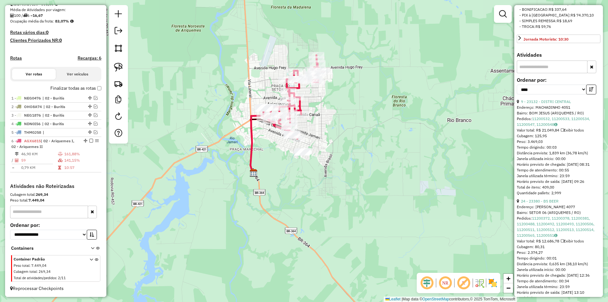
click at [355, 168] on div "Janela de atendimento Grade de atendimento Capacidade Transportadoras Veículos …" at bounding box center [304, 151] width 608 height 302
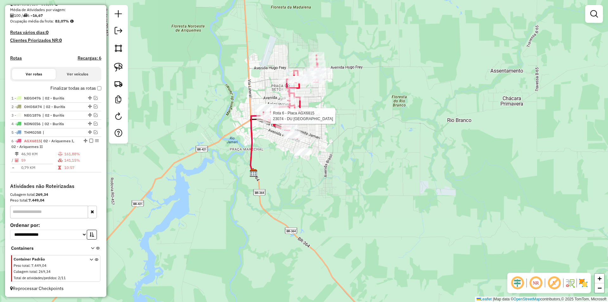
select select "*********"
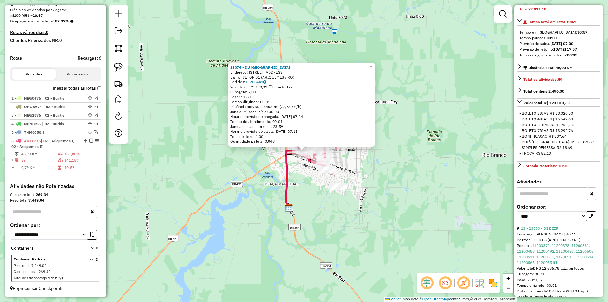
scroll to position [190, 0]
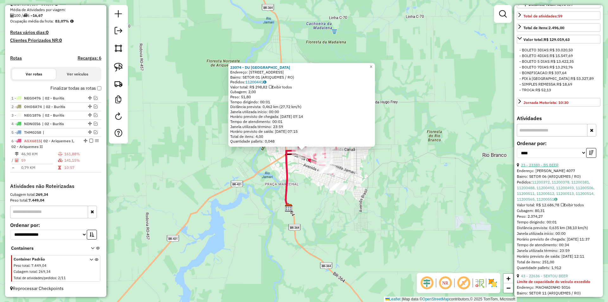
click at [546, 167] on link "23 - 23380 - BS BEER" at bounding box center [540, 164] width 38 height 5
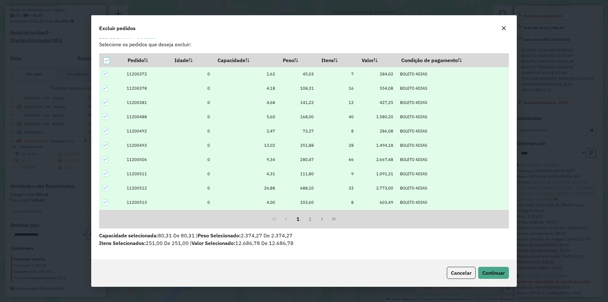
scroll to position [8, 0]
click at [498, 267] on button "Continuar" at bounding box center [493, 273] width 31 height 12
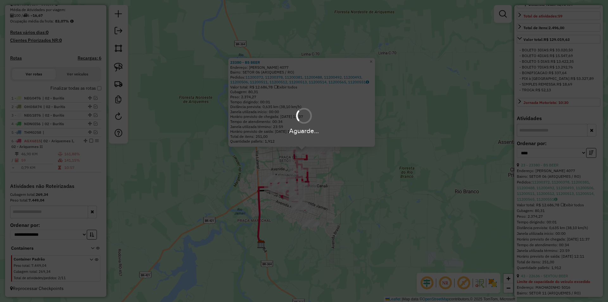
click at [411, 185] on div "Aguarde..." at bounding box center [304, 151] width 608 height 302
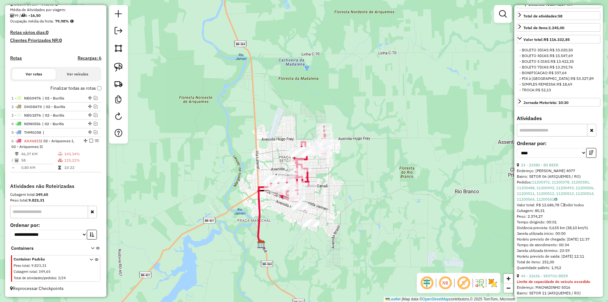
click at [353, 187] on div "Janela de atendimento Grade de atendimento Capacidade Transportadoras Veículos …" at bounding box center [304, 151] width 608 height 302
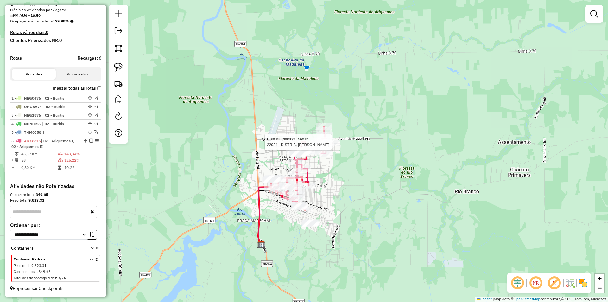
select select "*********"
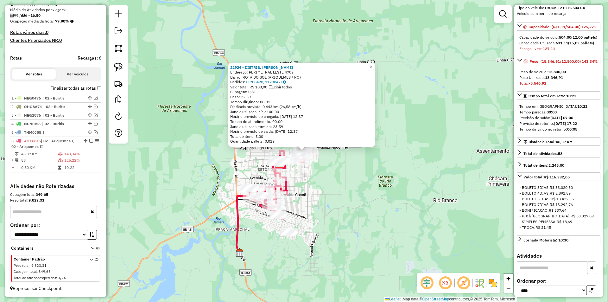
scroll to position [63, 0]
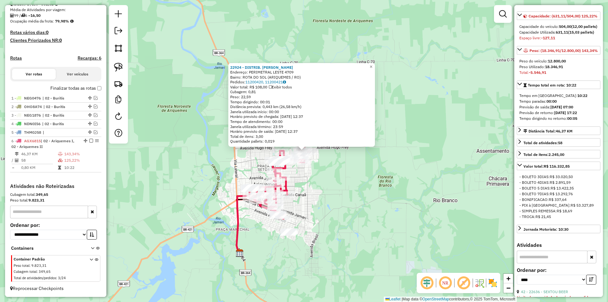
click at [377, 164] on div "22924 - DISTRIB. [PERSON_NAME]: PERIMETRAL LESTE 4709 Bairro: ROTA DO SOL (ARIQ…" at bounding box center [304, 151] width 608 height 302
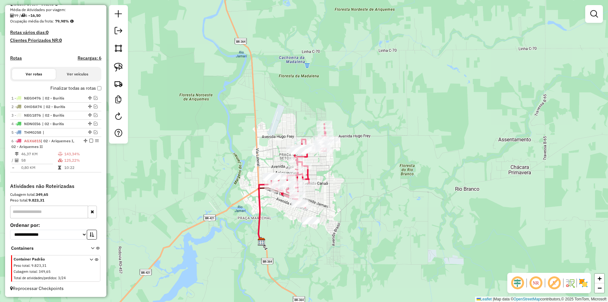
drag, startPoint x: 330, startPoint y: 179, endPoint x: 384, endPoint y: 155, distance: 58.5
click at [384, 155] on div "Janela de atendimento Grade de atendimento Capacidade Transportadoras Veículos …" at bounding box center [304, 151] width 608 height 302
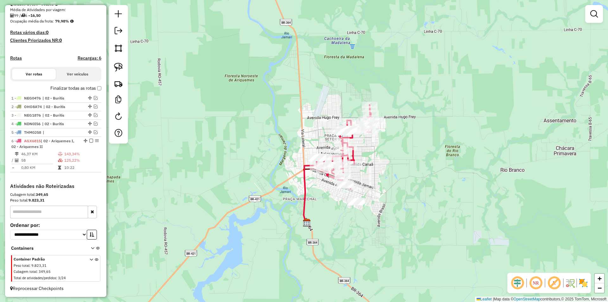
drag, startPoint x: 251, startPoint y: 149, endPoint x: 259, endPoint y: 136, distance: 15.3
click at [259, 136] on div "Janela de atendimento Grade de atendimento Capacidade Transportadoras Veículos …" at bounding box center [304, 151] width 608 height 302
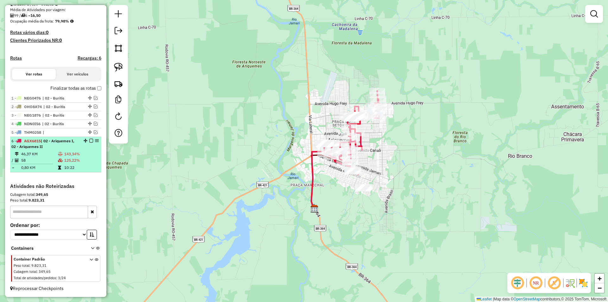
click at [89, 138] on div "6 - AGX6815 | 02 - Ariquemes I, 02 - Ariquemes II" at bounding box center [55, 143] width 89 height 11
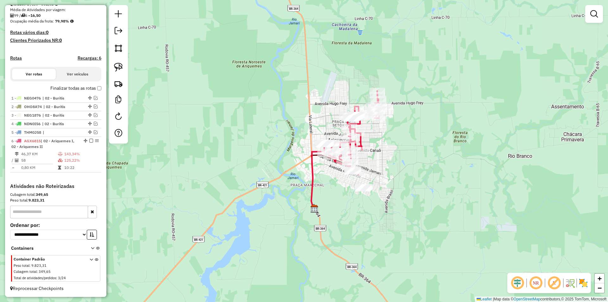
select select "*********"
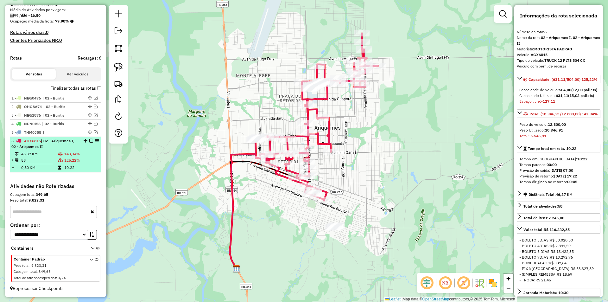
click at [89, 141] on em at bounding box center [91, 141] width 4 height 4
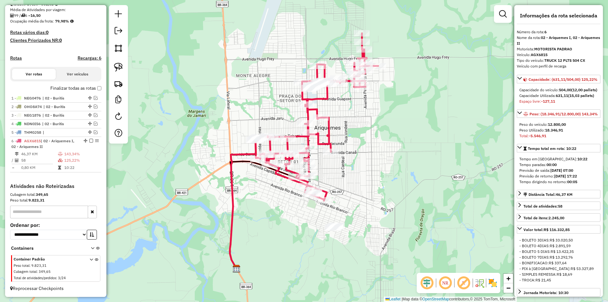
scroll to position [122, 0]
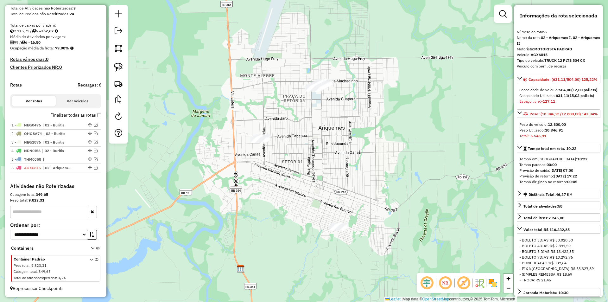
drag, startPoint x: 207, startPoint y: 122, endPoint x: 213, endPoint y: 120, distance: 5.8
click at [212, 122] on div "Janela de atendimento Grade de atendimento Capacidade Transportadoras Veículos …" at bounding box center [304, 151] width 608 height 302
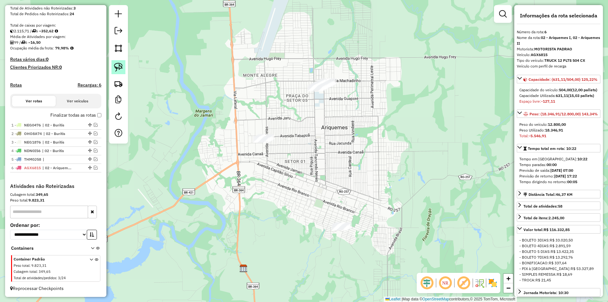
click at [114, 65] on img at bounding box center [118, 67] width 9 height 9
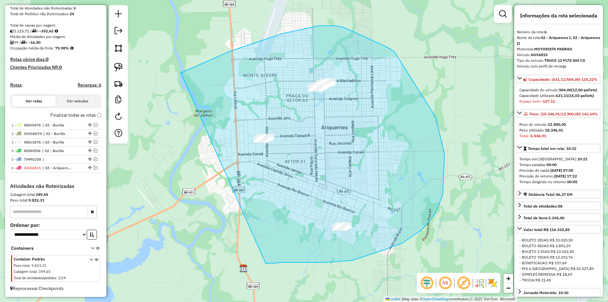
drag, startPoint x: 230, startPoint y: 51, endPoint x: 266, endPoint y: 263, distance: 214.8
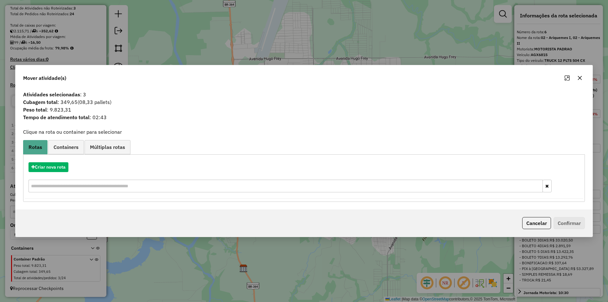
click at [581, 76] on icon "button" at bounding box center [580, 78] width 4 height 4
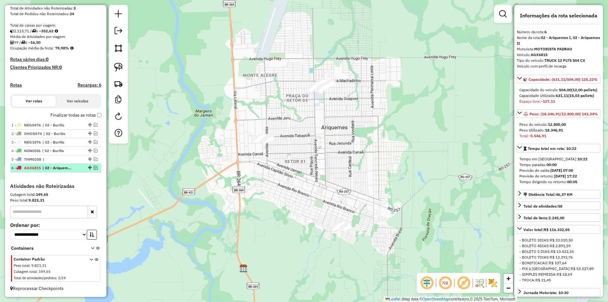
click at [94, 167] on em at bounding box center [96, 168] width 4 height 4
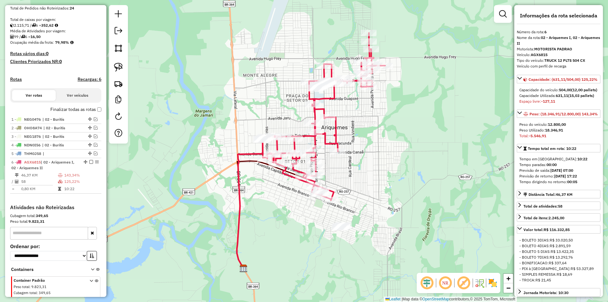
scroll to position [148, 0]
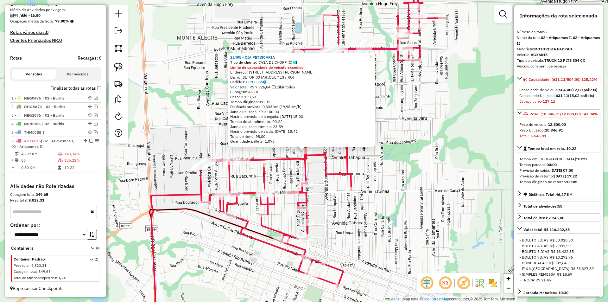
click at [442, 158] on div "22495 - CIA PETISCARIA Tipo de cliente: CASA DE CHOPP (C) Limite de capacidade …" at bounding box center [304, 151] width 608 height 302
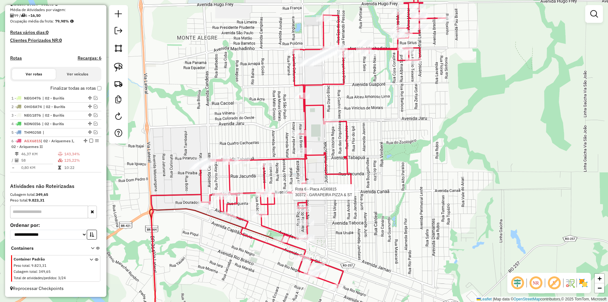
select select "*********"
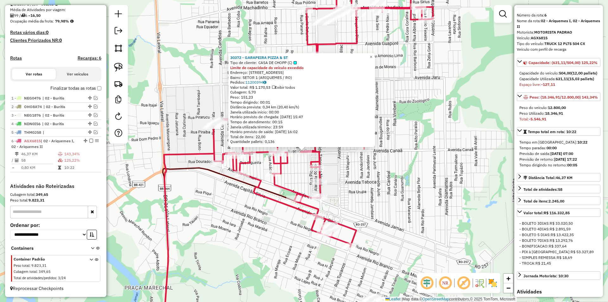
scroll to position [32, 0]
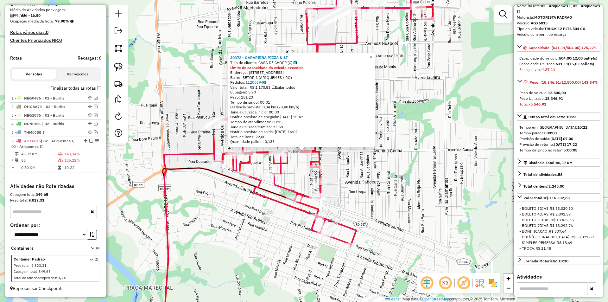
click at [401, 192] on div "30372 - GARAPEIRA PIZZA & ST Tipo de cliente: CASA DE CHOPP (C) Limite de capac…" at bounding box center [304, 151] width 608 height 302
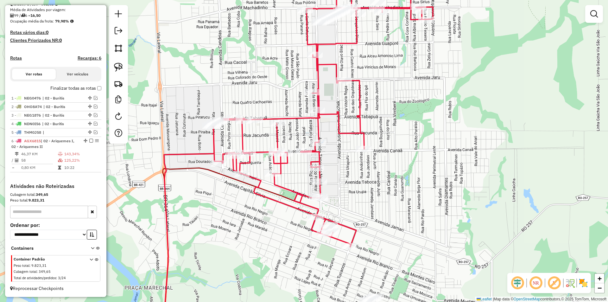
click at [329, 201] on div "Rota 6 - Placa AGX6815 16186 - [GEOGRAPHIC_DATA] AMERICA Janela de atendimento …" at bounding box center [304, 151] width 608 height 302
drag, startPoint x: 217, startPoint y: 216, endPoint x: 248, endPoint y: 214, distance: 30.8
click at [248, 214] on div "Janela de atendimento Grade de atendimento Capacidade Transportadoras Veículos …" at bounding box center [304, 151] width 608 height 302
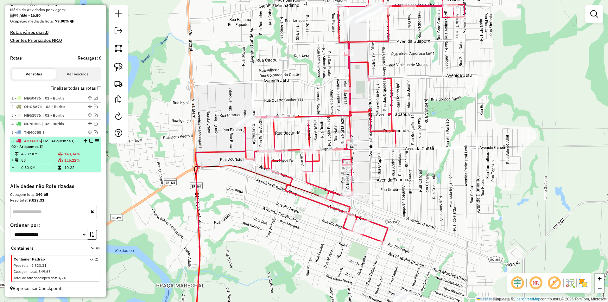
click at [90, 139] on em at bounding box center [91, 141] width 4 height 4
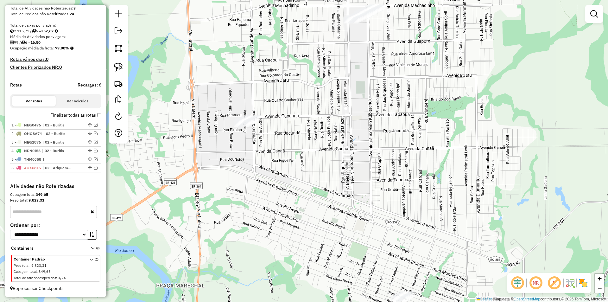
scroll to position [122, 0]
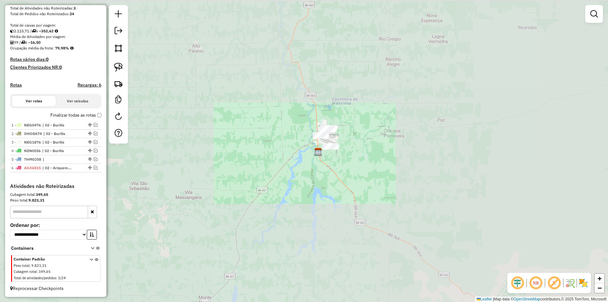
click at [287, 150] on div "Janela de atendimento Grade de atendimento Capacidade Transportadoras Veículos …" at bounding box center [304, 151] width 608 height 302
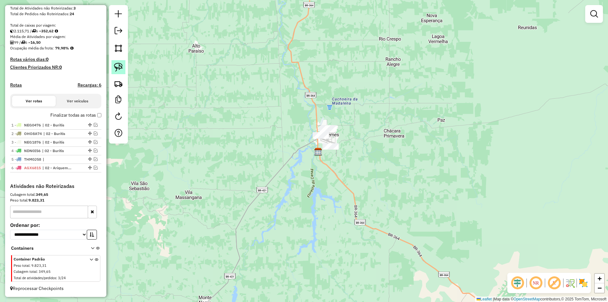
click at [119, 71] on img at bounding box center [118, 67] width 9 height 9
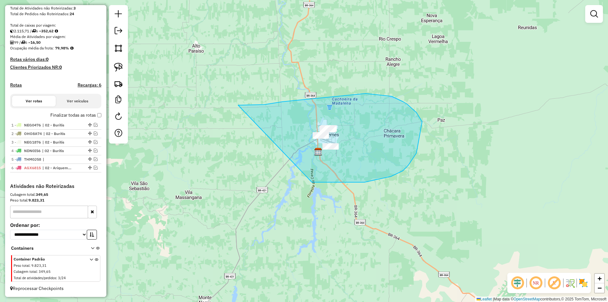
drag, startPoint x: 366, startPoint y: 93, endPoint x: 305, endPoint y: 177, distance: 103.1
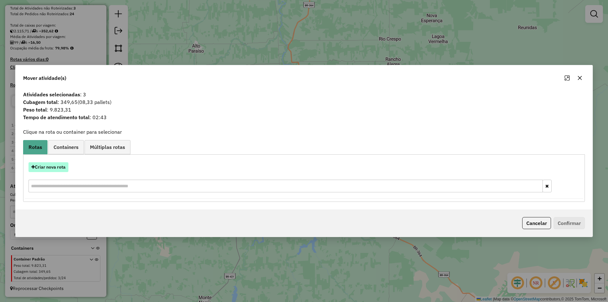
click at [48, 170] on button "Criar nova rota" at bounding box center [48, 167] width 40 height 10
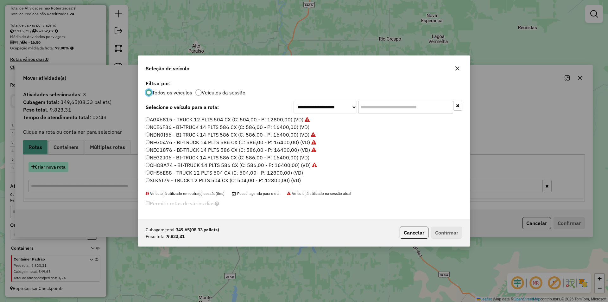
scroll to position [3, 2]
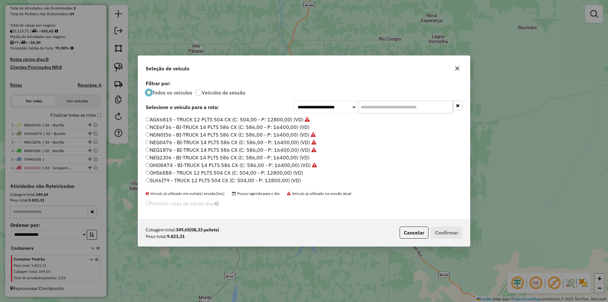
click at [382, 110] on input "text" at bounding box center [405, 107] width 95 height 13
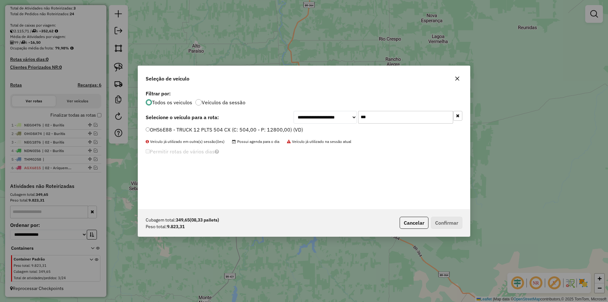
type input "***"
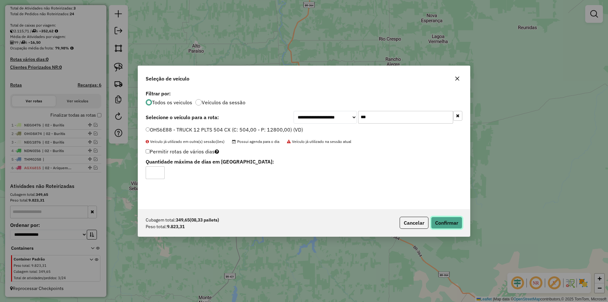
click at [433, 220] on button "Confirmar" at bounding box center [446, 223] width 31 height 12
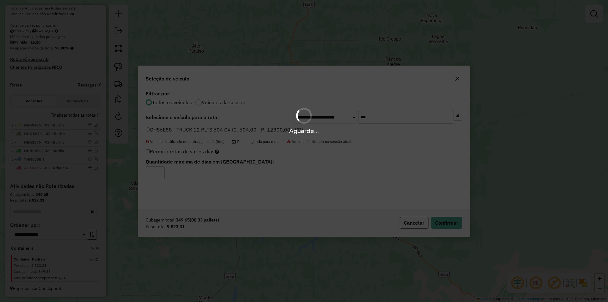
scroll to position [58, 0]
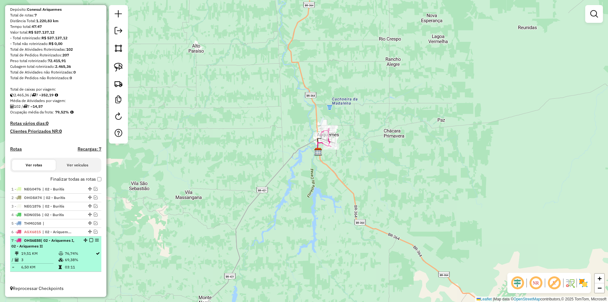
click at [90, 239] on em at bounding box center [91, 240] width 4 height 4
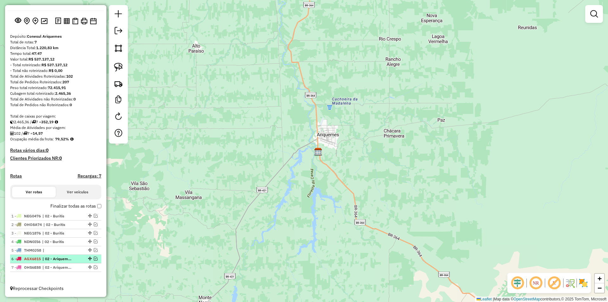
scroll to position [31, 0]
drag, startPoint x: 87, startPoint y: 266, endPoint x: 86, endPoint y: 258, distance: 8.0
click at [378, 101] on div "Janela de atendimento Grade de atendimento Capacidade Transportadoras Veículos …" at bounding box center [304, 151] width 608 height 302
click at [232, 146] on div "Janela de atendimento Grade de atendimento Capacidade Transportadoras Veículos …" at bounding box center [304, 151] width 608 height 302
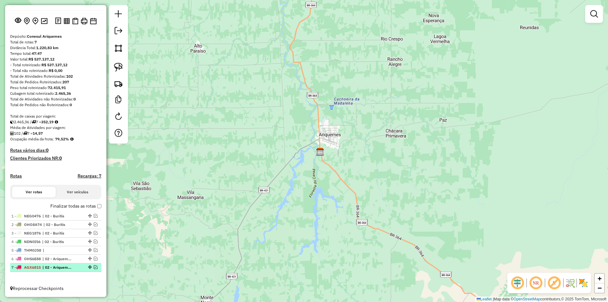
click at [94, 266] on em at bounding box center [96, 267] width 4 height 4
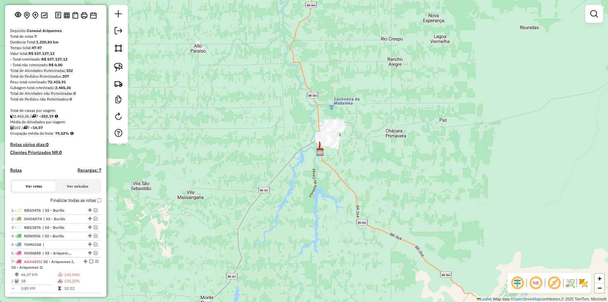
scroll to position [58, 0]
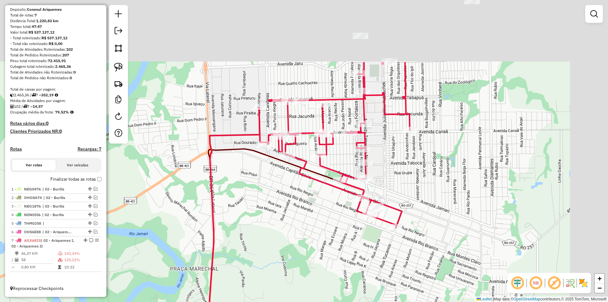
drag, startPoint x: 336, startPoint y: 253, endPoint x: 316, endPoint y: 267, distance: 24.2
click at [309, 284] on div "Janela de atendimento Grade de atendimento Capacidade Transportadoras Veículos …" at bounding box center [304, 151] width 608 height 302
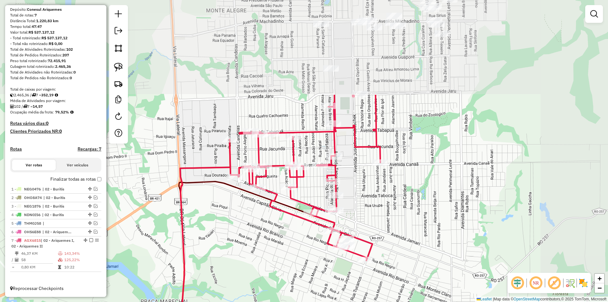
drag, startPoint x: 420, startPoint y: 228, endPoint x: 416, endPoint y: 237, distance: 10.3
click at [416, 237] on div "Janela de atendimento Grade de atendimento Capacidade Transportadoras Veículos …" at bounding box center [304, 151] width 608 height 302
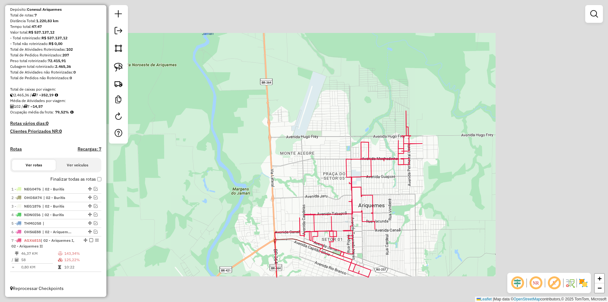
click at [423, 214] on div "Janela de atendimento Grade de atendimento Capacidade Transportadoras Veículos …" at bounding box center [304, 151] width 608 height 302
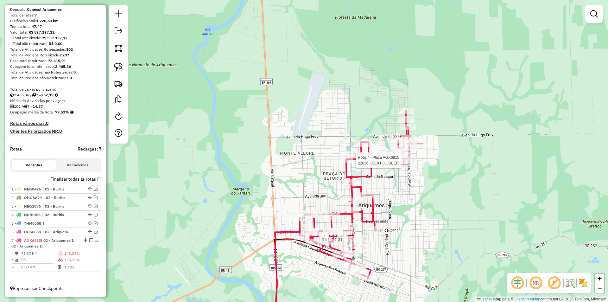
select select "*********"
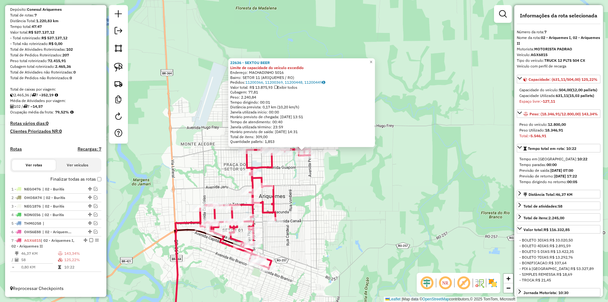
click at [383, 209] on div "22636 - SEXTOU BEER Limite de capacidade do veículo excedido Endereço: MACHADIN…" at bounding box center [304, 151] width 608 height 302
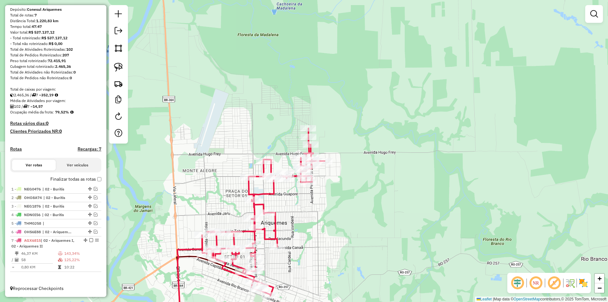
drag, startPoint x: 333, startPoint y: 202, endPoint x: 335, endPoint y: 228, distance: 25.7
click at [335, 228] on div "Janela de atendimento Grade de atendimento Capacidade Transportadoras Veículos …" at bounding box center [304, 151] width 608 height 302
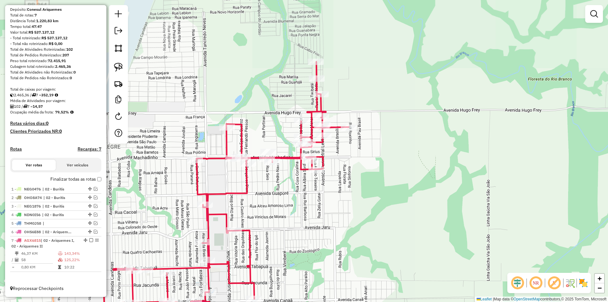
drag, startPoint x: 289, startPoint y: 181, endPoint x: 279, endPoint y: 207, distance: 27.9
click at [279, 207] on div "Janela de atendimento Grade de atendimento Capacidade Transportadoras Veículos …" at bounding box center [304, 151] width 608 height 302
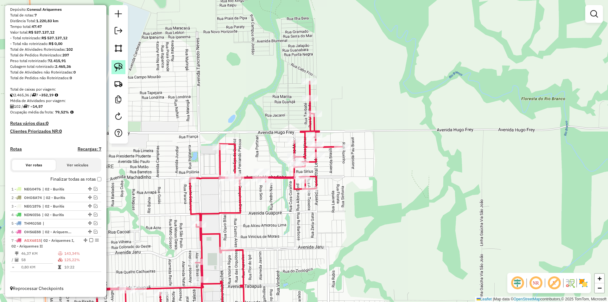
click at [117, 66] on img at bounding box center [118, 67] width 9 height 9
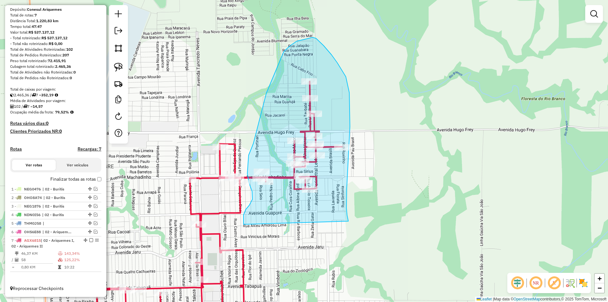
drag, startPoint x: 243, startPoint y: 223, endPoint x: 349, endPoint y: 237, distance: 106.6
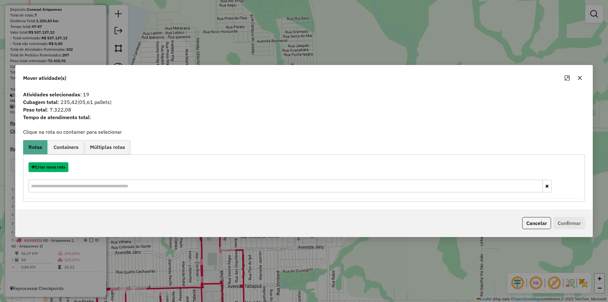
click at [51, 166] on button "Criar nova rota" at bounding box center [48, 167] width 40 height 10
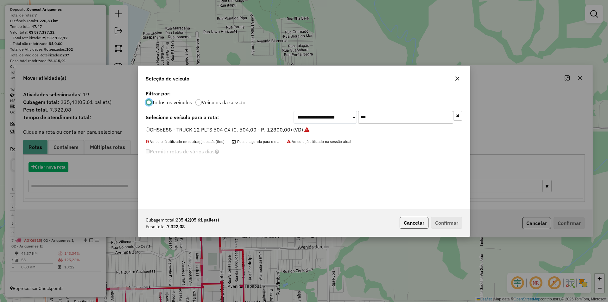
scroll to position [3, 2]
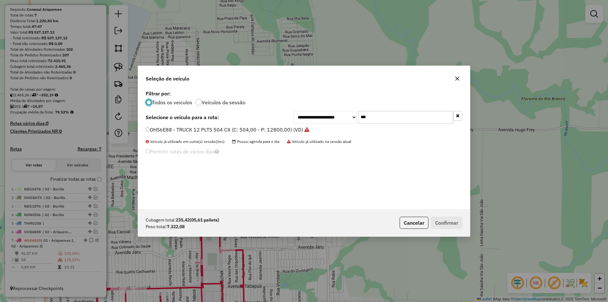
drag, startPoint x: 371, startPoint y: 120, endPoint x: 330, endPoint y: 128, distance: 42.0
click at [330, 128] on div "**********" at bounding box center [304, 149] width 332 height 120
type input "*"
type input "***"
click at [148, 126] on label "SLK8F19 - TRUCK 12 PLTS 504 CX (C: 504,00 - P: 12800,00) (VD)" at bounding box center [224, 130] width 156 height 8
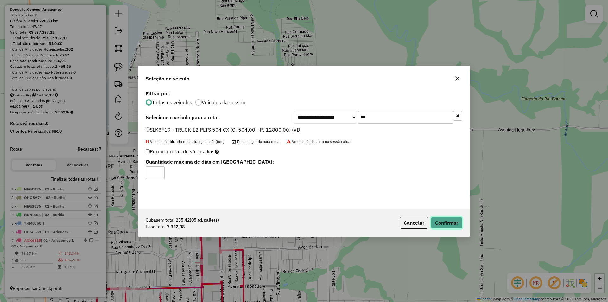
click at [458, 225] on button "Confirmar" at bounding box center [446, 223] width 31 height 12
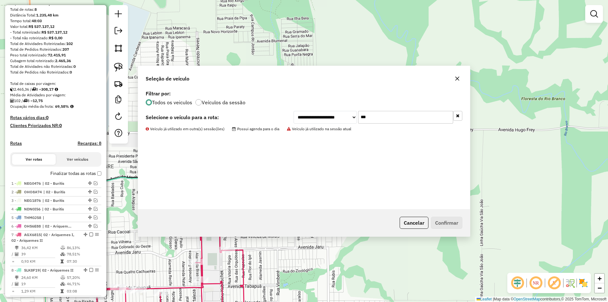
scroll to position [87, 0]
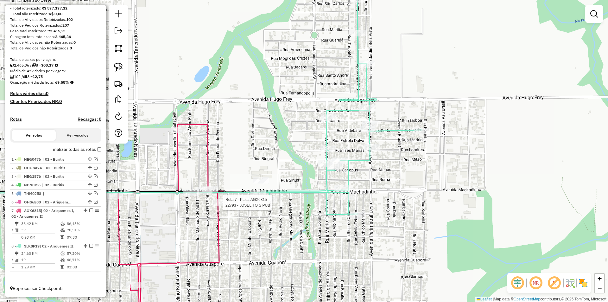
select select "*********"
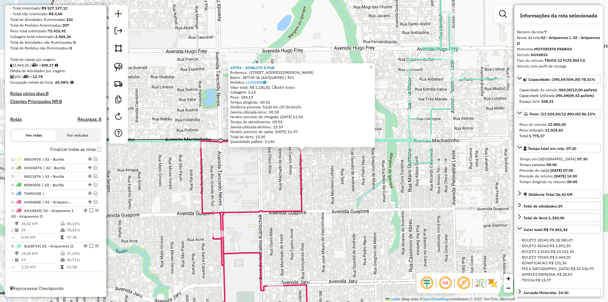
click at [334, 183] on div "22793 - JOSELITO S PUB Endereço: [STREET_ADDRESS][PERSON_NAME] Bairro: SETOR 06…" at bounding box center [304, 151] width 608 height 302
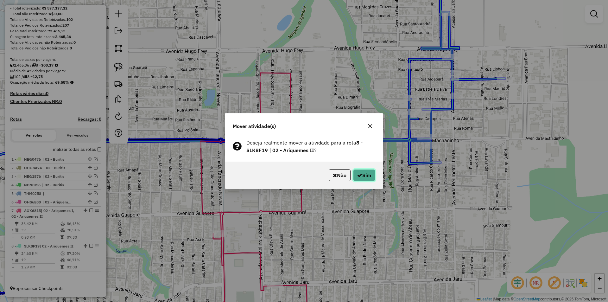
click at [365, 174] on button "Sim" at bounding box center [364, 175] width 22 height 12
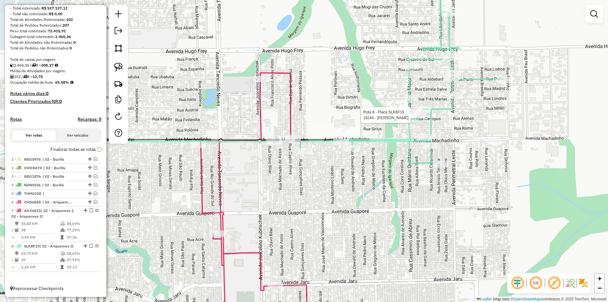
click at [416, 118] on div at bounding box center [418, 115] width 16 height 6
select select "*********"
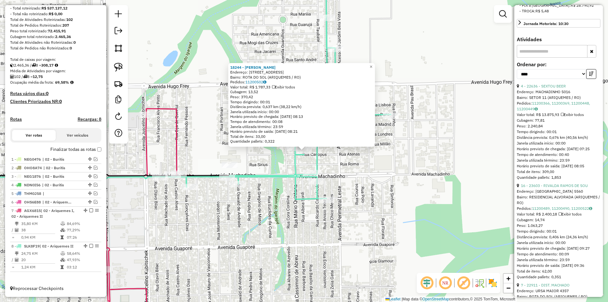
scroll to position [285, 0]
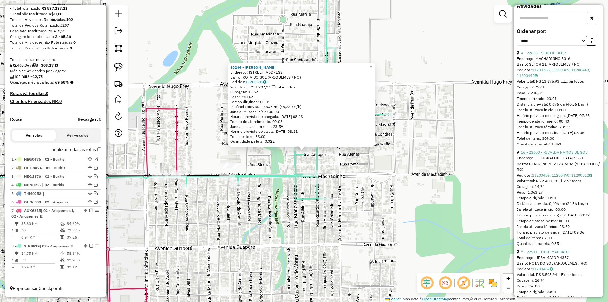
click at [550, 154] on link "16 - 23603 - RIVALDA RAMOS DE SOU" at bounding box center [554, 152] width 67 height 5
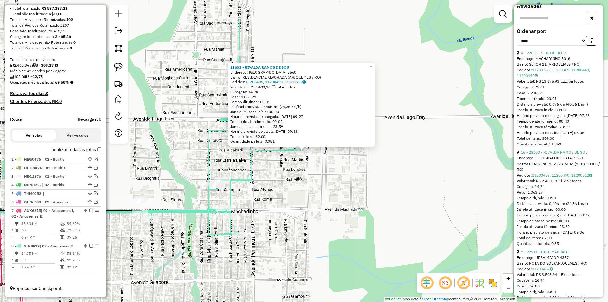
drag, startPoint x: 419, startPoint y: 160, endPoint x: 421, endPoint y: 157, distance: 4.0
click at [421, 158] on div "23603 - RIVALDA RAMOS DE SOU Endereço: [GEOGRAPHIC_DATA] 5560 Bairro: RESIDENCI…" at bounding box center [304, 151] width 608 height 302
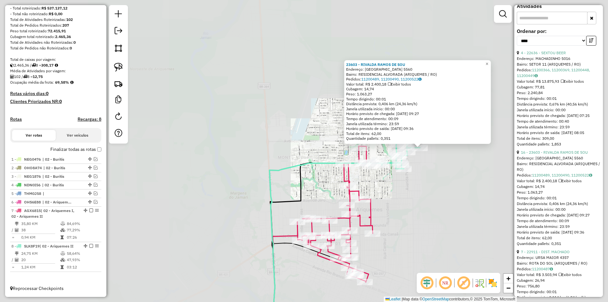
drag, startPoint x: 423, startPoint y: 164, endPoint x: 424, endPoint y: 157, distance: 7.0
click at [424, 164] on div "23603 - RIVALDA RAMOS DE SOU Endereço: [GEOGRAPHIC_DATA] 5560 Bairro: RESIDENCI…" at bounding box center [304, 151] width 608 height 302
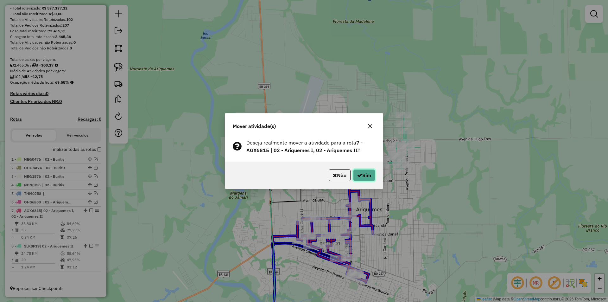
click at [362, 174] on button "Sim" at bounding box center [364, 175] width 22 height 12
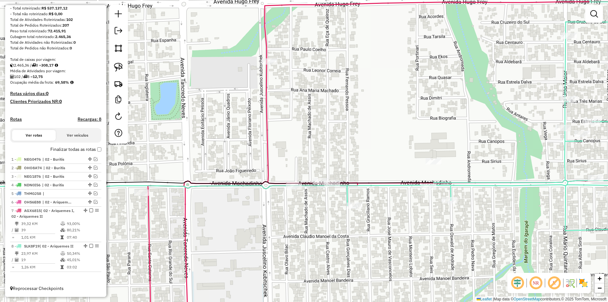
drag, startPoint x: 318, startPoint y: 165, endPoint x: 336, endPoint y: 181, distance: 24.2
click at [336, 181] on icon at bounding box center [194, 182] width 477 height 3
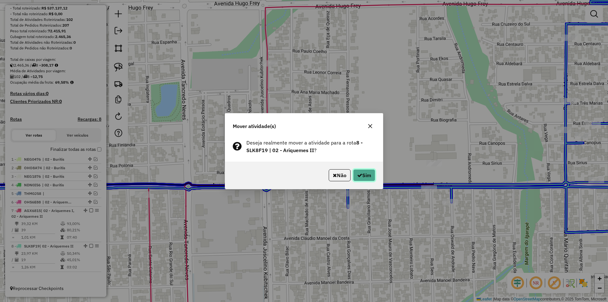
click at [365, 175] on button "Sim" at bounding box center [364, 175] width 22 height 12
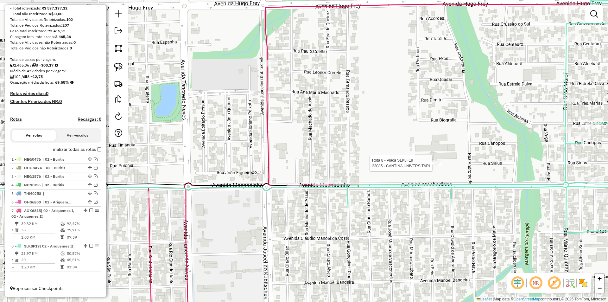
select select "*********"
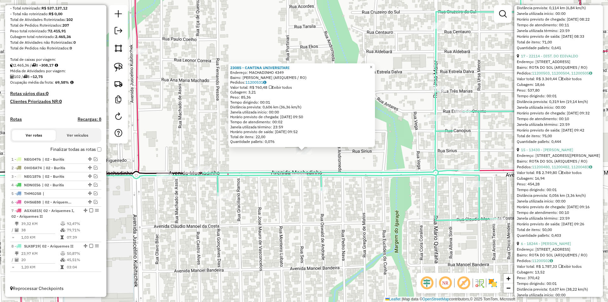
scroll to position [506, 0]
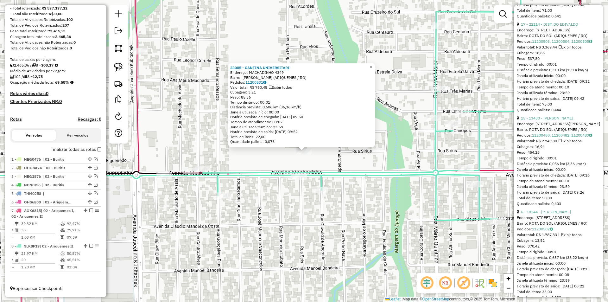
click at [548, 120] on link "15 - 13430 - [PERSON_NAME]" at bounding box center [547, 118] width 52 height 5
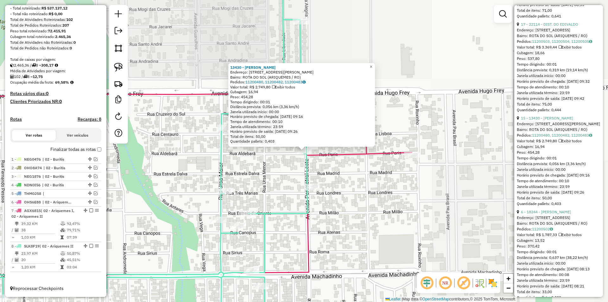
click at [298, 195] on div "Rota 8 - Placa SLK8F19 48 - COMERCIAL [GEOGRAPHIC_DATA] 13430 - [PERSON_NAME] E…" at bounding box center [304, 151] width 608 height 302
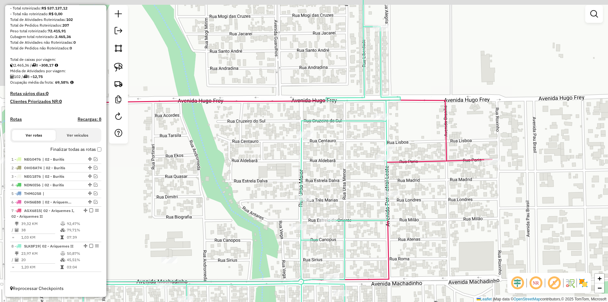
drag, startPoint x: 310, startPoint y: 185, endPoint x: 417, endPoint y: 209, distance: 109.7
click at [415, 213] on div "Janela de atendimento Grade de atendimento Capacidade Transportadoras Veículos …" at bounding box center [304, 151] width 608 height 302
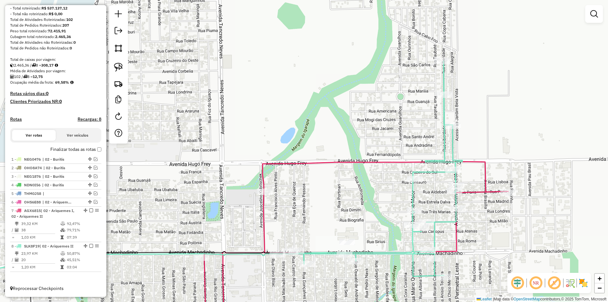
drag, startPoint x: 437, startPoint y: 196, endPoint x: 454, endPoint y: 196, distance: 17.4
click at [454, 196] on icon at bounding box center [379, 168] width 166 height 215
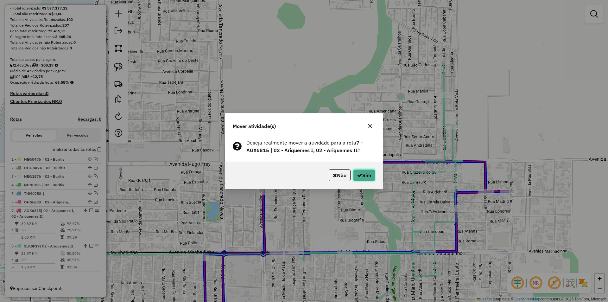
click at [367, 174] on button "Sim" at bounding box center [364, 175] width 22 height 12
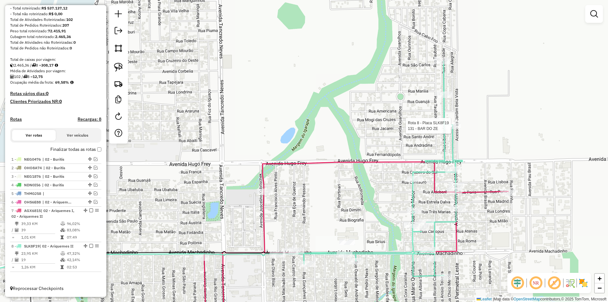
select select "*********"
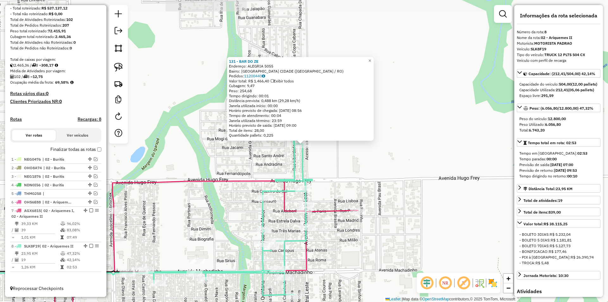
drag, startPoint x: 485, startPoint y: 142, endPoint x: 485, endPoint y: 134, distance: 8.2
click at [485, 134] on div "131 - BAR DO ZE Endereço: ALEGRIA 5055 Bairro: [GEOGRAPHIC_DATA] ([GEOGRAPHIC_D…" at bounding box center [304, 151] width 608 height 302
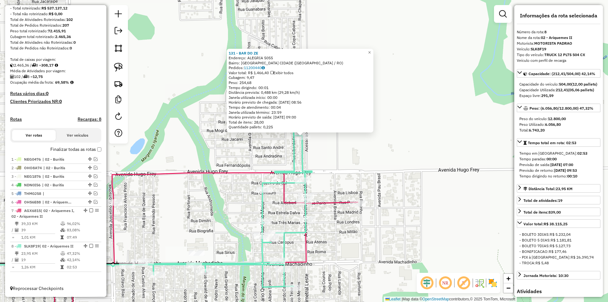
click at [485, 134] on div "131 - BAR DO ZE Endereço: ALEGRIA 5055 Bairro: [GEOGRAPHIC_DATA] ([GEOGRAPHIC_D…" at bounding box center [304, 151] width 608 height 302
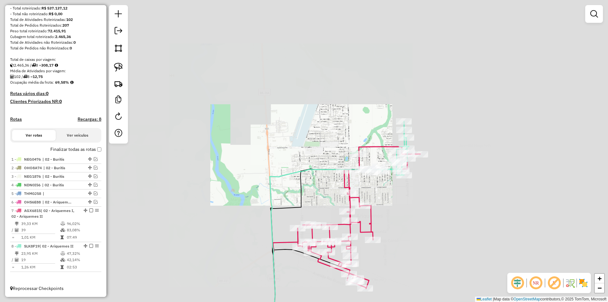
drag, startPoint x: 455, startPoint y: 215, endPoint x: 461, endPoint y: 173, distance: 42.8
click at [461, 173] on div "Janela de atendimento Grade de atendimento Capacidade Transportadoras Veículos …" at bounding box center [304, 151] width 608 height 302
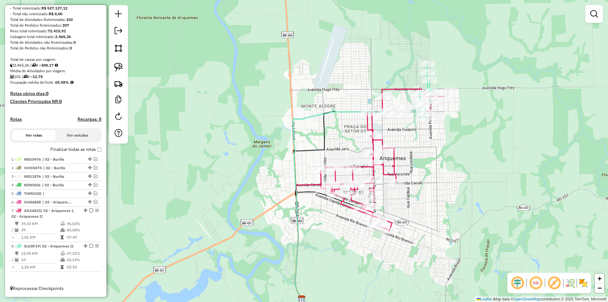
drag, startPoint x: 455, startPoint y: 185, endPoint x: 467, endPoint y: 176, distance: 14.8
click at [467, 176] on div "Janela de atendimento Grade de atendimento Capacidade Transportadoras Veículos …" at bounding box center [304, 151] width 608 height 302
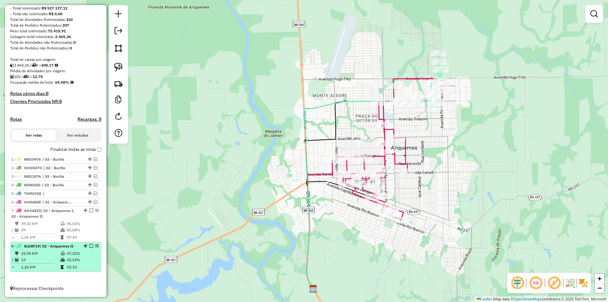
click at [89, 244] on em at bounding box center [91, 246] width 4 height 4
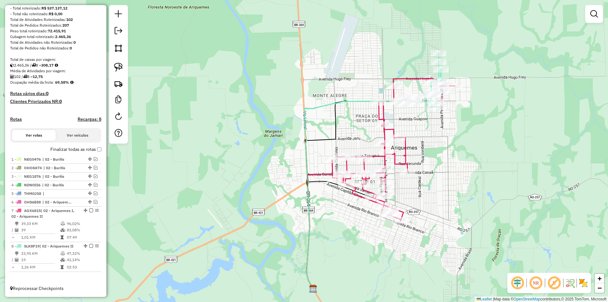
scroll to position [66, 0]
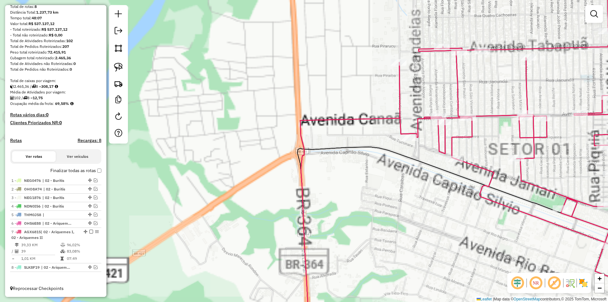
drag, startPoint x: 373, startPoint y: 198, endPoint x: 178, endPoint y: 236, distance: 199.1
click at [178, 236] on div "Janela de atendimento Grade de atendimento Capacidade Transportadoras Veículos …" at bounding box center [304, 151] width 608 height 302
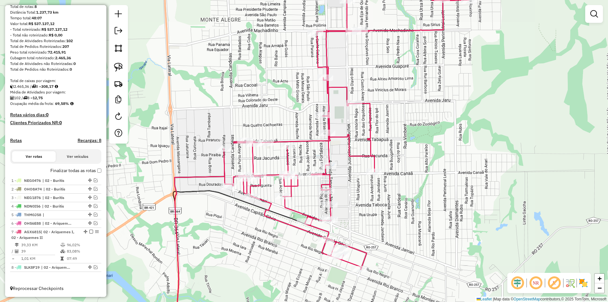
drag, startPoint x: 218, startPoint y: 225, endPoint x: 218, endPoint y: 214, distance: 11.7
click at [223, 216] on div "Janela de atendimento Grade de atendimento Capacidade Transportadoras Veículos …" at bounding box center [304, 151] width 608 height 302
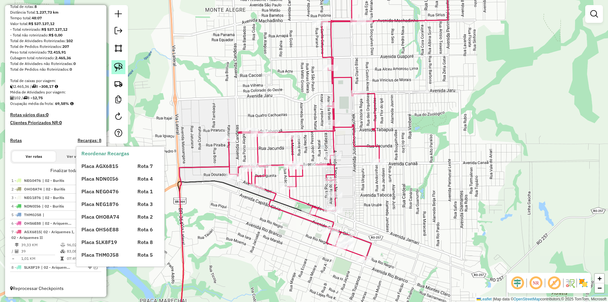
click at [118, 68] on img at bounding box center [118, 67] width 9 height 9
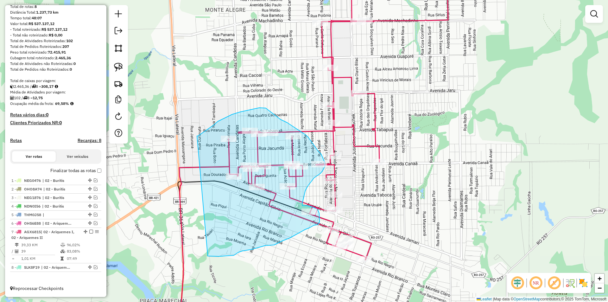
drag, startPoint x: 218, startPoint y: 121, endPoint x: 207, endPoint y: 254, distance: 132.8
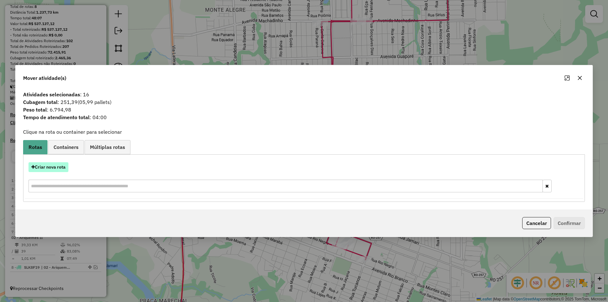
click at [49, 168] on button "Criar nova rota" at bounding box center [48, 167] width 40 height 10
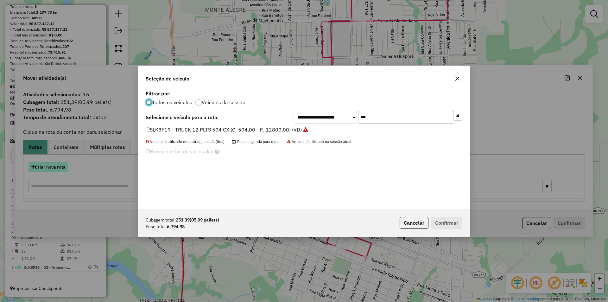
scroll to position [3, 2]
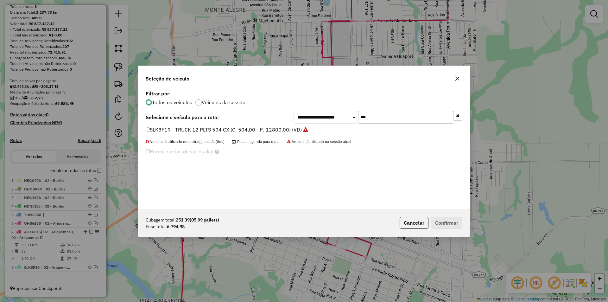
drag, startPoint x: 382, startPoint y: 116, endPoint x: 336, endPoint y: 127, distance: 47.4
click at [336, 127] on div "**********" at bounding box center [304, 149] width 332 height 120
type input "***"
click at [150, 130] on label "SLK7D49 - TRUCK 12 PLTS 504 CX (C: 504,00 - P: 12800,00) (VD)" at bounding box center [224, 130] width 157 height 8
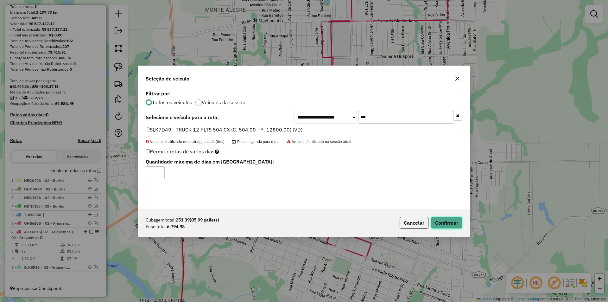
click at [449, 222] on button "Confirmar" at bounding box center [446, 223] width 31 height 12
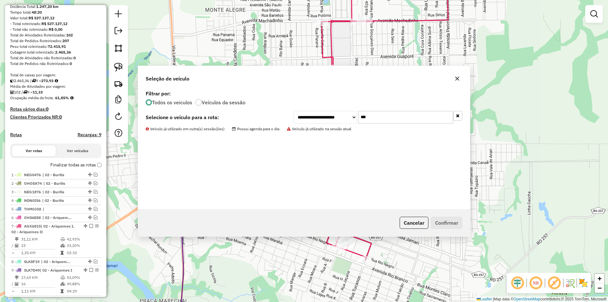
scroll to position [96, 0]
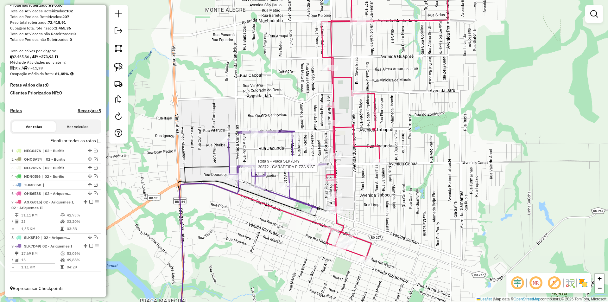
select select "*********"
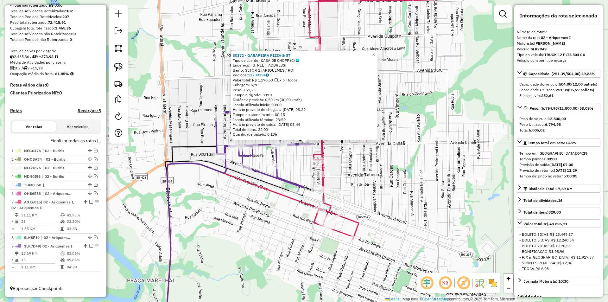
drag, startPoint x: 429, startPoint y: 219, endPoint x: 432, endPoint y: 212, distance: 7.7
click at [432, 212] on div "30372 - GARAPEIRA PIZZA & ST Tipo de cliente: CASA DE CHOPP (C) Endereço: [STRE…" at bounding box center [304, 151] width 608 height 302
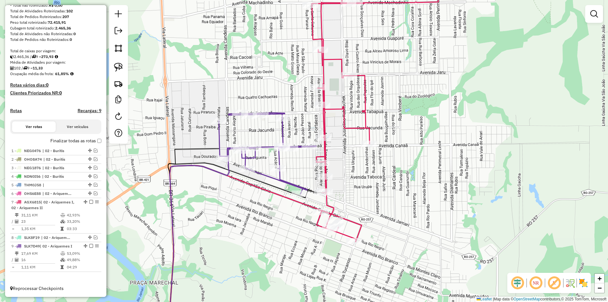
click at [307, 116] on div "Janela de atendimento Grade de atendimento Capacidade Transportadoras Veículos …" at bounding box center [304, 151] width 608 height 302
click at [123, 63] on link at bounding box center [118, 67] width 14 height 14
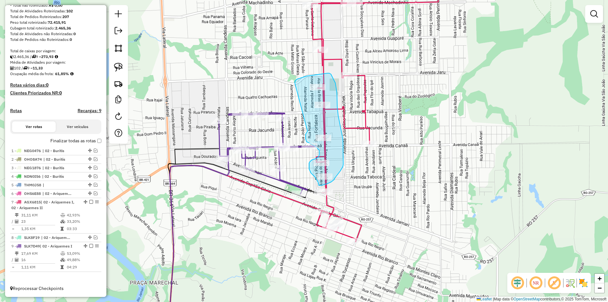
drag, startPoint x: 295, startPoint y: 83, endPoint x: 307, endPoint y: 131, distance: 49.8
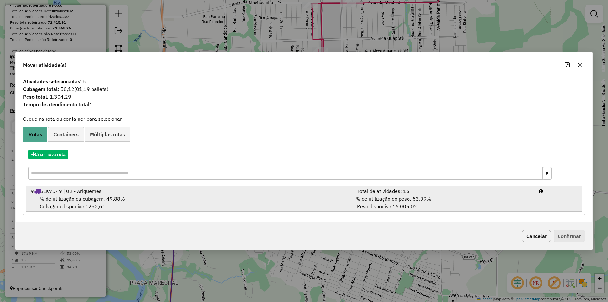
click at [71, 197] on span "% de utilização da cubagem: 49,88%" at bounding box center [82, 198] width 85 height 6
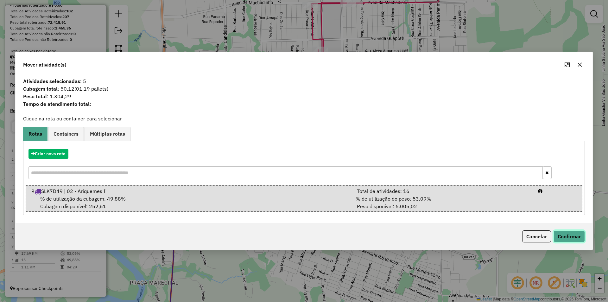
click at [567, 238] on button "Confirmar" at bounding box center [568, 236] width 31 height 12
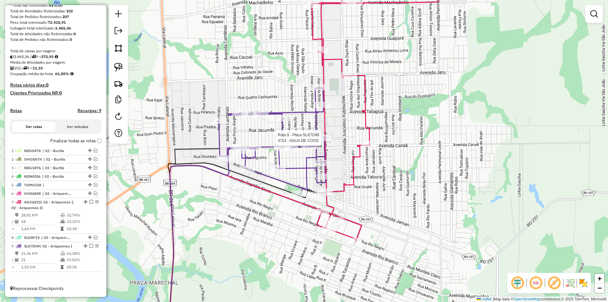
select select "*********"
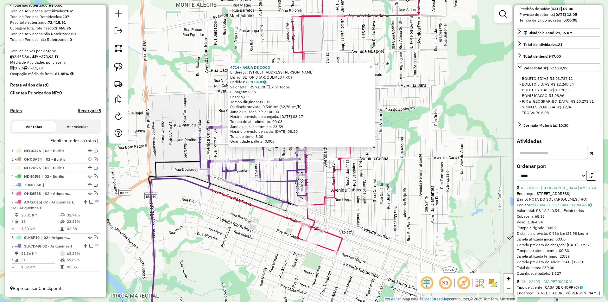
scroll to position [158, 0]
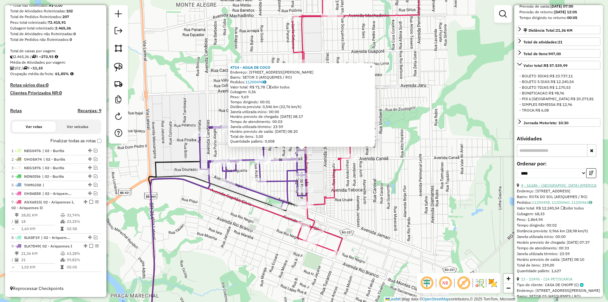
click at [553, 187] on link "4 - 16186 - [GEOGRAPHIC_DATA] AMERICA" at bounding box center [559, 185] width 76 height 5
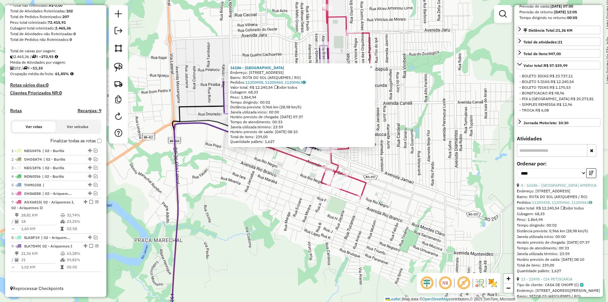
click at [297, 160] on icon at bounding box center [253, 227] width 163 height 209
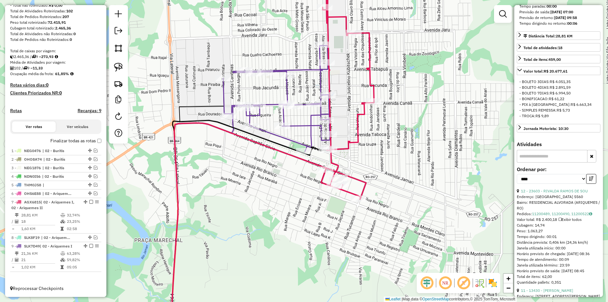
scroll to position [164, 0]
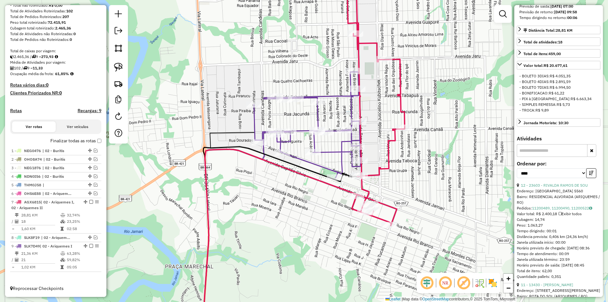
drag, startPoint x: 300, startPoint y: 146, endPoint x: 334, endPoint y: 174, distance: 44.5
click at [334, 174] on icon at bounding box center [307, 125] width 107 height 106
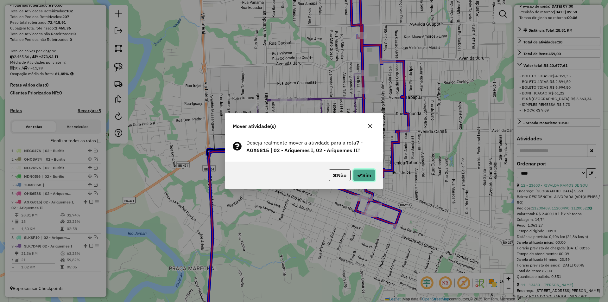
click at [367, 175] on button "Sim" at bounding box center [364, 175] width 22 height 12
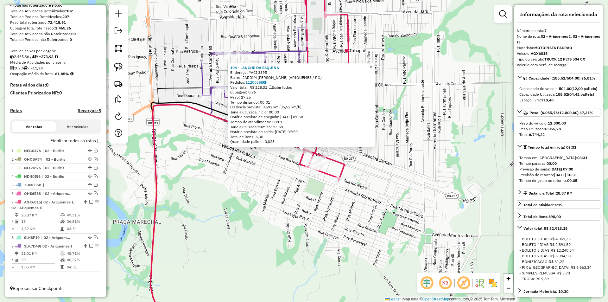
scroll to position [0, 0]
click at [418, 186] on div "194 - LANCHE DA ESQUINA Endereço: YACI 3395 Bairro: [GEOGRAPHIC_DATA][PERSON_NA…" at bounding box center [304, 151] width 608 height 302
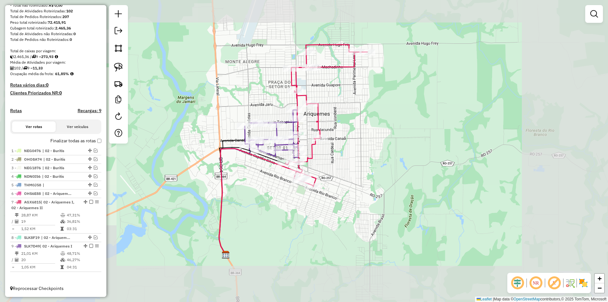
click at [263, 214] on div "Janela de atendimento Grade de atendimento Capacidade Transportadoras Veículos …" at bounding box center [304, 151] width 608 height 302
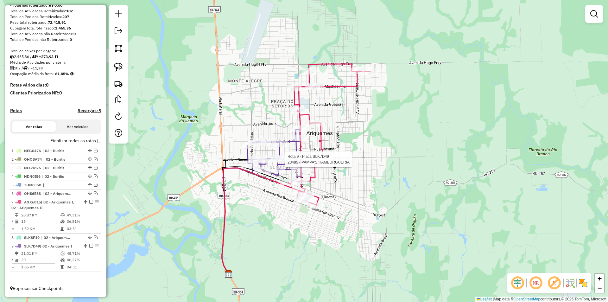
select select "*********"
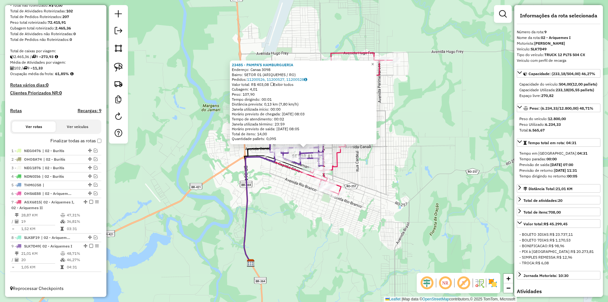
drag, startPoint x: 402, startPoint y: 179, endPoint x: 403, endPoint y: 175, distance: 4.2
click at [403, 175] on div "23485 - PAMPA'S HAMBURGUERIA Endereço: Canaa 3098 Bairro: SETOR 01 (ARIQUEMES /…" at bounding box center [304, 151] width 608 height 302
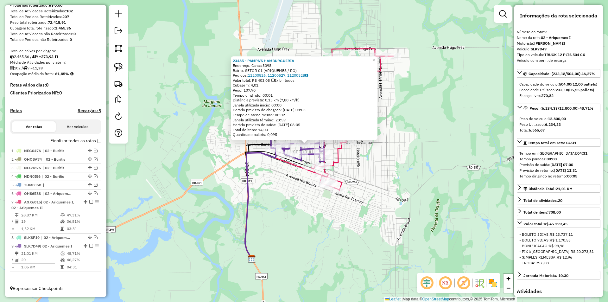
click at [397, 180] on div "23485 - PAMPA'S HAMBURGUERIA Endereço: Canaa 3098 Bairro: SETOR 01 (ARIQUEMES /…" at bounding box center [304, 151] width 608 height 302
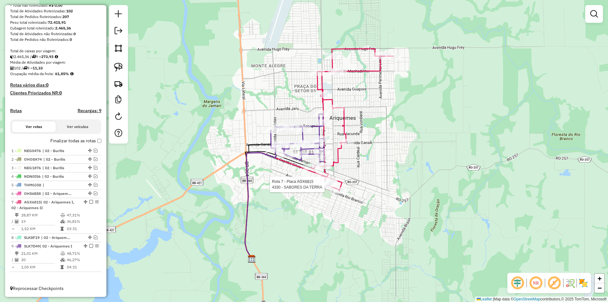
select select "*********"
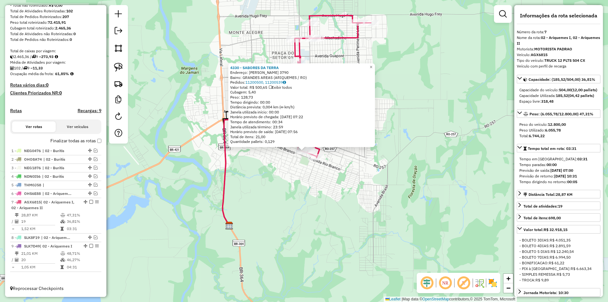
click at [419, 187] on div "4330 - SABORES DA TERRA Endereço: CAPITaO SILVIO 3790 Bairro: GRANDES AREAS (AR…" at bounding box center [304, 151] width 608 height 302
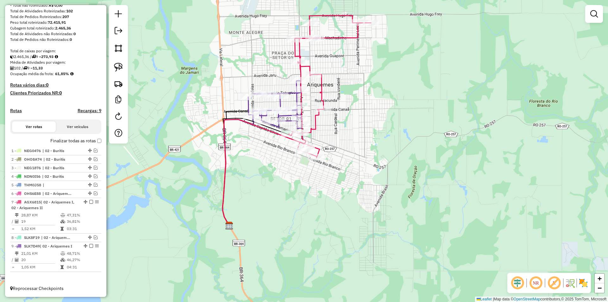
drag, startPoint x: 289, startPoint y: 190, endPoint x: 289, endPoint y: 206, distance: 16.1
click at [289, 206] on div "4330 - SABORES DA TERRA Endereço: CAPITaO SILVIO 3790 Bairro: GRANDES AREAS (AR…" at bounding box center [304, 151] width 608 height 302
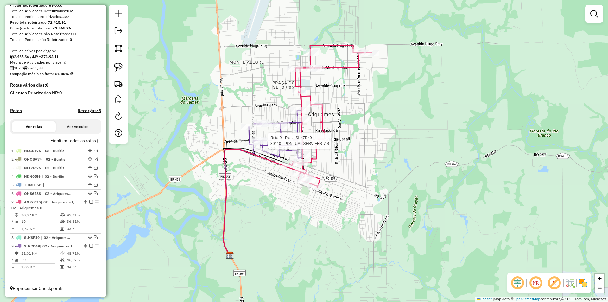
select select "*********"
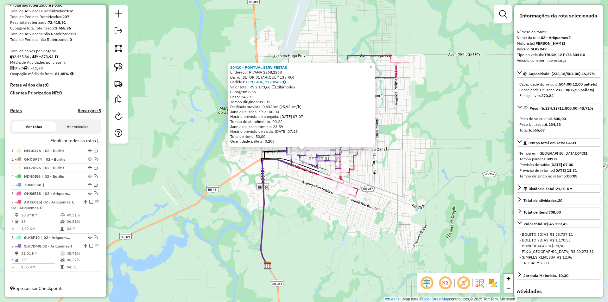
click at [427, 193] on div "30410 - PONTUAL SERV FESTAS Endereço: R CANA 2268,2268 Bairro: SETOR 01 (ARIQUE…" at bounding box center [304, 151] width 608 height 302
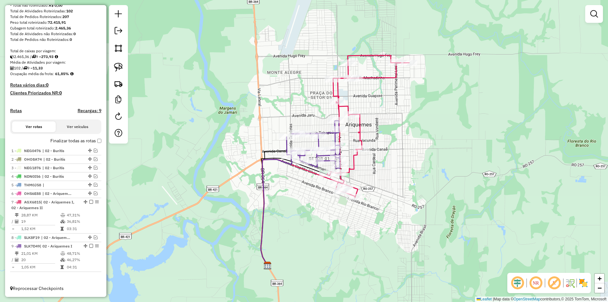
click at [393, 202] on div "30410 - PONTUAL SERV FESTAS Endereço: R CANA 2268,2268 Bairro: SETOR 01 (ARIQUE…" at bounding box center [304, 151] width 608 height 302
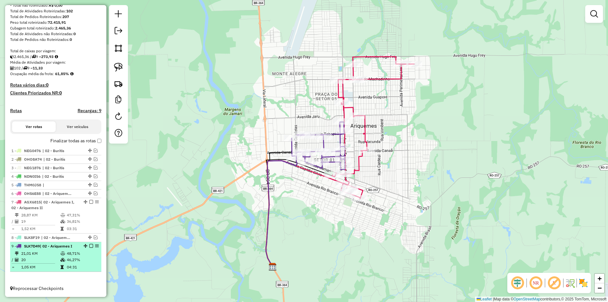
click at [89, 245] on em at bounding box center [91, 246] width 4 height 4
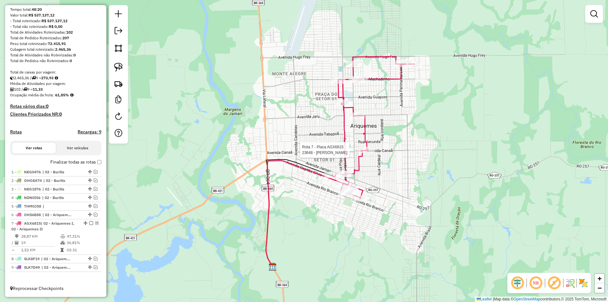
select select "*********"
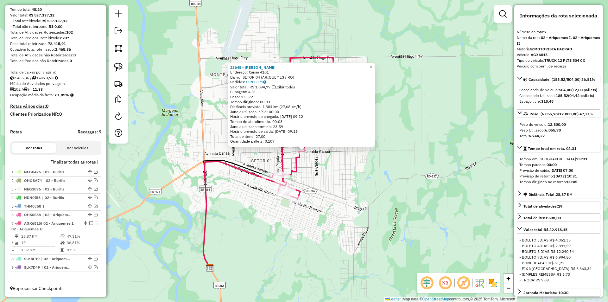
click at [383, 175] on div "23648 - [PERSON_NAME] SANT Endereço: Canaa 4101 Bairro: SETOR 04 (ARIQUEMES / R…" at bounding box center [304, 151] width 608 height 302
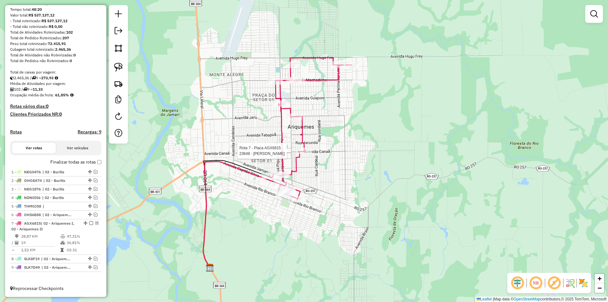
select select "*********"
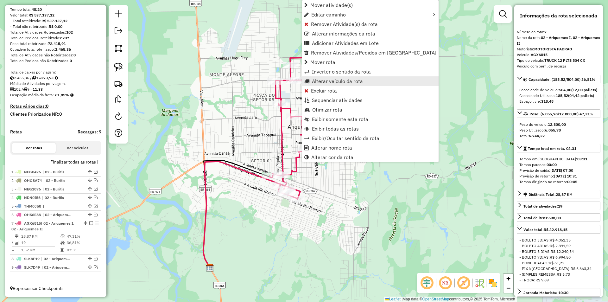
click at [326, 84] on span "Alterar veículo da rota" at bounding box center [337, 80] width 51 height 5
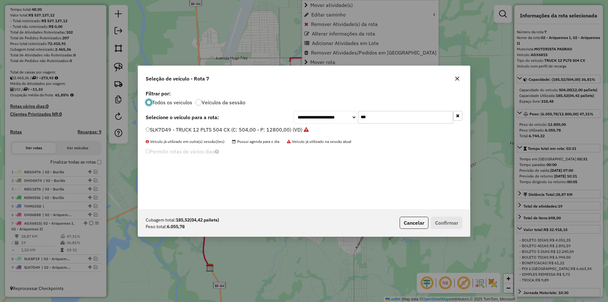
scroll to position [3, 2]
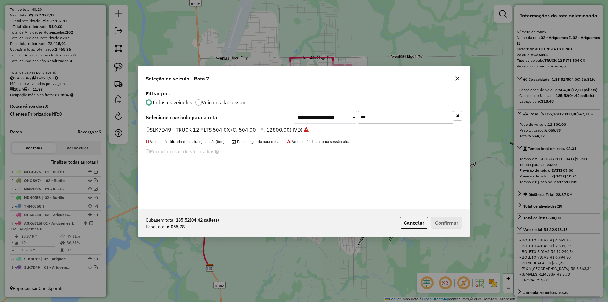
drag, startPoint x: 376, startPoint y: 117, endPoint x: 341, endPoint y: 125, distance: 35.9
click at [341, 125] on div "**********" at bounding box center [304, 149] width 332 height 120
type input "***"
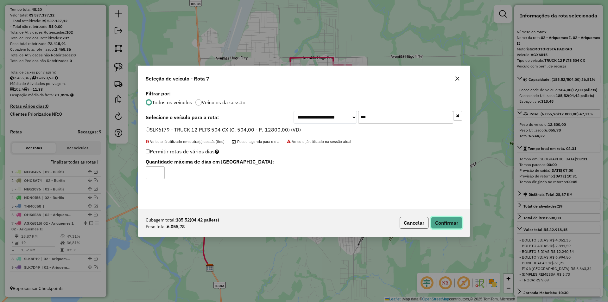
click at [448, 221] on button "Confirmar" at bounding box center [446, 223] width 31 height 12
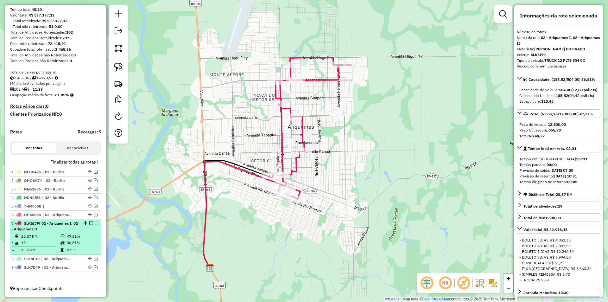
click at [89, 223] on em at bounding box center [91, 223] width 4 height 4
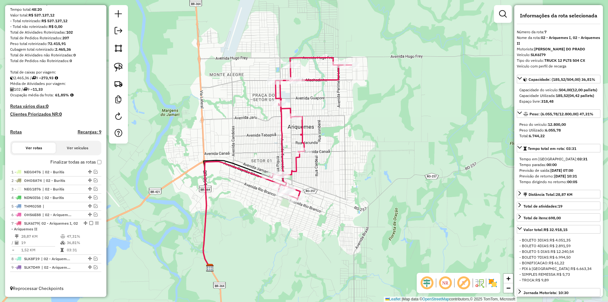
scroll to position [48, 0]
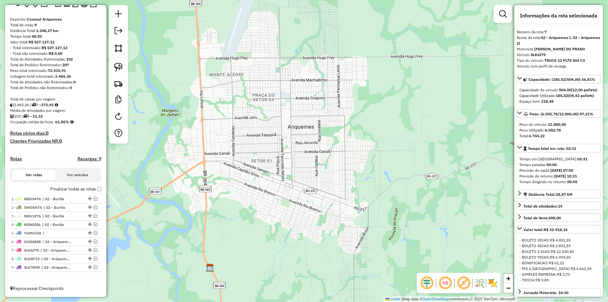
click at [153, 254] on div "Janela de atendimento Grade de atendimento Capacidade Transportadoras Veículos …" at bounding box center [304, 151] width 608 height 302
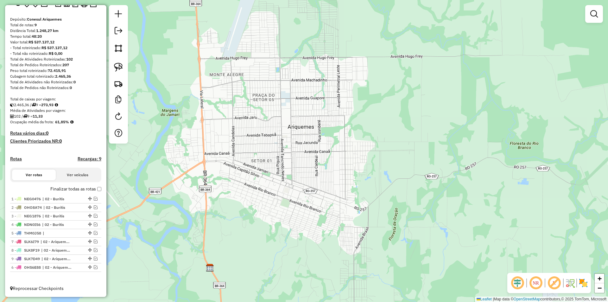
drag, startPoint x: 87, startPoint y: 240, endPoint x: 80, endPoint y: 285, distance: 45.4
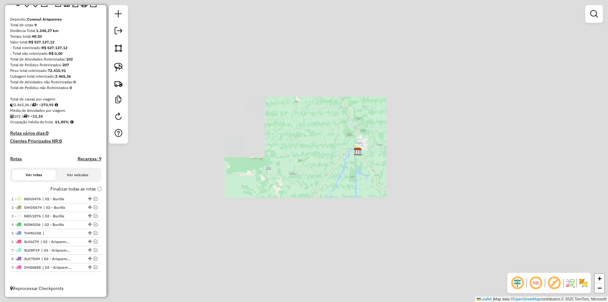
click at [369, 145] on div "Janela de atendimento Grade de atendimento Capacidade Transportadoras Veículos …" at bounding box center [304, 151] width 608 height 302
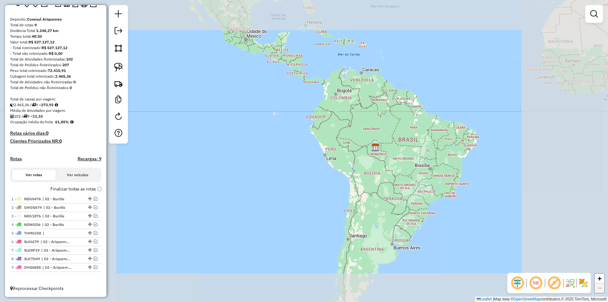
drag, startPoint x: 372, startPoint y: 184, endPoint x: 351, endPoint y: 160, distance: 32.1
click at [358, 165] on div "Janela de atendimento Grade de atendimento Capacidade Transportadoras Veículos …" at bounding box center [304, 151] width 608 height 302
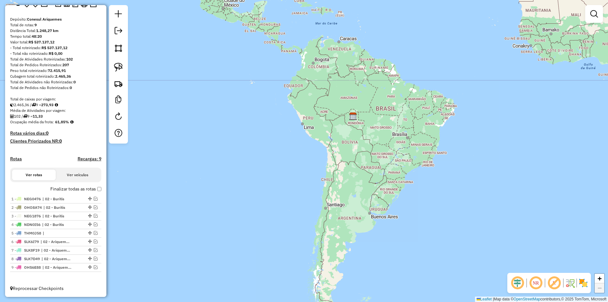
drag, startPoint x: 353, startPoint y: 167, endPoint x: 340, endPoint y: 148, distance: 22.6
click at [340, 148] on div "Janela de atendimento Grade de atendimento Capacidade Transportadoras Veículos …" at bounding box center [304, 151] width 608 height 302
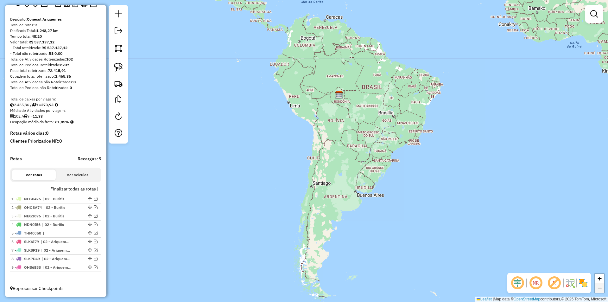
drag, startPoint x: 340, startPoint y: 150, endPoint x: 338, endPoint y: 147, distance: 3.8
click at [338, 147] on div "Janela de atendimento Grade de atendimento Capacidade Transportadoras Veículos …" at bounding box center [304, 151] width 608 height 302
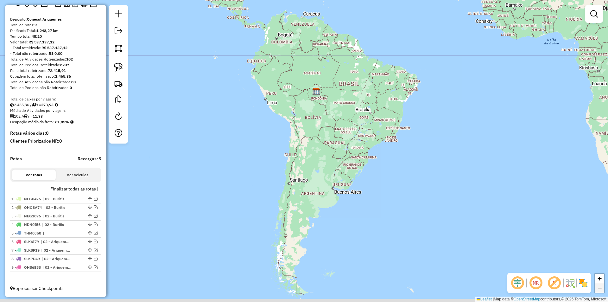
drag, startPoint x: 366, startPoint y: 153, endPoint x: 343, endPoint y: 150, distance: 23.0
click at [343, 150] on div "Janela de atendimento Grade de atendimento Capacidade Transportadoras Veículos …" at bounding box center [304, 151] width 608 height 302
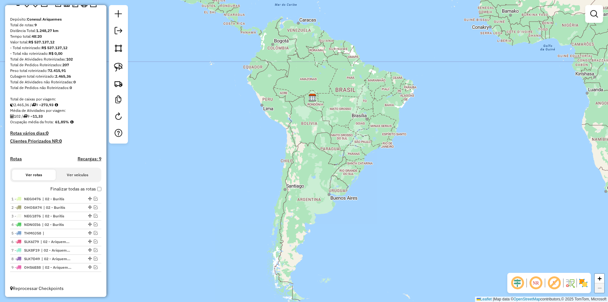
drag, startPoint x: 343, startPoint y: 150, endPoint x: 339, endPoint y: 156, distance: 7.1
click at [339, 156] on div "Janela de atendimento Grade de atendimento Capacidade Transportadoras Veículos …" at bounding box center [304, 151] width 608 height 302
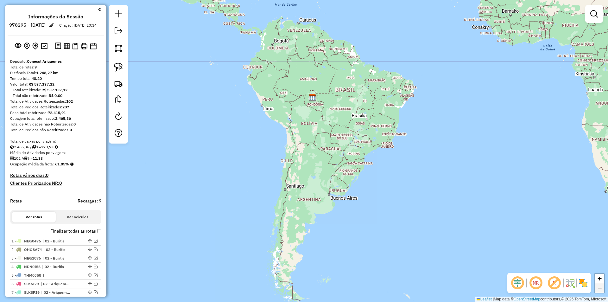
scroll to position [48, 0]
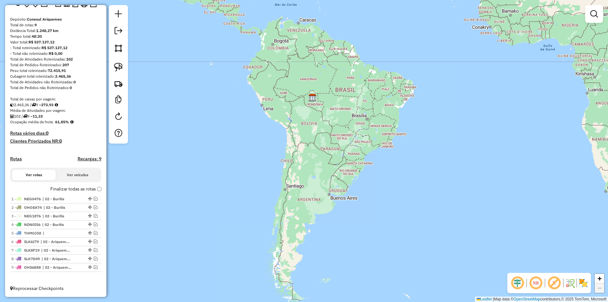
click at [410, 117] on div "Janela de atendimento Grade de atendimento Capacidade Transportadoras Veículos …" at bounding box center [304, 151] width 608 height 302
drag, startPoint x: 349, startPoint y: 138, endPoint x: 359, endPoint y: 121, distance: 19.6
click at [359, 121] on div "Janela de atendimento Grade de atendimento Capacidade Transportadoras Veículos …" at bounding box center [304, 151] width 608 height 302
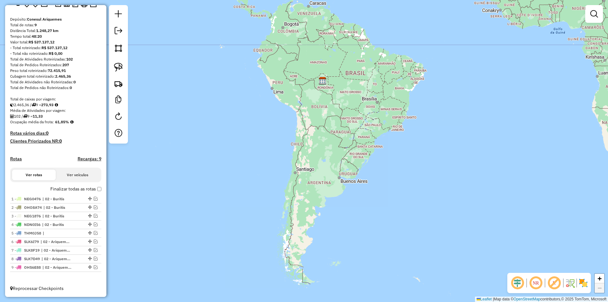
drag, startPoint x: 255, startPoint y: 151, endPoint x: 258, endPoint y: 154, distance: 4.3
click at [258, 154] on div "Janela de atendimento Grade de atendimento Capacidade Transportadoras Veículos …" at bounding box center [304, 151] width 608 height 302
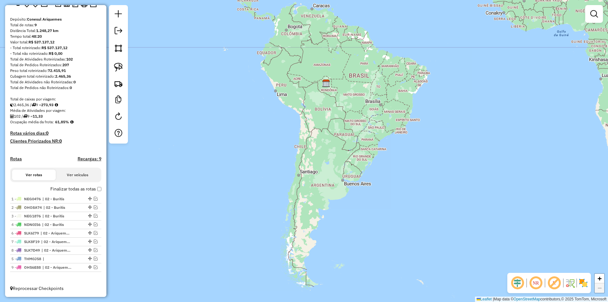
drag, startPoint x: 87, startPoint y: 233, endPoint x: 82, endPoint y: 262, distance: 29.2
click at [114, 35] on link at bounding box center [118, 31] width 13 height 14
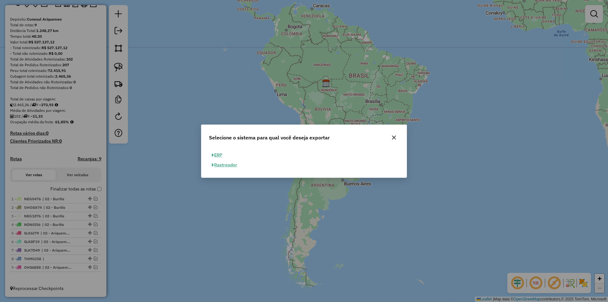
click at [217, 155] on button "ERP" at bounding box center [217, 155] width 16 height 10
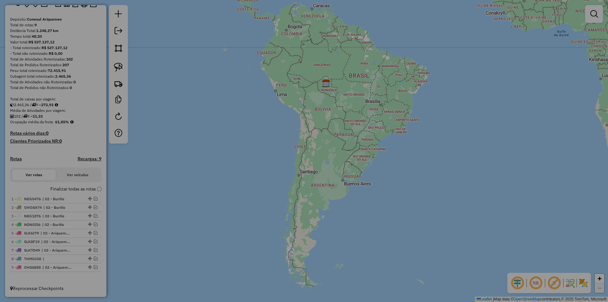
select select "**"
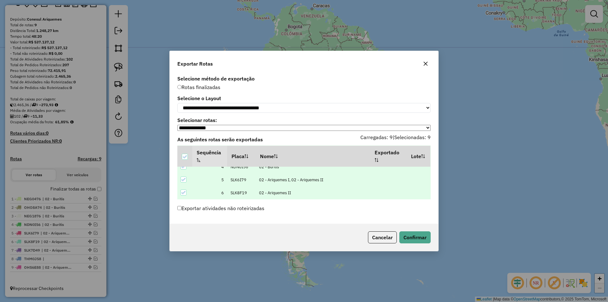
scroll to position [85, 0]
click at [410, 234] on button "Confirmar" at bounding box center [414, 237] width 31 height 12
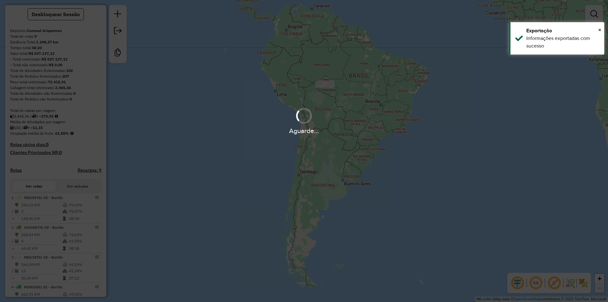
scroll to position [166, 0]
